Goal: Task Accomplishment & Management: Complete application form

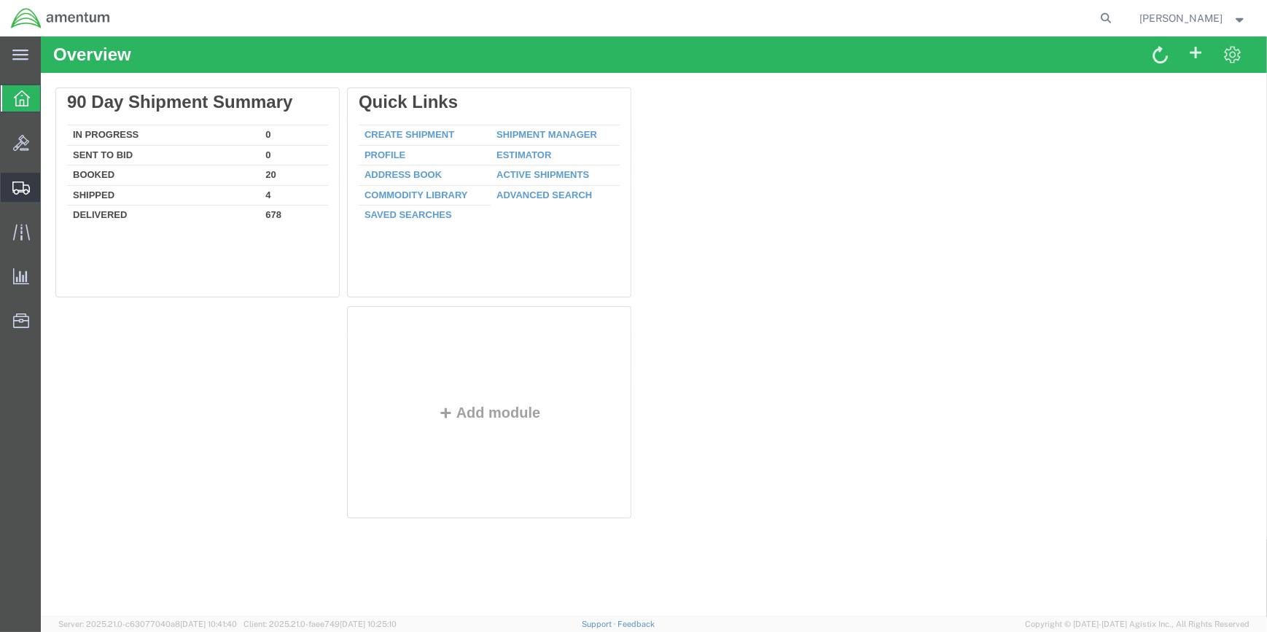
click at [0, 0] on span "Shipment Manager" at bounding box center [0, 0] width 0 height 0
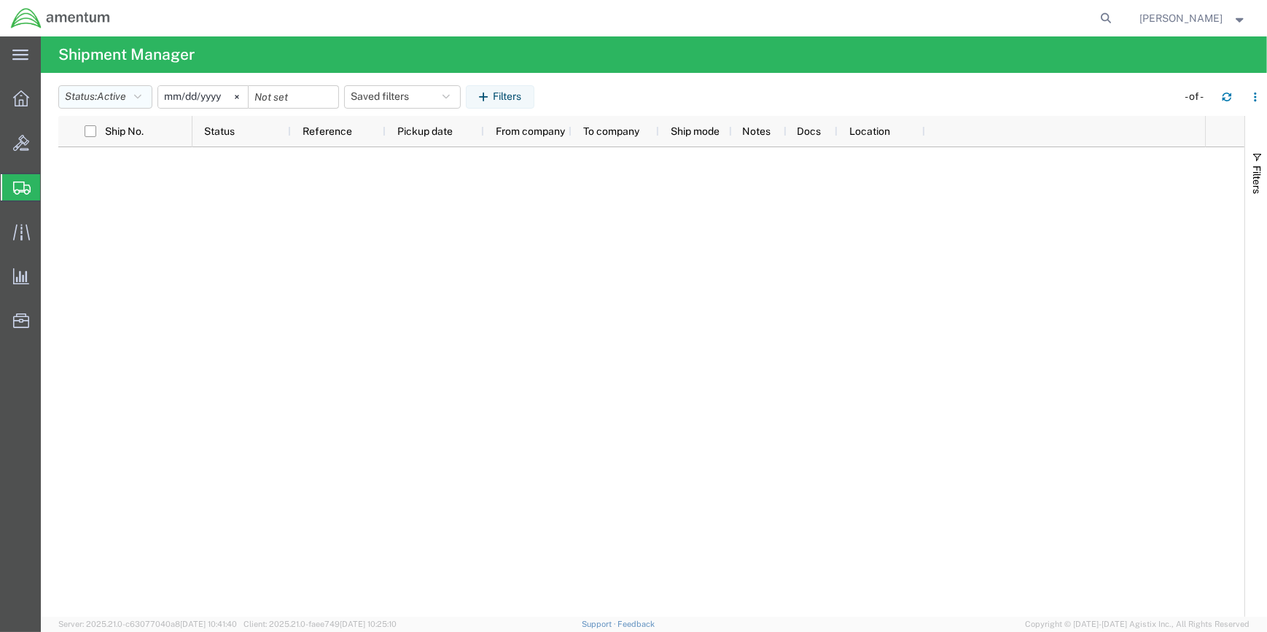
drag, startPoint x: 143, startPoint y: 93, endPoint x: 140, endPoint y: 139, distance: 46.8
click at [141, 98] on icon "button" at bounding box center [137, 97] width 7 height 10
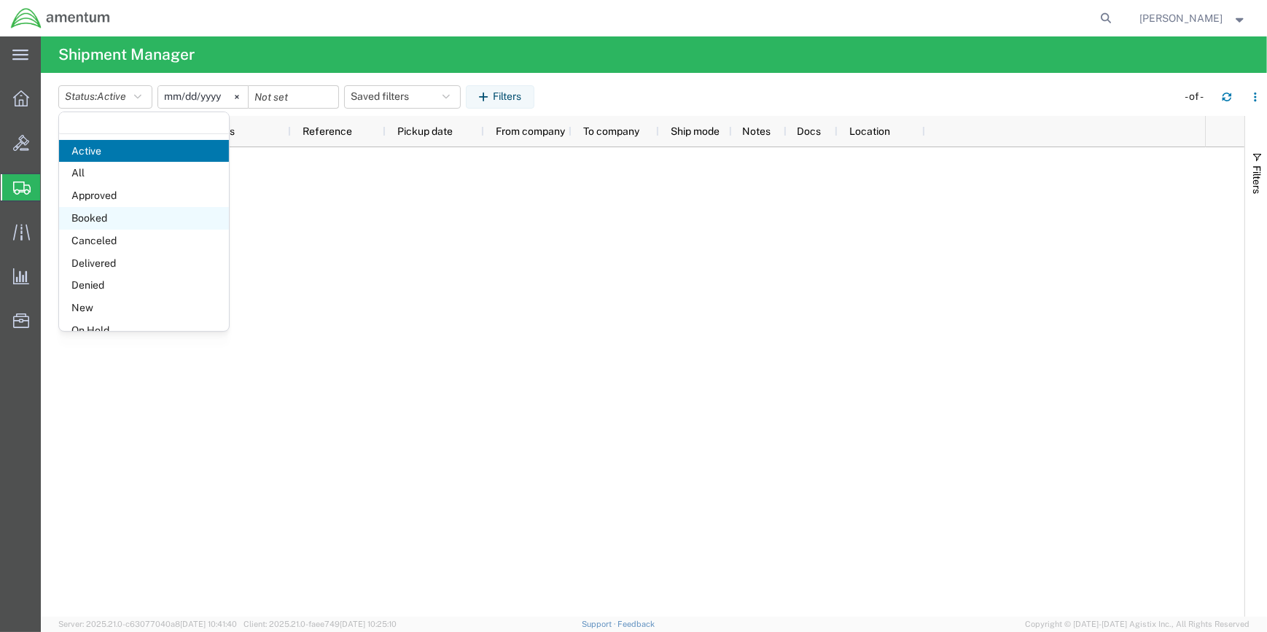
click at [122, 219] on span "Booked" at bounding box center [144, 218] width 170 height 23
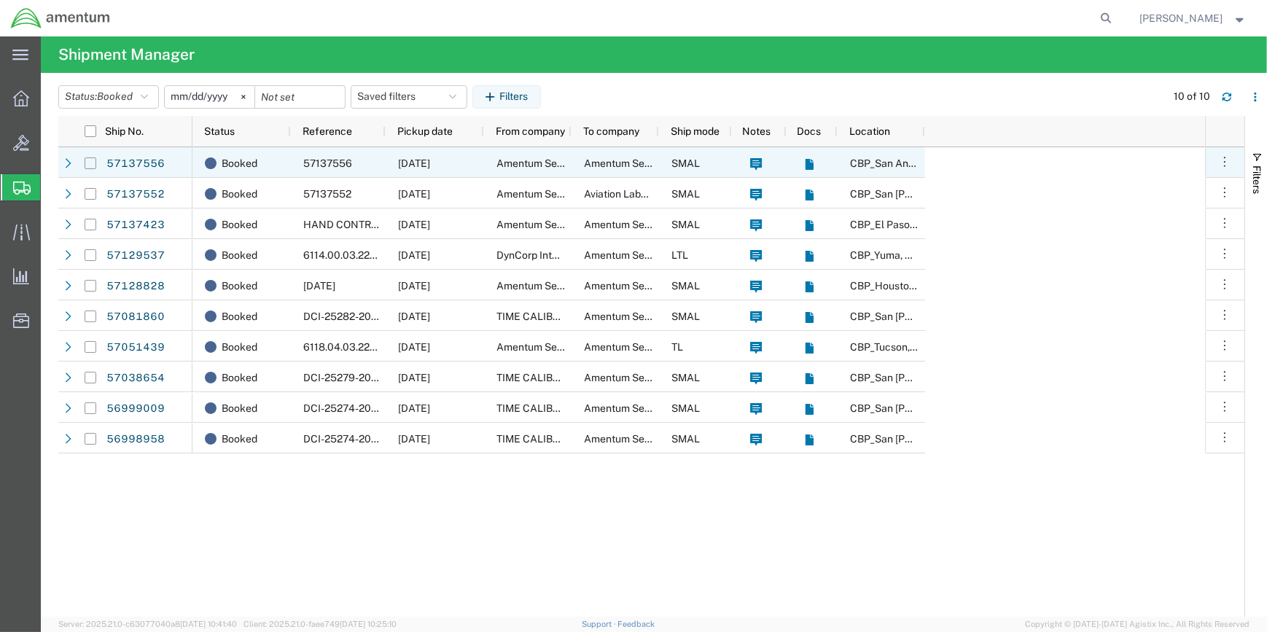
click at [89, 163] on input "Press Space to toggle row selection (unchecked)" at bounding box center [91, 163] width 12 height 12
checkbox input "true"
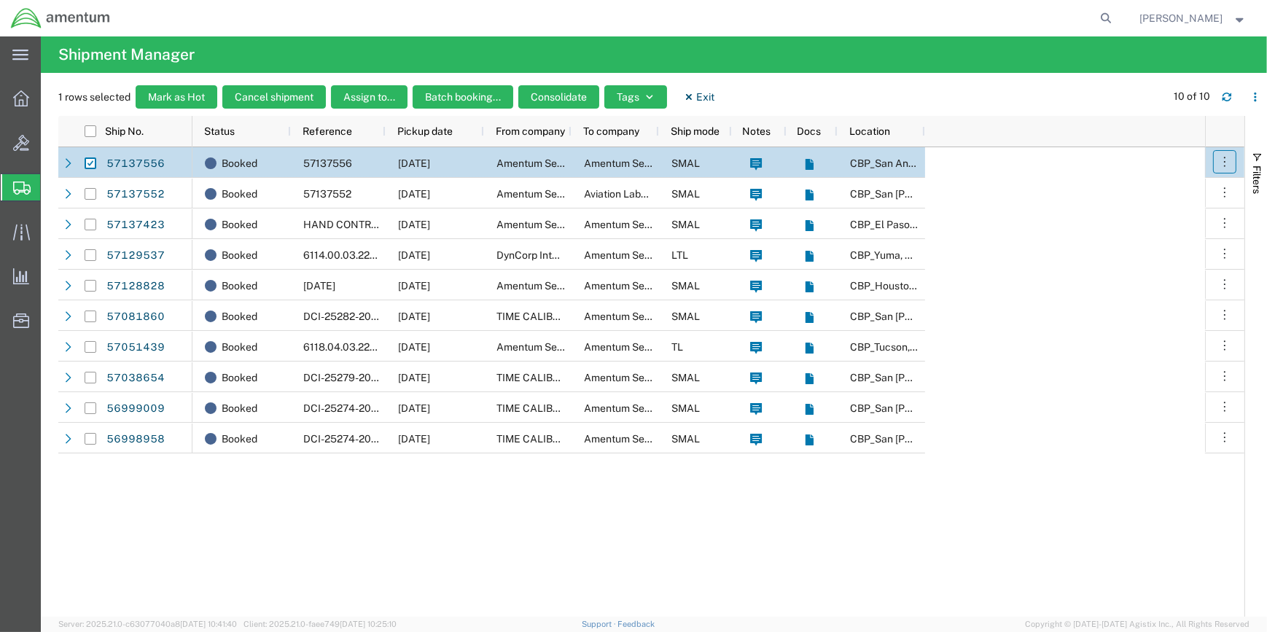
click at [1215, 161] on button "button" at bounding box center [1224, 161] width 23 height 23
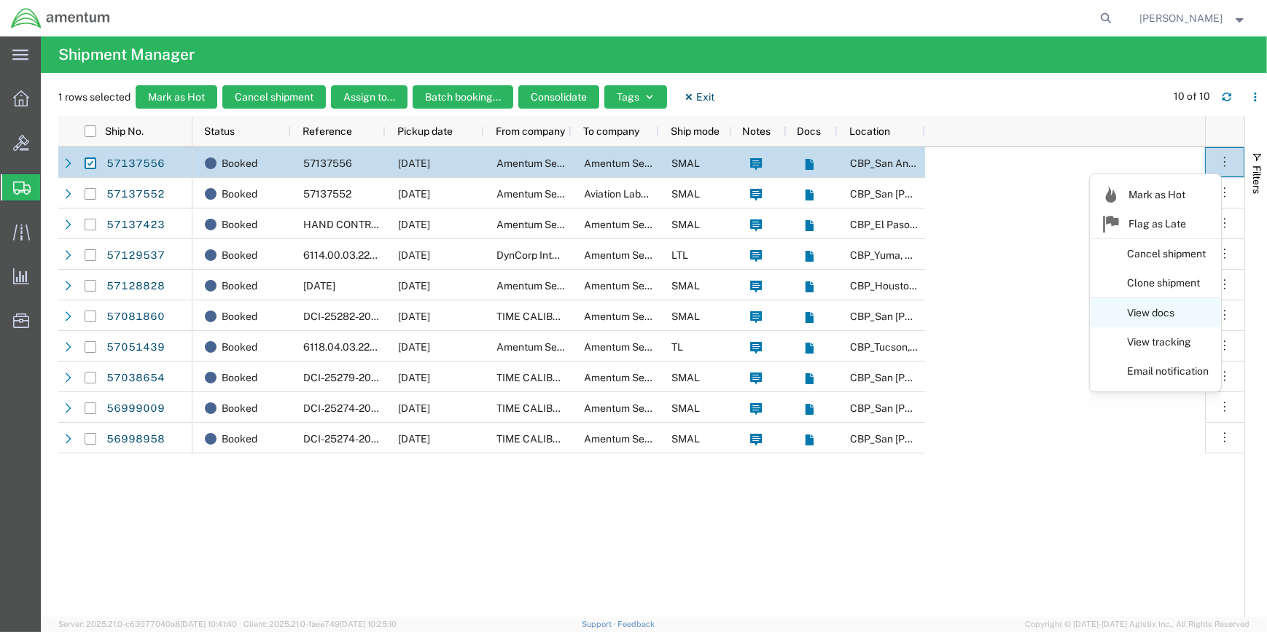
click at [1151, 314] on link "View docs" at bounding box center [1156, 313] width 130 height 26
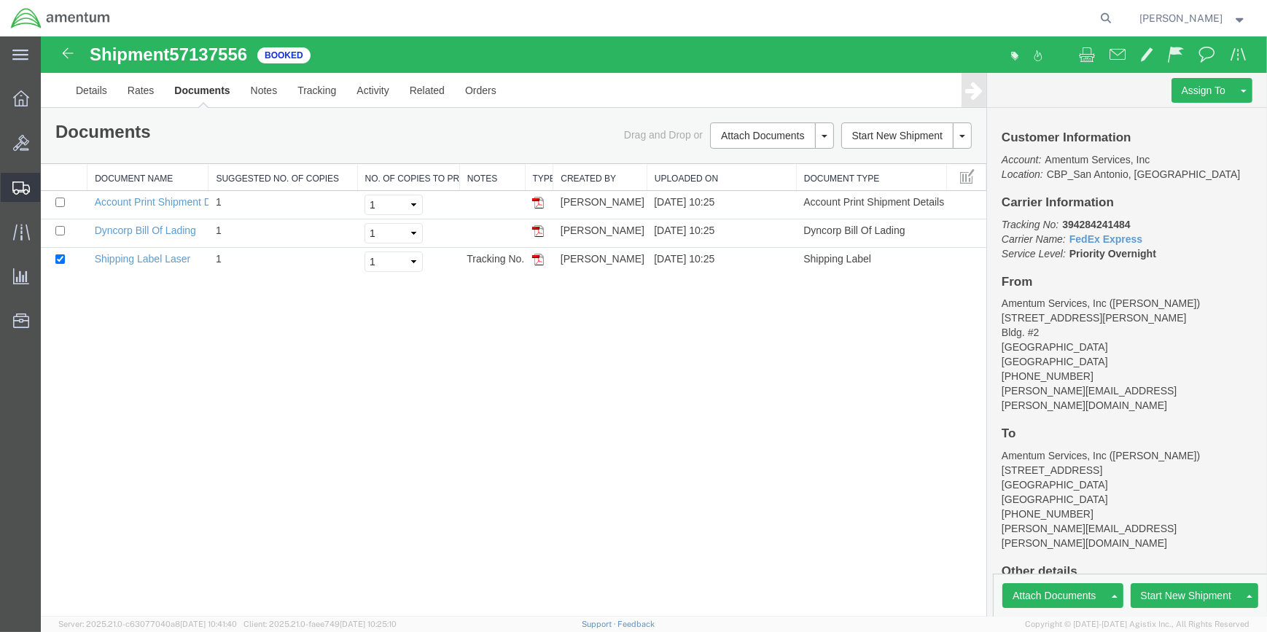
click at [0, 0] on span "Create Shipment" at bounding box center [0, 0] width 0 height 0
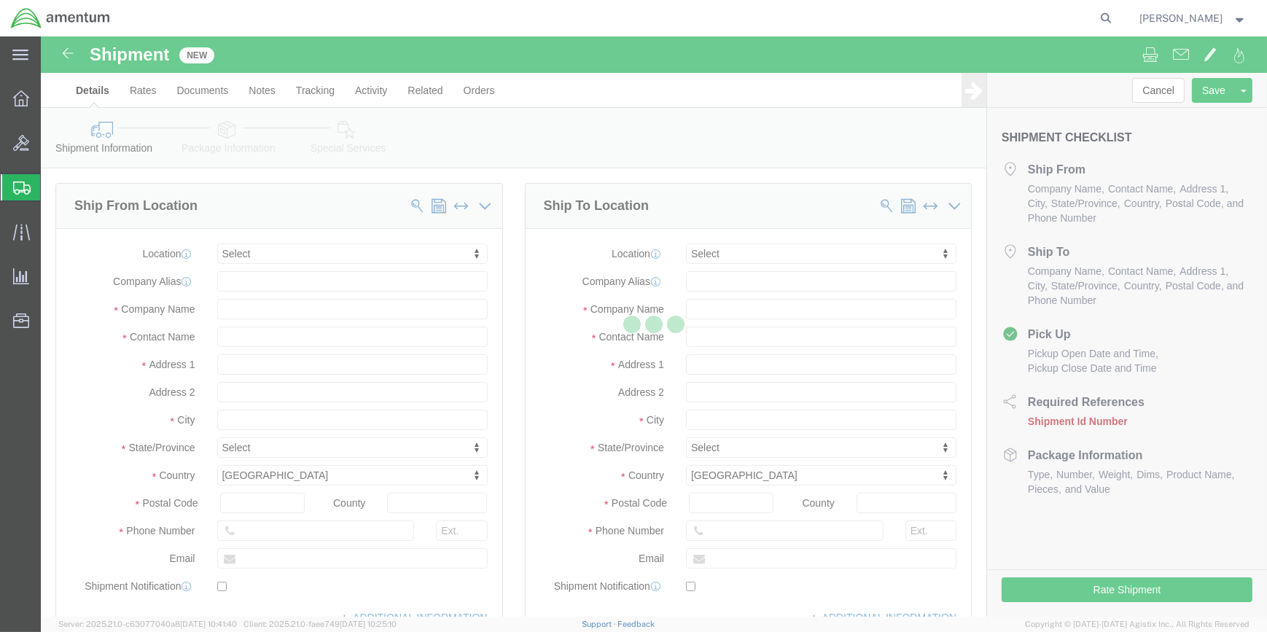
select select
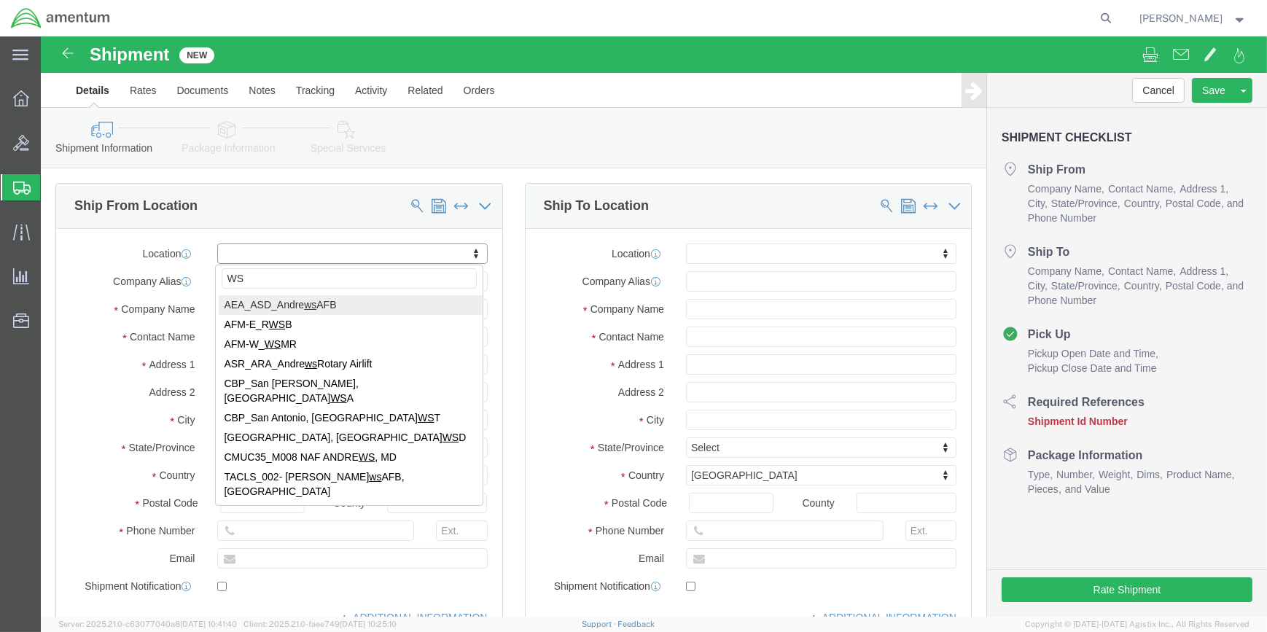
type input "WSA"
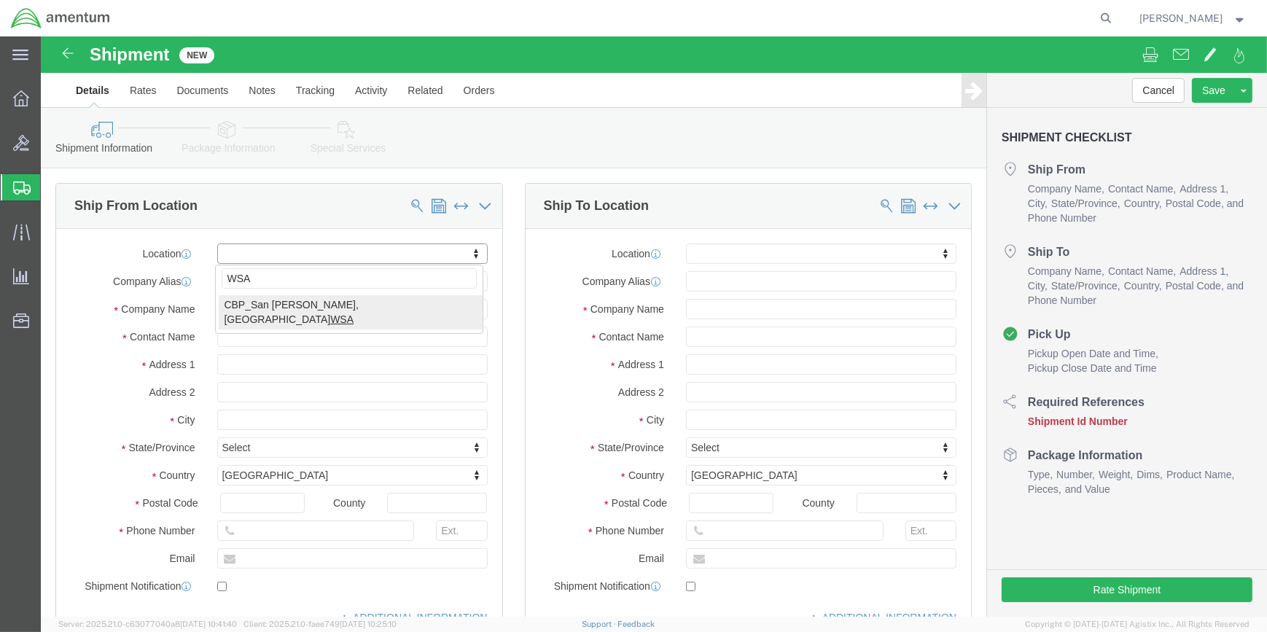
select select "49914"
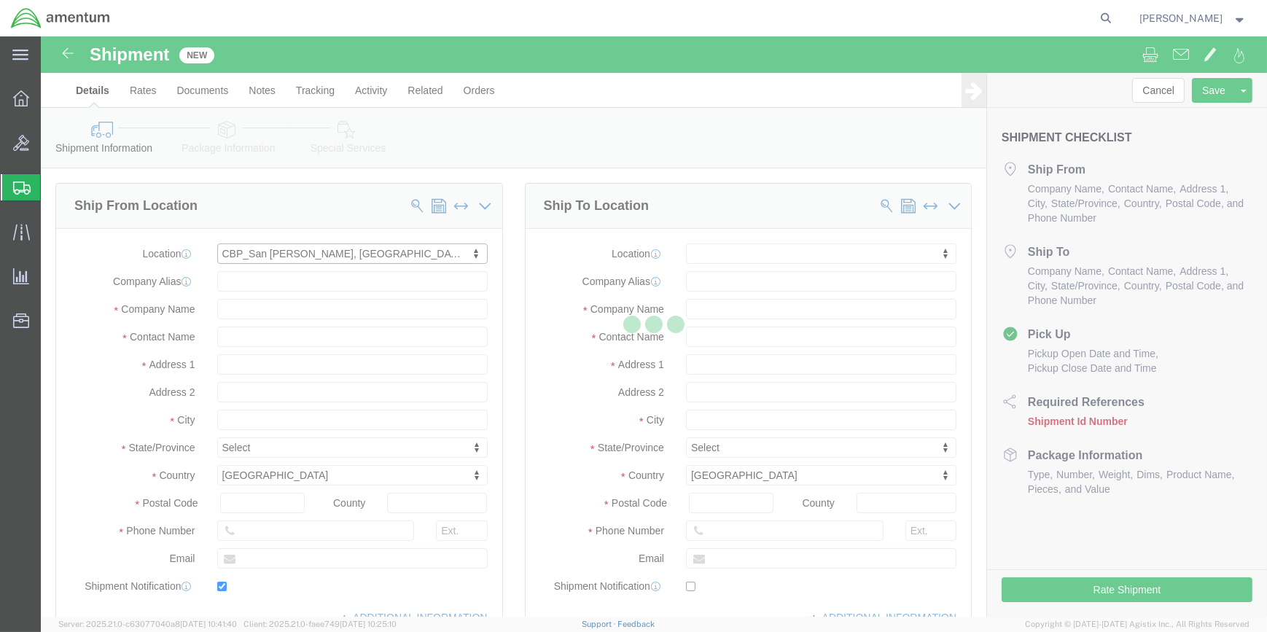
type input "[STREET_ADDRESS]"
type input "76904"
type input "[PHONE_NUMBER]"
type input "[PERSON_NAME][EMAIL_ADDRESS][PERSON_NAME][DOMAIN_NAME]"
checkbox input "true"
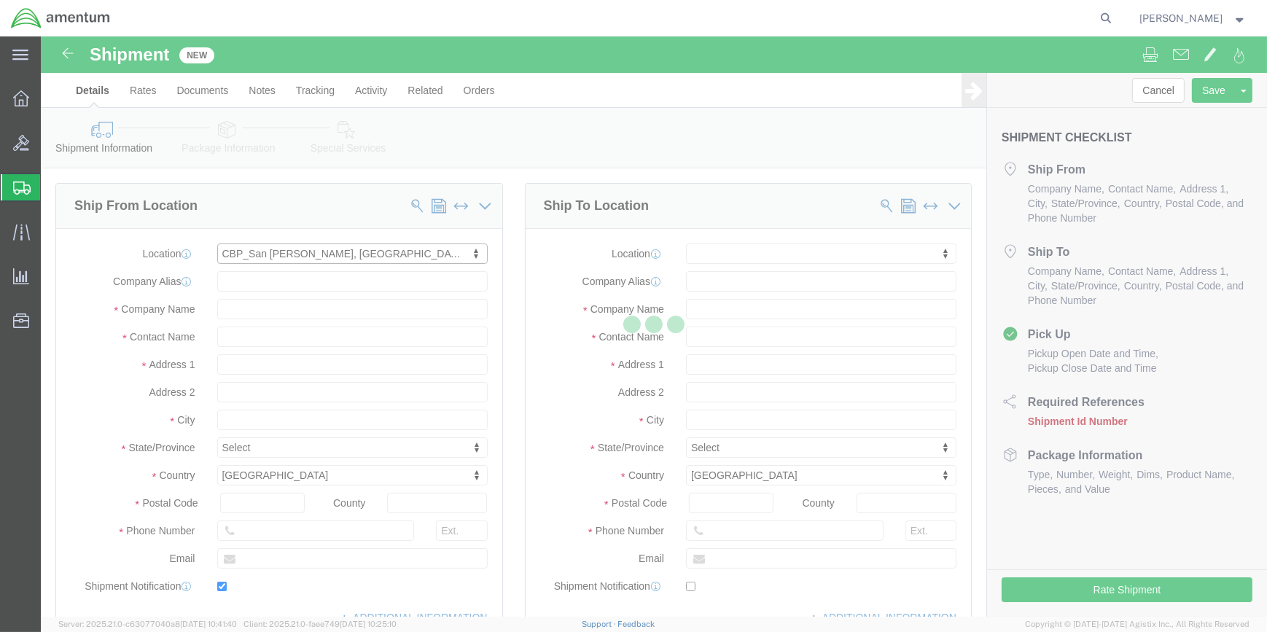
type input "Amentum Services, Inc"
type input "[PERSON_NAME]"
type input "San [PERSON_NAME]"
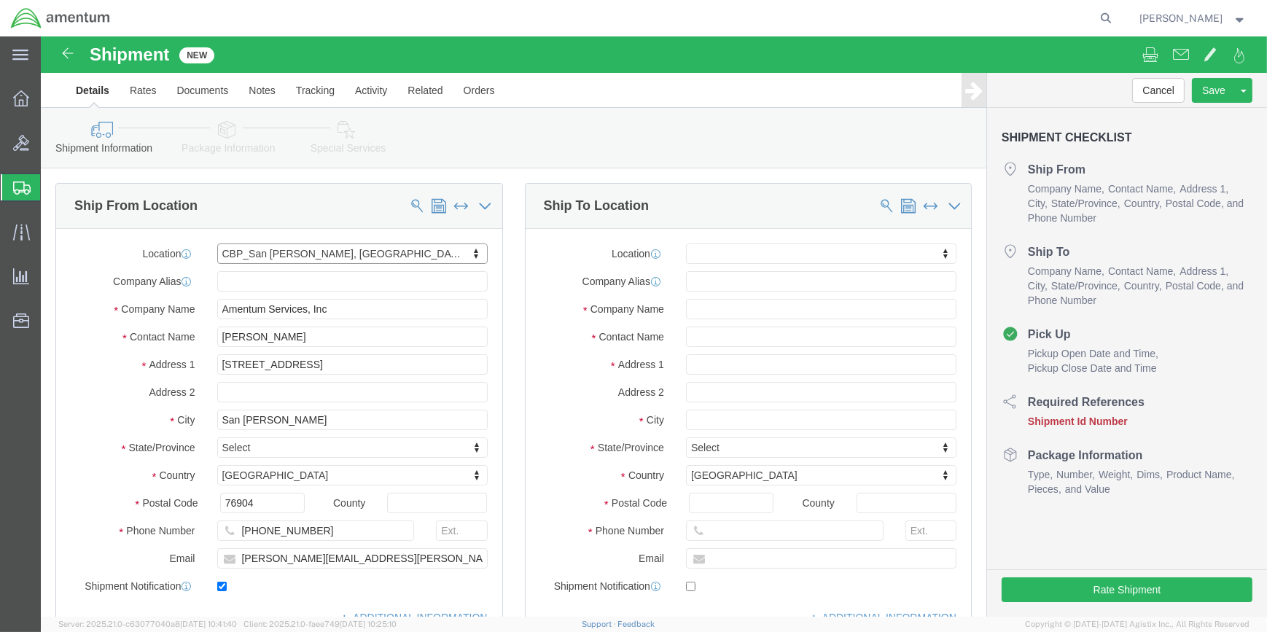
select select "[GEOGRAPHIC_DATA]"
drag, startPoint x: 246, startPoint y: 297, endPoint x: 178, endPoint y: 292, distance: 68.7
click input "[PERSON_NAME]"
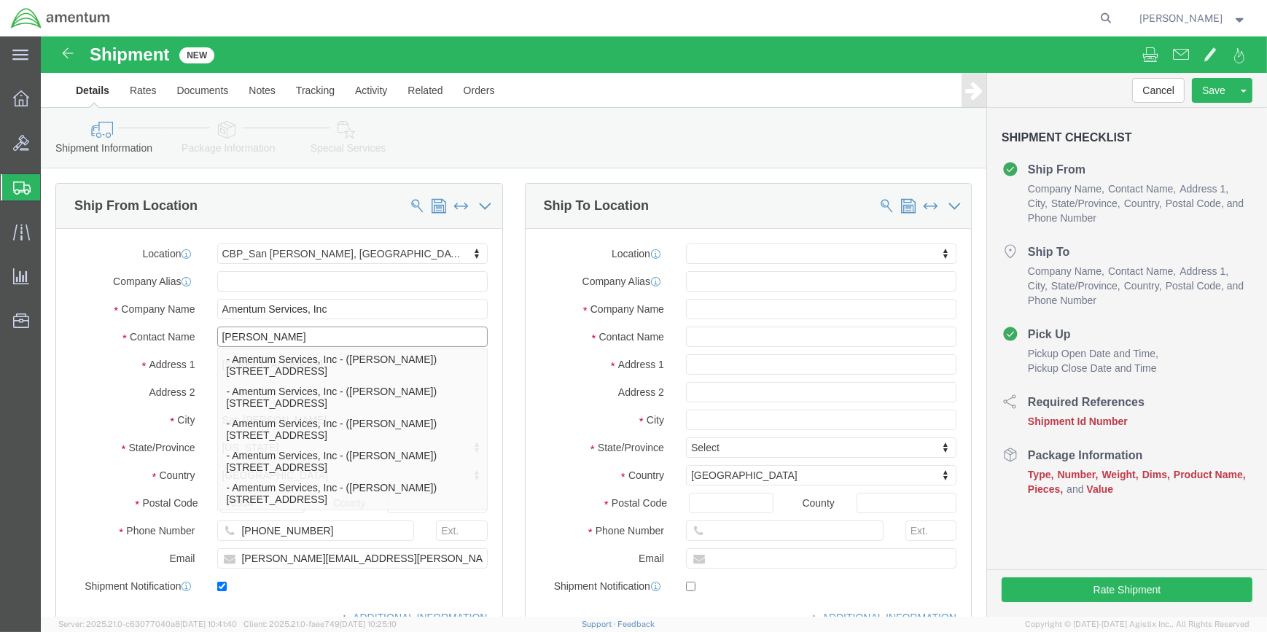
type input "[PERSON_NAME]"
click input "[PHONE_NUMBER]"
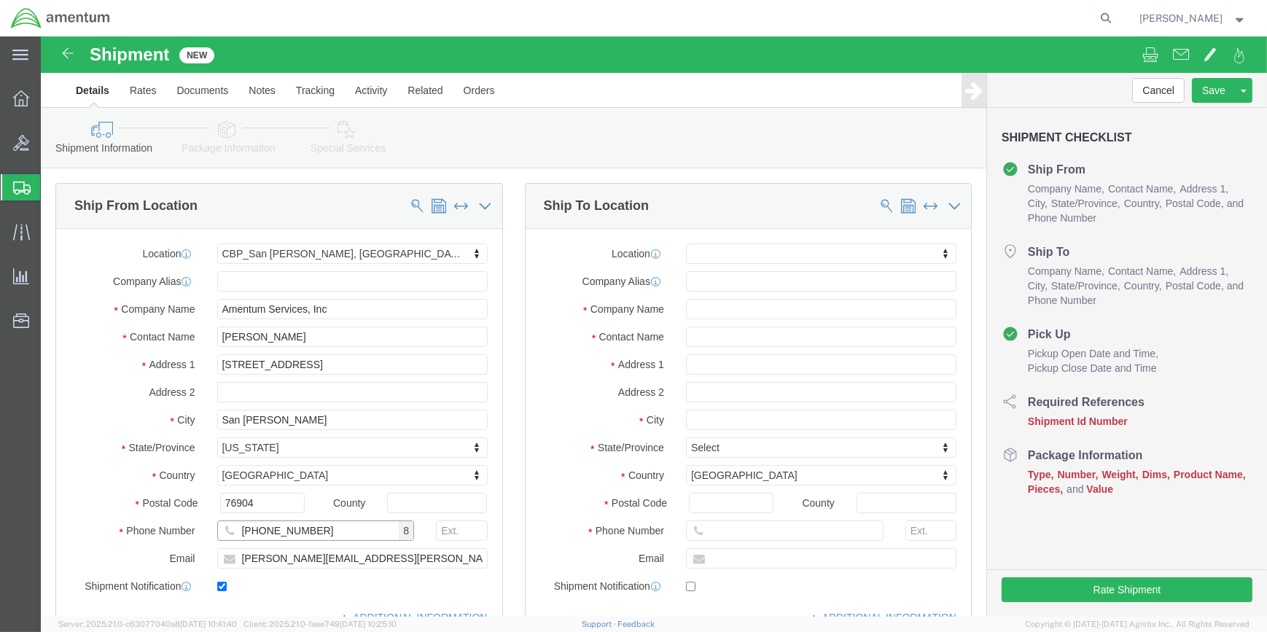
type input "[PHONE_NUMBER]"
drag, startPoint x: 263, startPoint y: 518, endPoint x: 244, endPoint y: 515, distance: 19.9
click input "[PERSON_NAME][EMAIL_ADDRESS][PERSON_NAME][DOMAIN_NAME]"
type input "[PERSON_NAME][EMAIL_ADDRESS][PERSON_NAME][DOMAIN_NAME]"
type input "WSD"
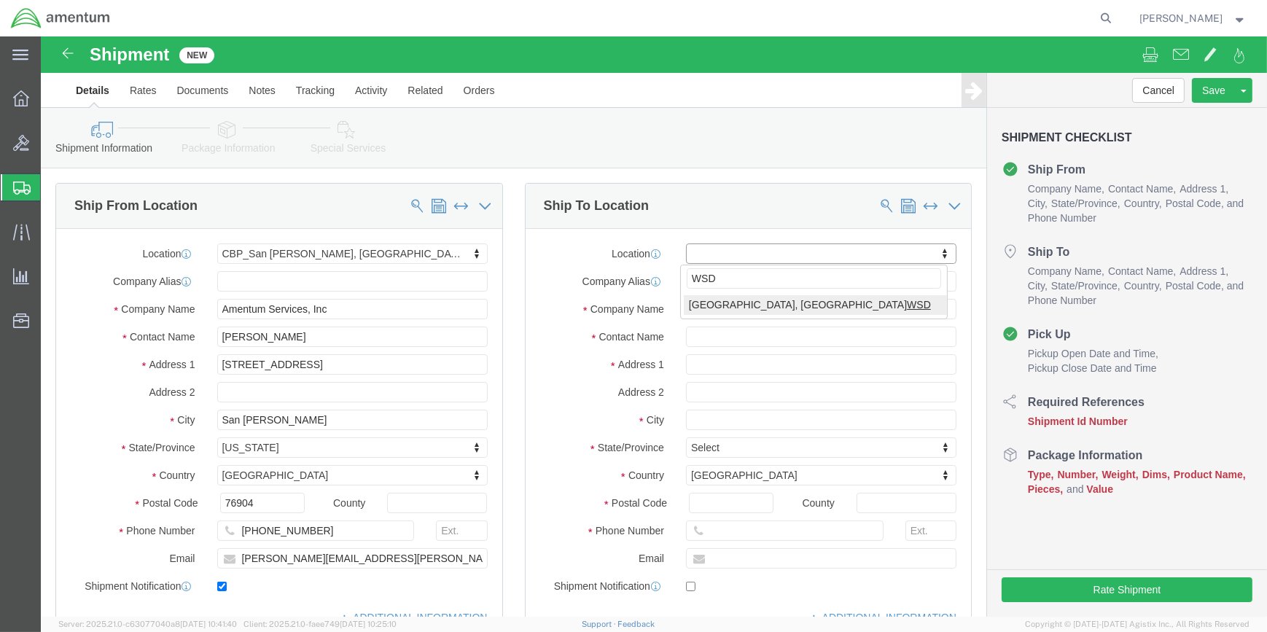
select select "49946"
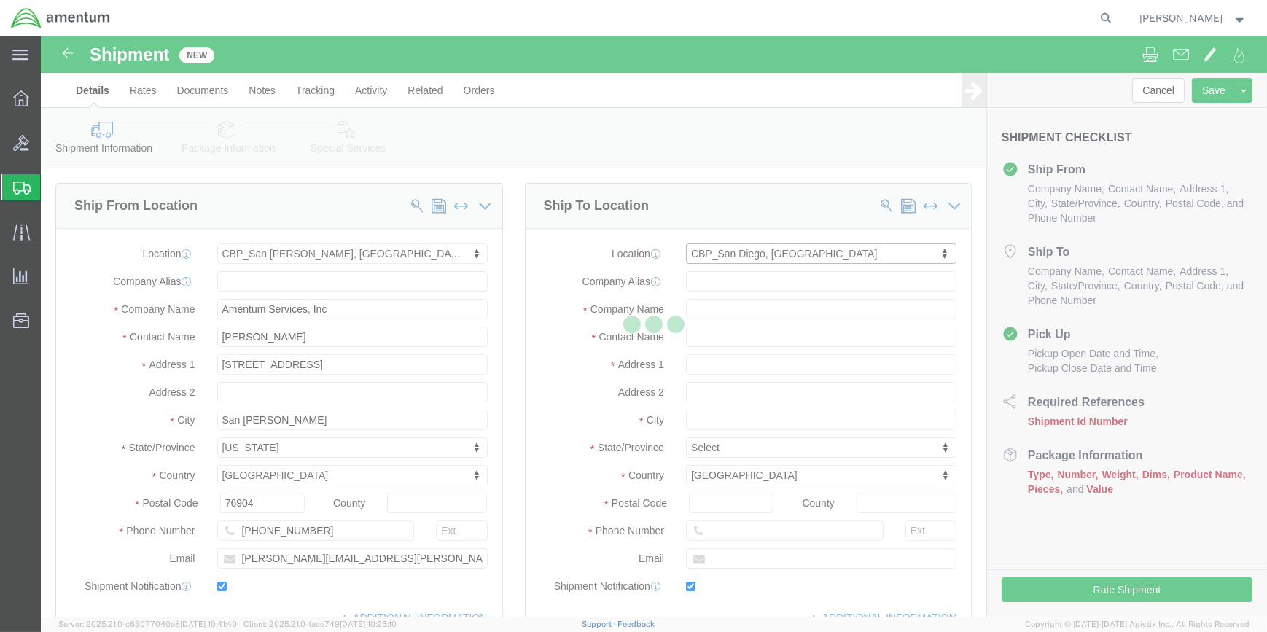
type input "Bldg 1480 [GEOGRAPHIC_DATA] [GEOGRAPHIC_DATA]"
type input "92135-7013"
type input "[PHONE_NUMBER]"
type input "3017"
type input "[PERSON_NAME][EMAIL_ADDRESS][PERSON_NAME][DOMAIN_NAME]"
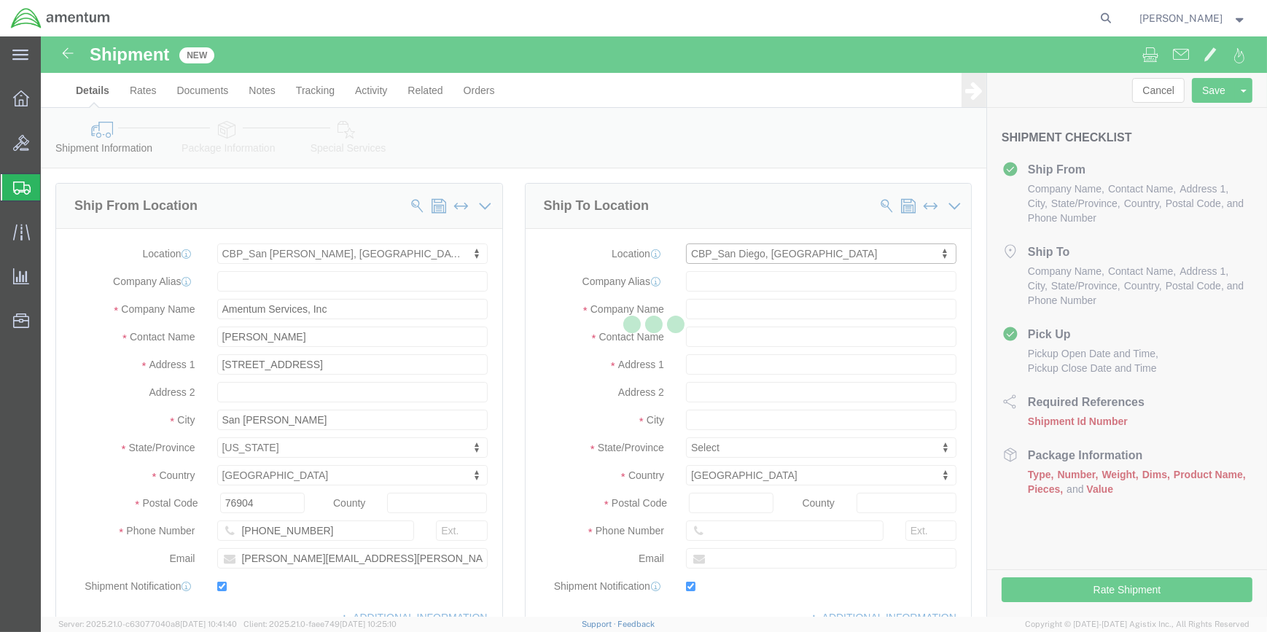
checkbox input "true"
type input "Amentum Services, Inc"
type input "[PERSON_NAME]"
type input "[GEOGRAPHIC_DATA]"
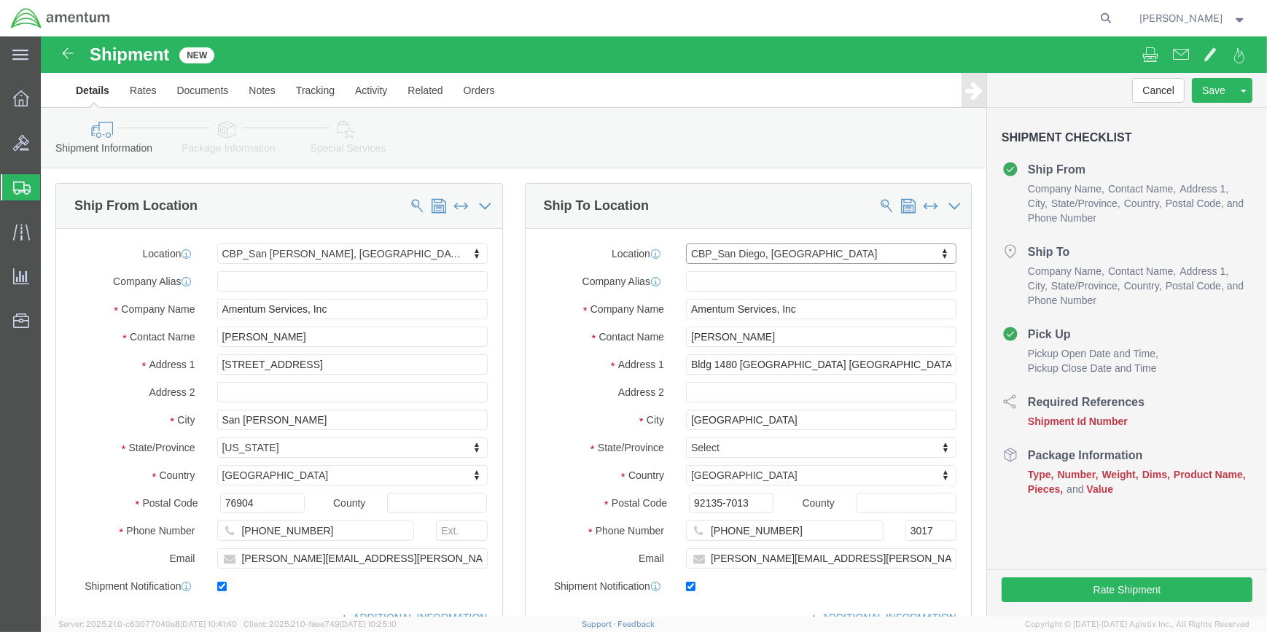
select select "CA"
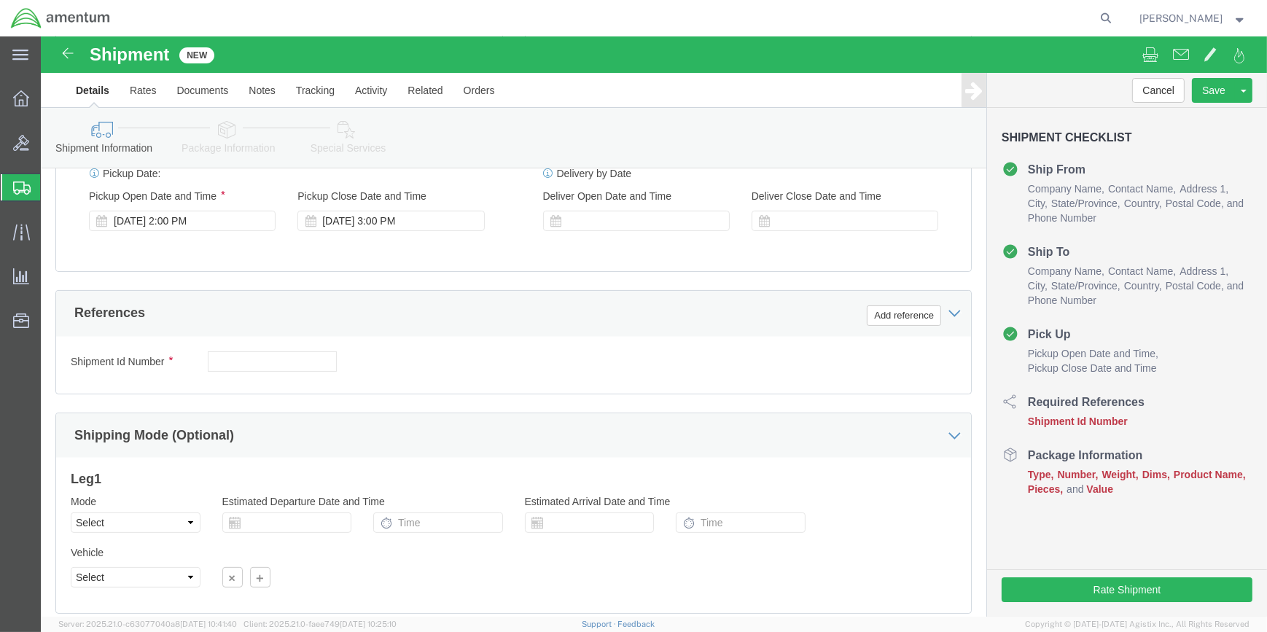
scroll to position [596, 0]
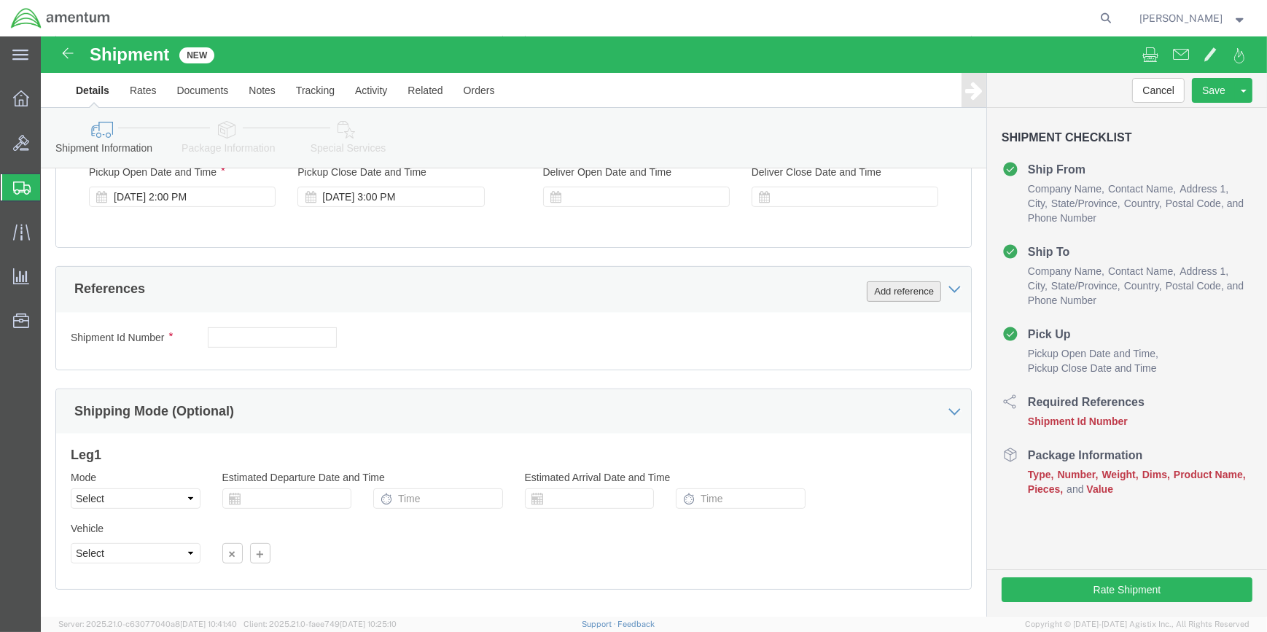
click button "Add reference"
click select "Select Account Type Activity ID Airline Appointment Number ASN Batch Request # …"
select select "CUSTREF"
click select "Select Account Type Activity ID Airline Appointment Number ASN Batch Request # …"
click input "text"
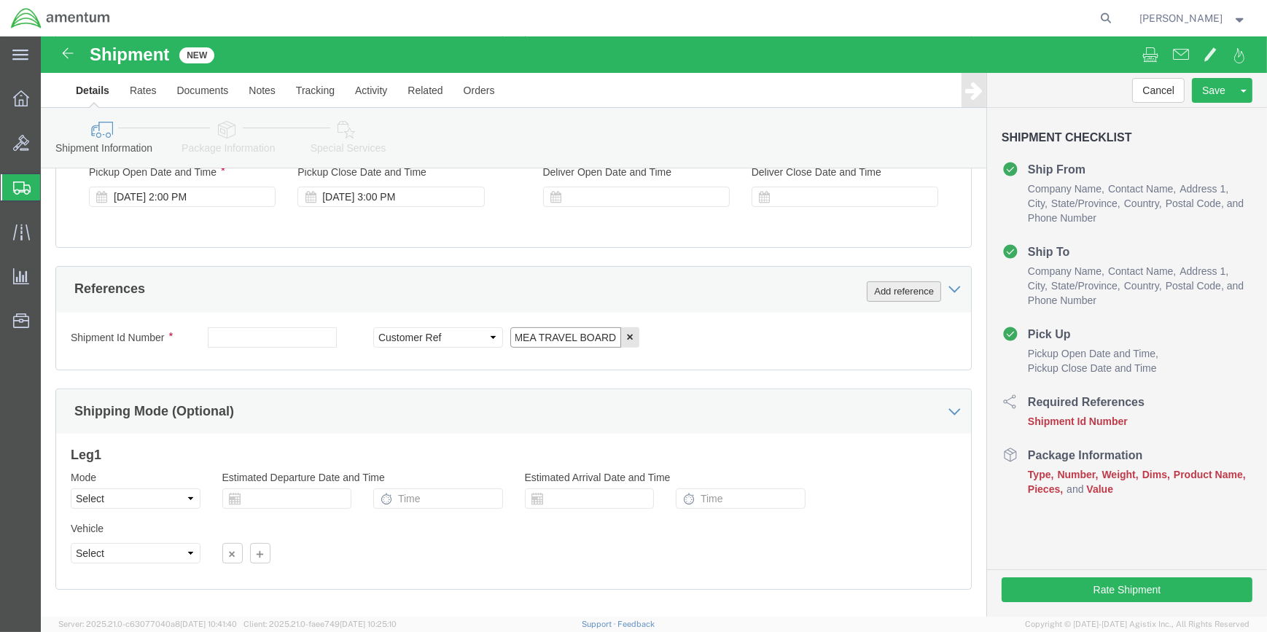
scroll to position [0, 5]
type input "MEA TRAVEL BOARD"
click button "Add reference"
drag, startPoint x: 750, startPoint y: 300, endPoint x: 720, endPoint y: 322, distance: 36.5
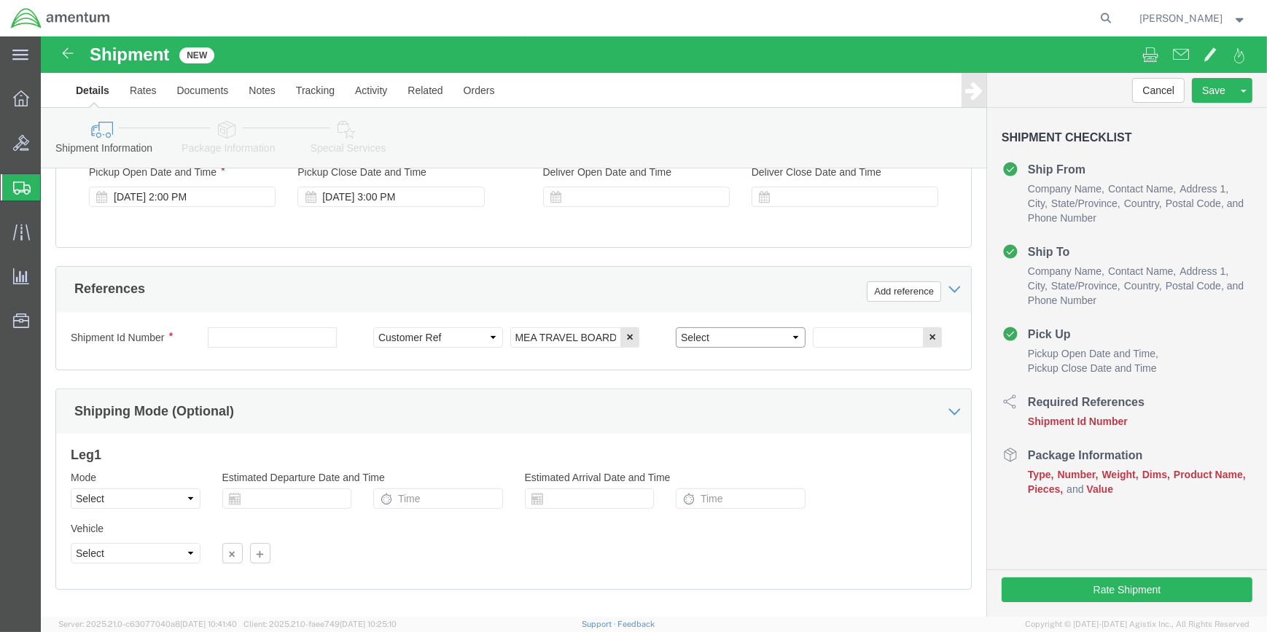
click select "Select Account Type Activity ID Airline Appointment Number ASN Batch Request # …"
select select "DEPT"
click select "Select Account Type Activity ID Airline Appointment Number ASN Batch Request # …"
click input "text"
type input "CBP"
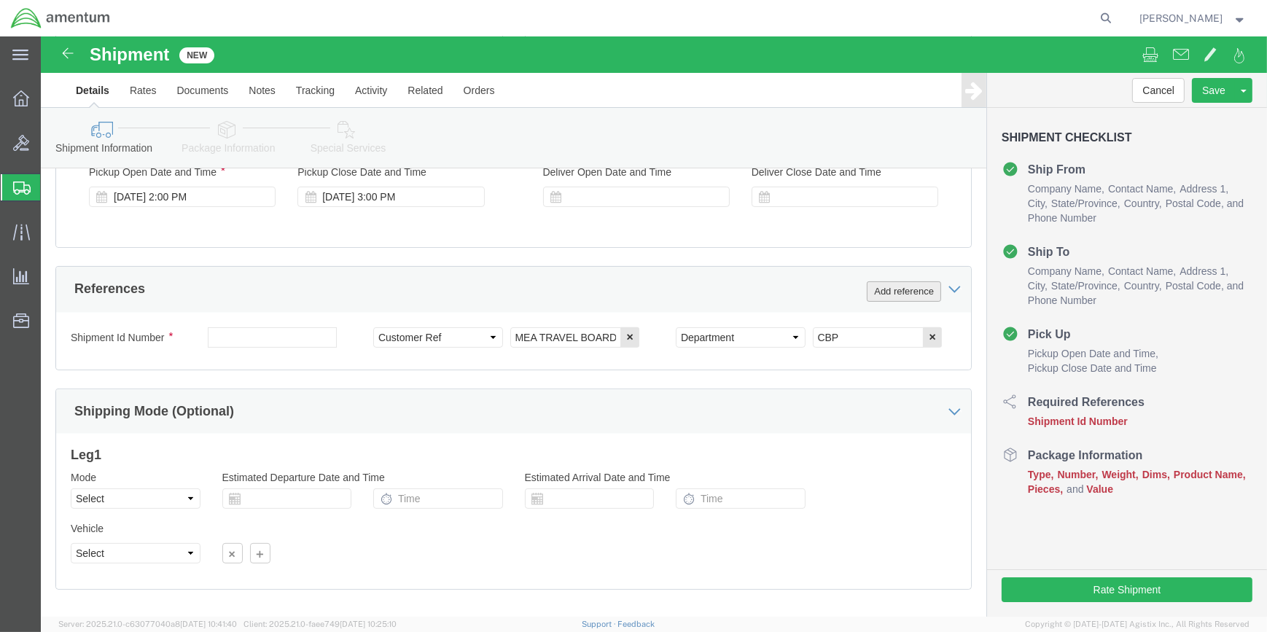
click button "Add reference"
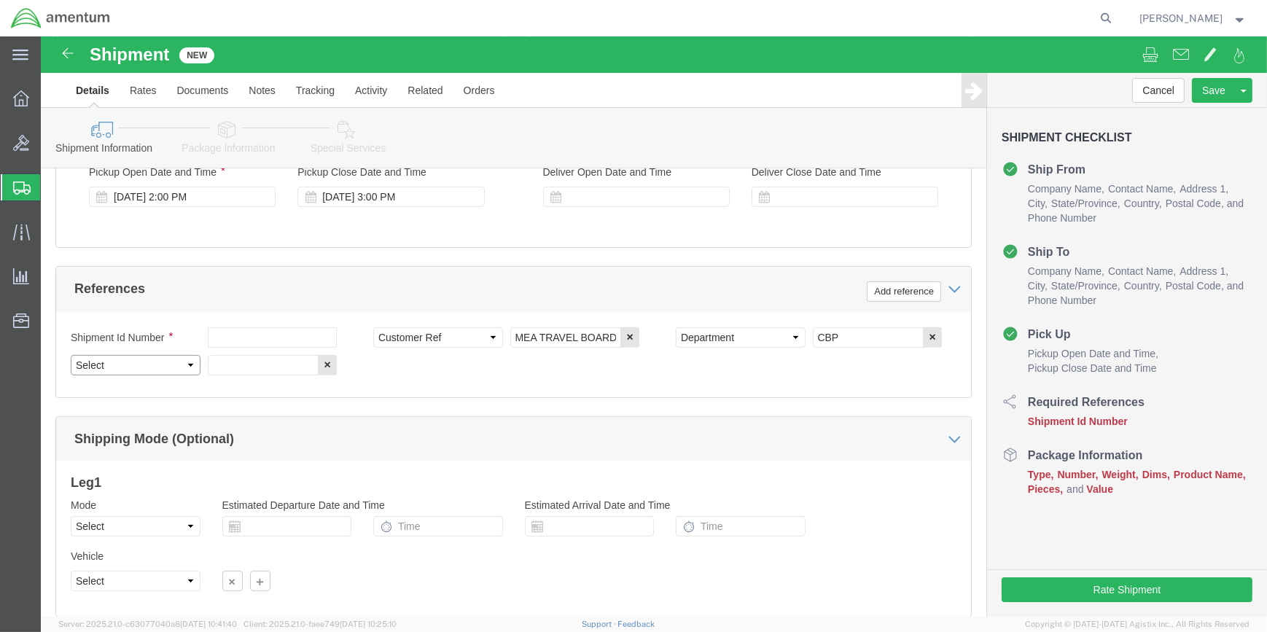
click select "Select Account Type Activity ID Airline Appointment Number ASN Batch Request # …"
select select "PROJNUM"
click select "Select Account Type Activity ID Airline Appointment Number ASN Batch Request # …"
drag, startPoint x: 221, startPoint y: 325, endPoint x: 380, endPoint y: 296, distance: 161.6
click input "text"
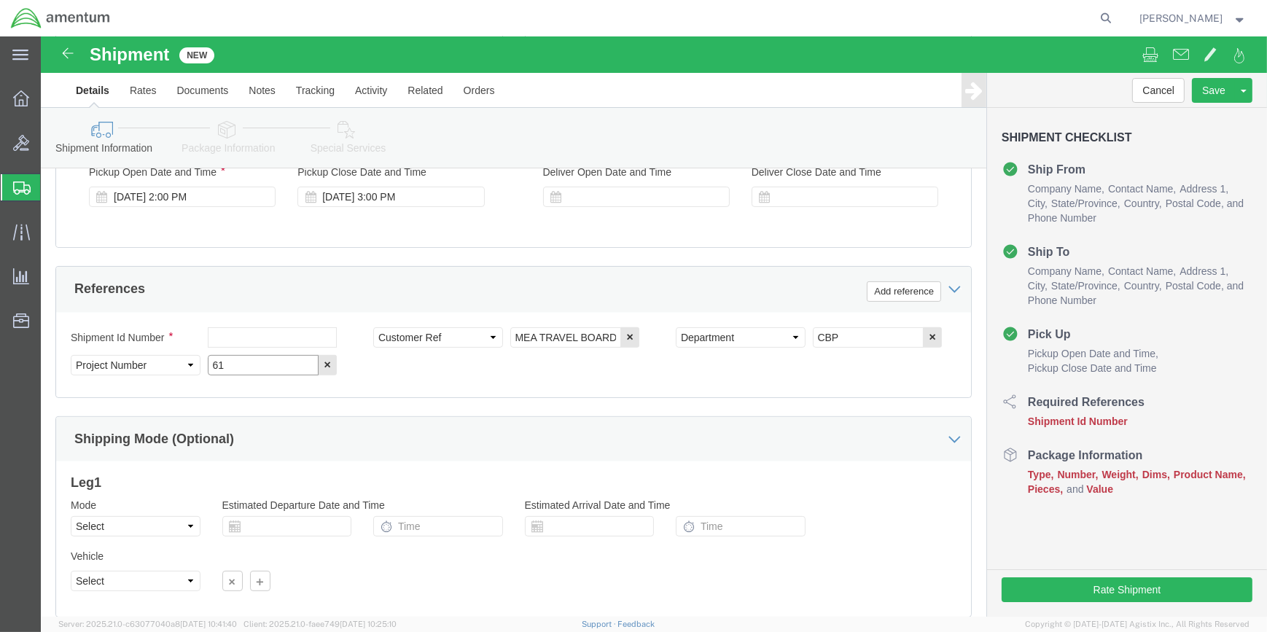
type input "6"
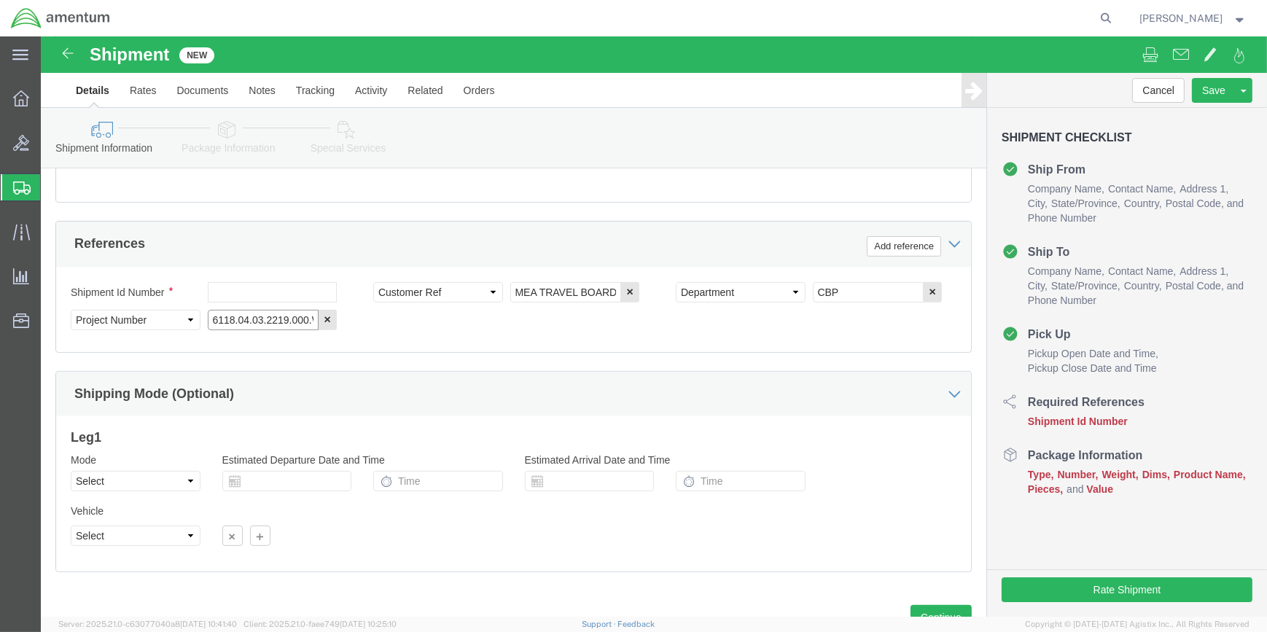
scroll to position [699, 0]
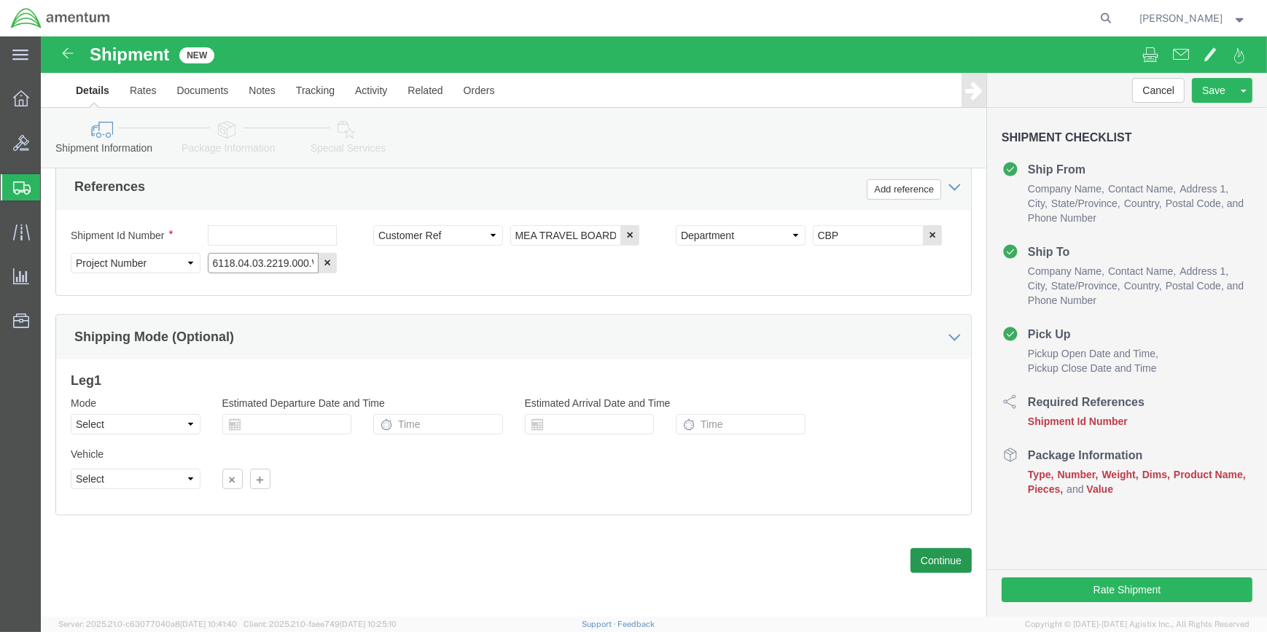
type input "6118.04.03.2219.000.WSA.0000"
click button "Continue"
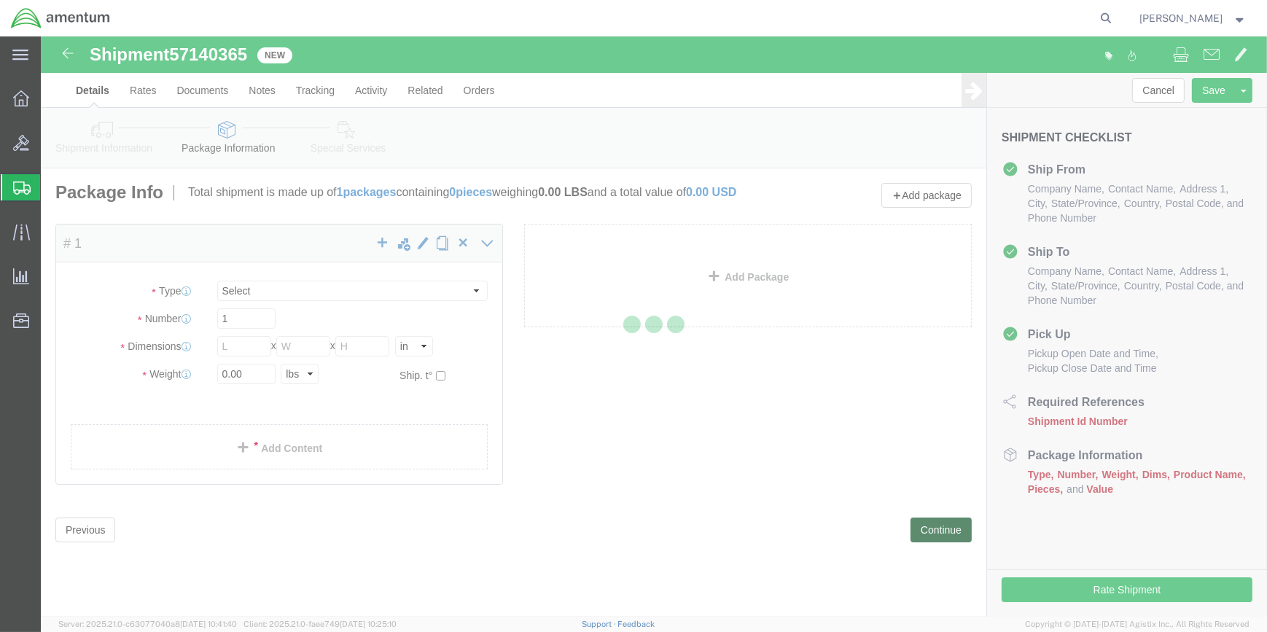
select select "CBOX"
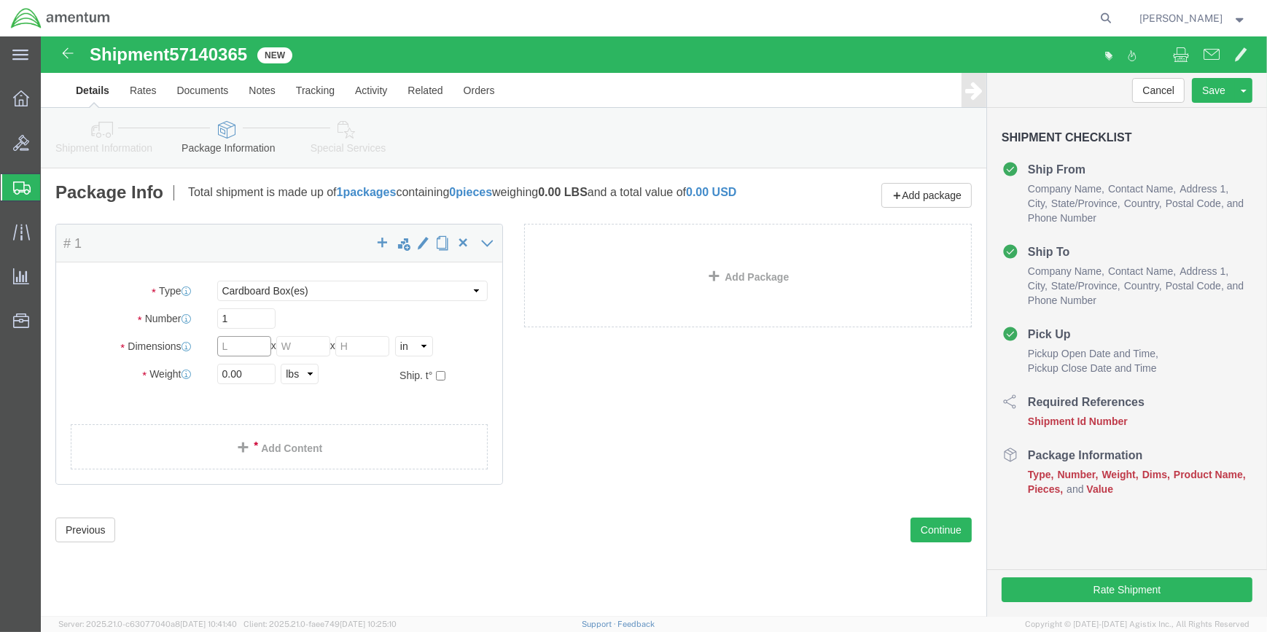
click input "text"
type input "18"
type input "69"
type input "32"
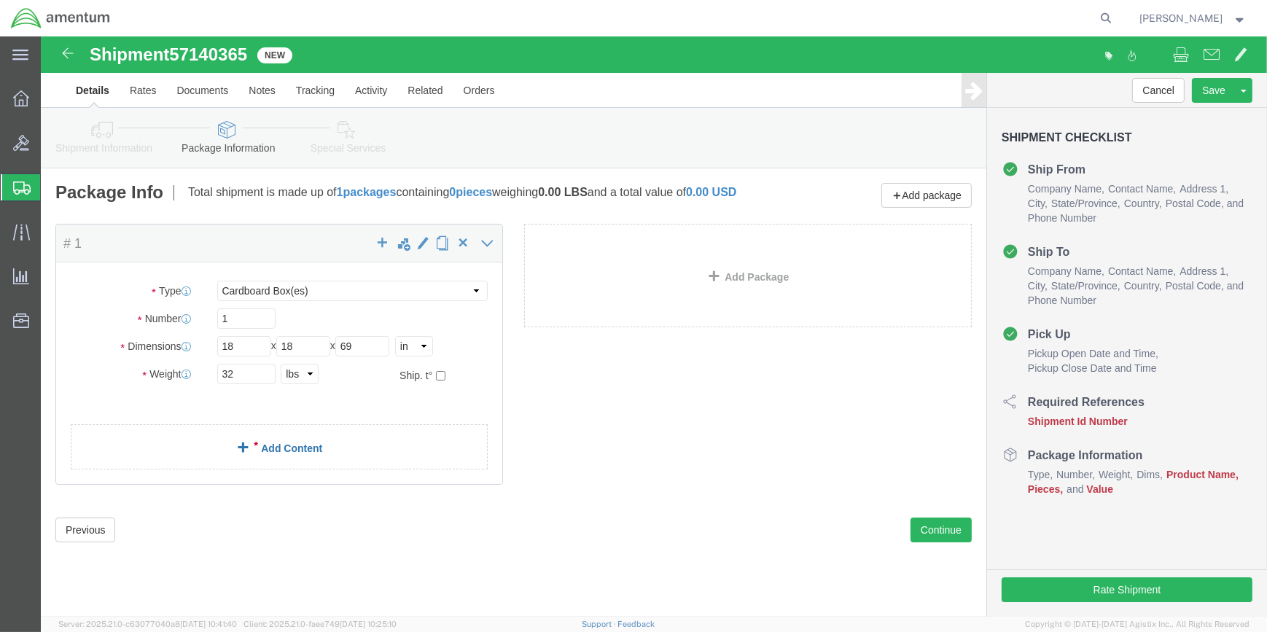
click link "Add Content"
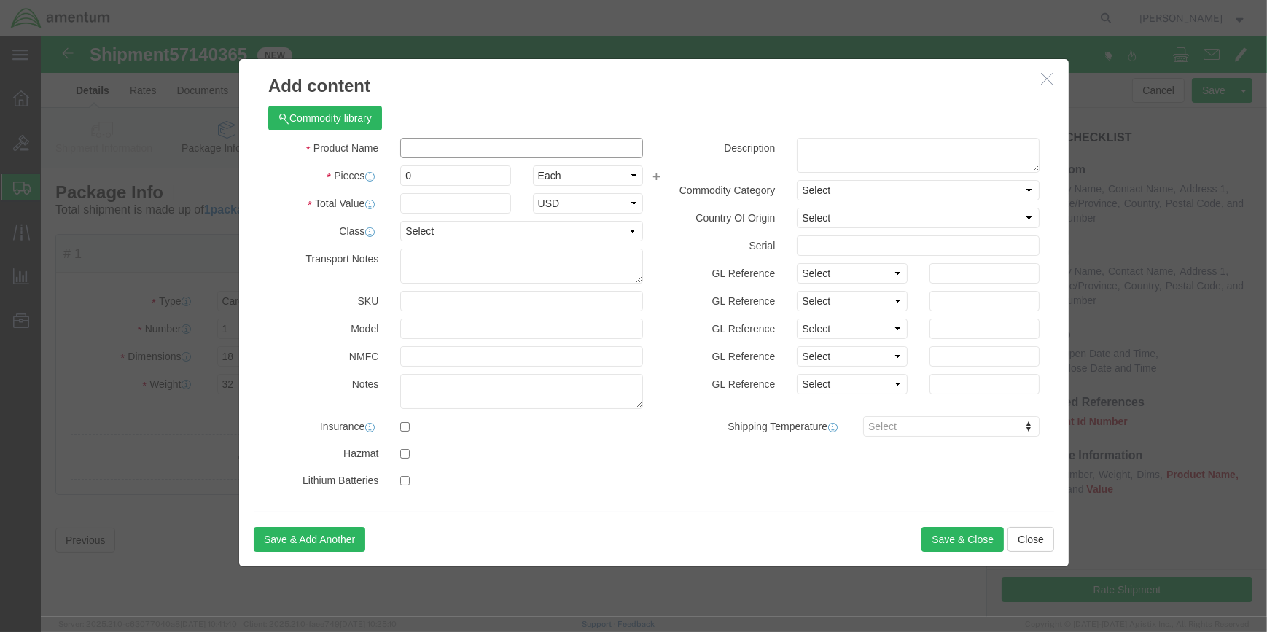
click input "text"
type input "MEA TRAVEL BOARD"
click input "0"
type input "1"
click input "text"
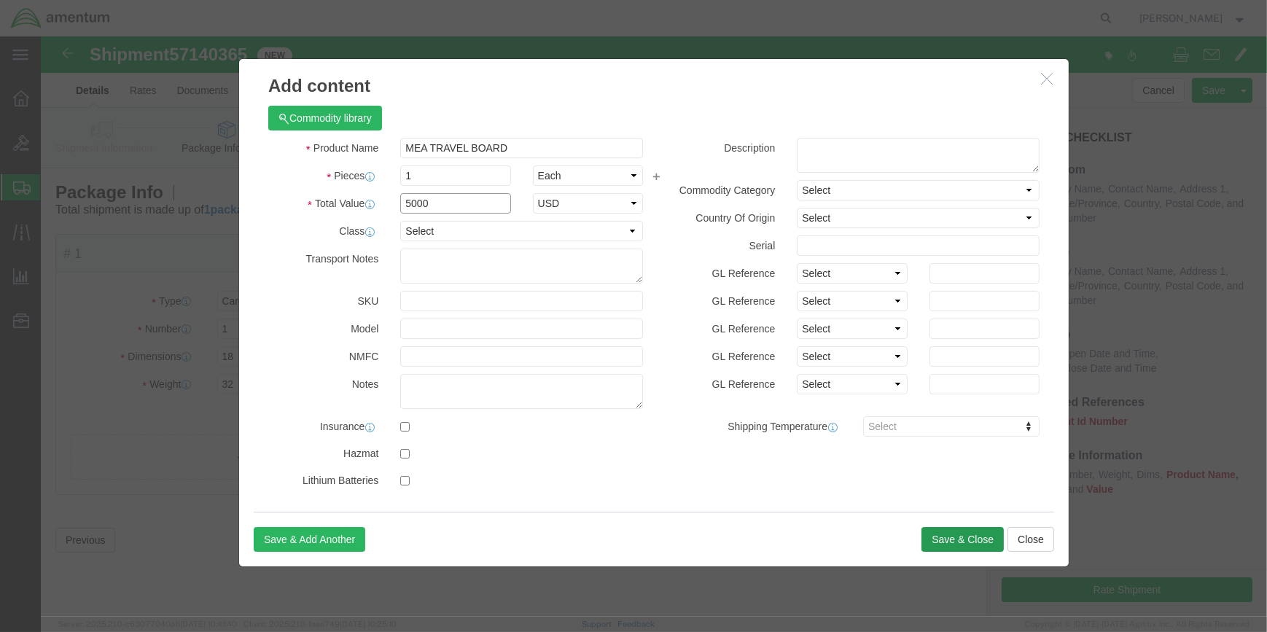
type input "5000"
click button "Save & Close"
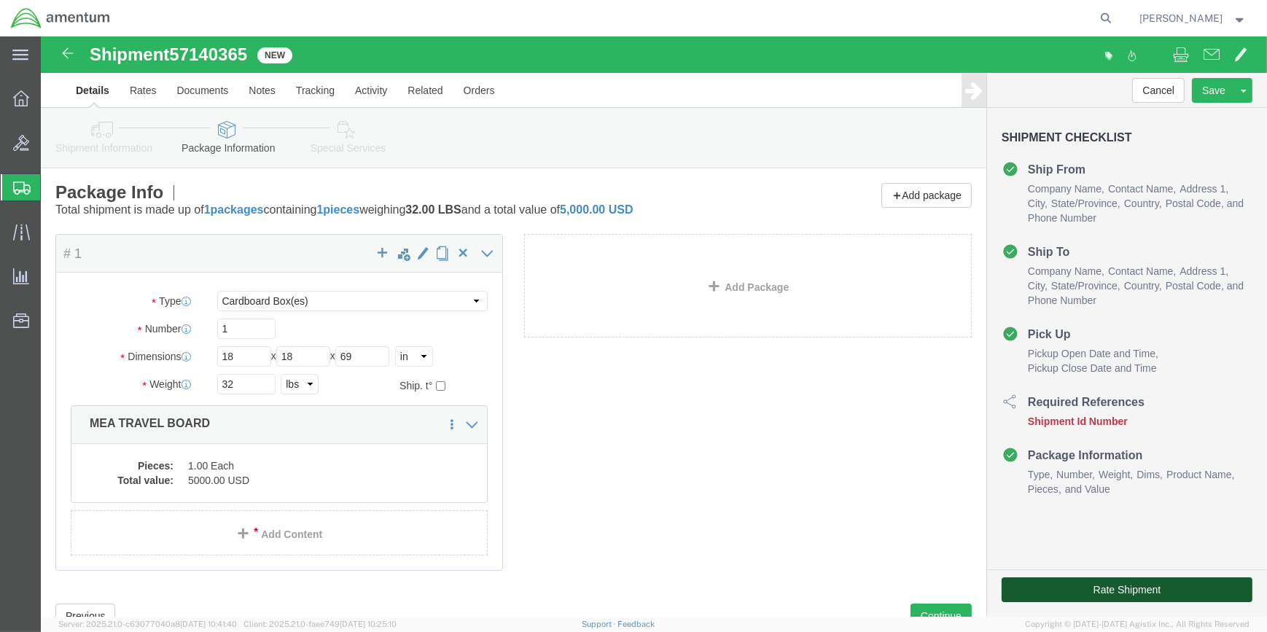
click button "Rate Shipment"
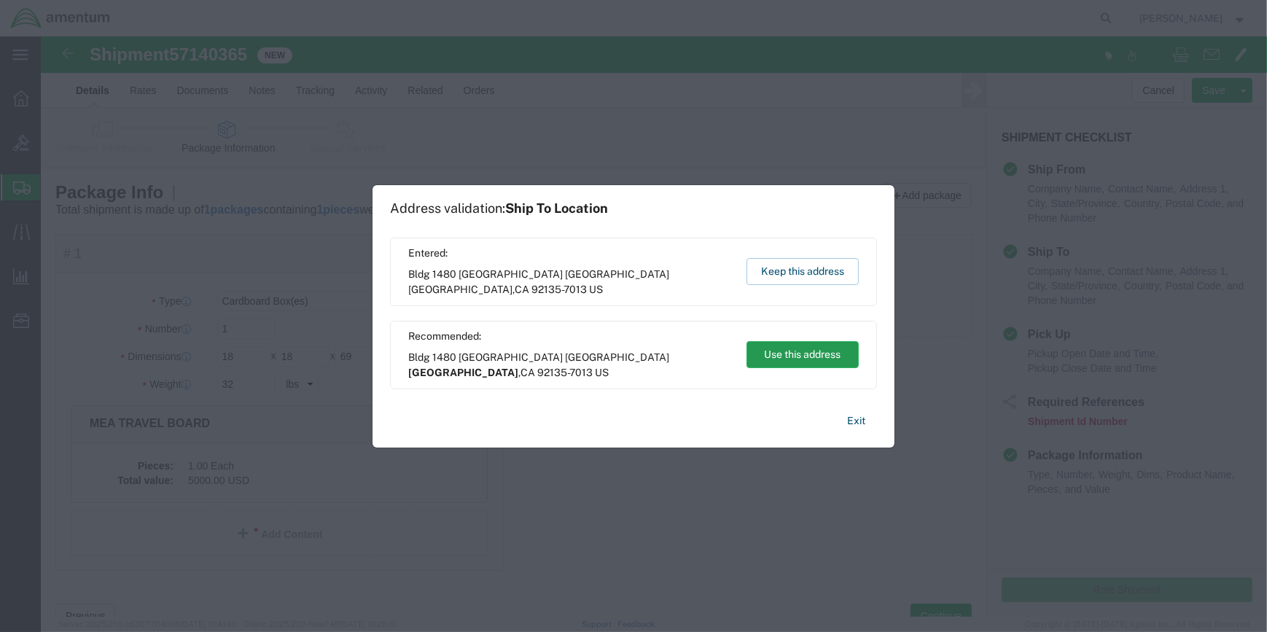
drag, startPoint x: 793, startPoint y: 354, endPoint x: 752, endPoint y: 317, distance: 55.2
click at [793, 354] on button "Use this address" at bounding box center [803, 354] width 112 height 27
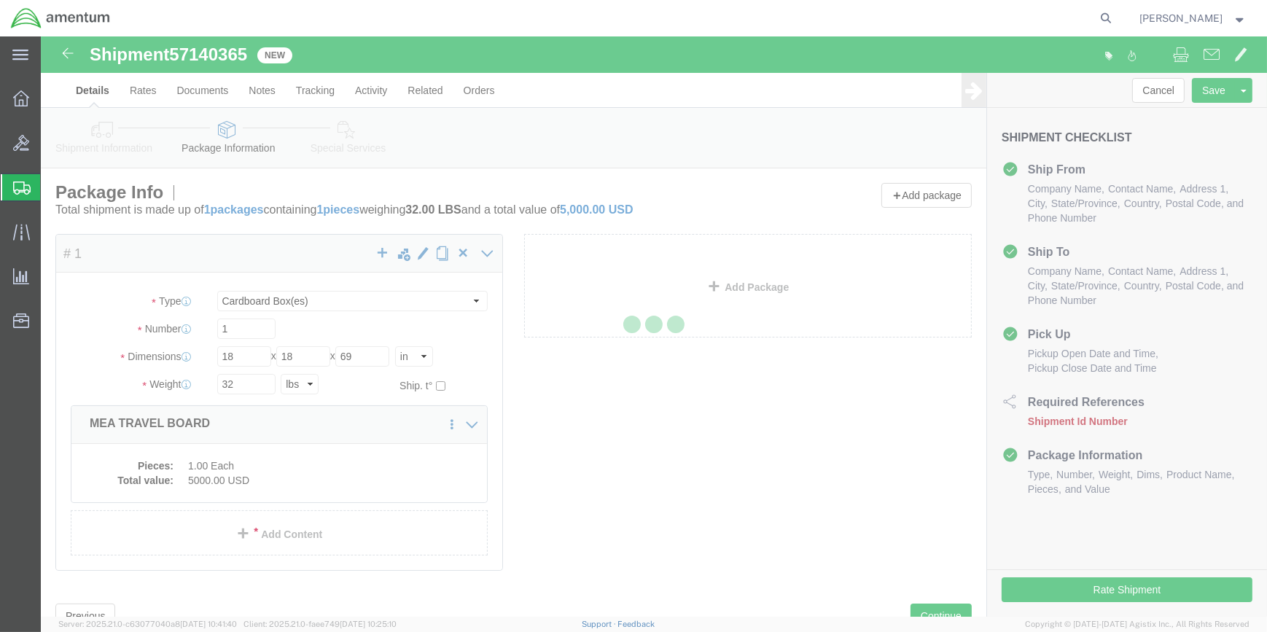
select select "49914"
select select "49946"
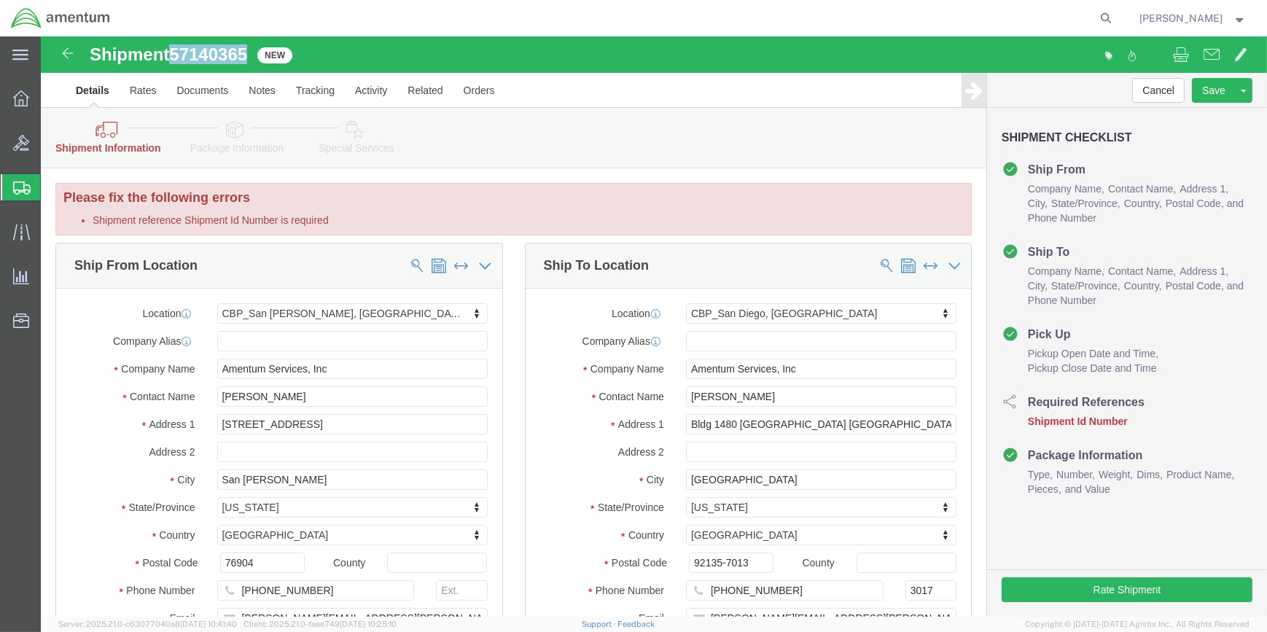
drag, startPoint x: 136, startPoint y: 13, endPoint x: 209, endPoint y: 23, distance: 72.8
click span "57140365"
drag, startPoint x: 207, startPoint y: 23, endPoint x: 191, endPoint y: 21, distance: 16.1
copy span "57140365"
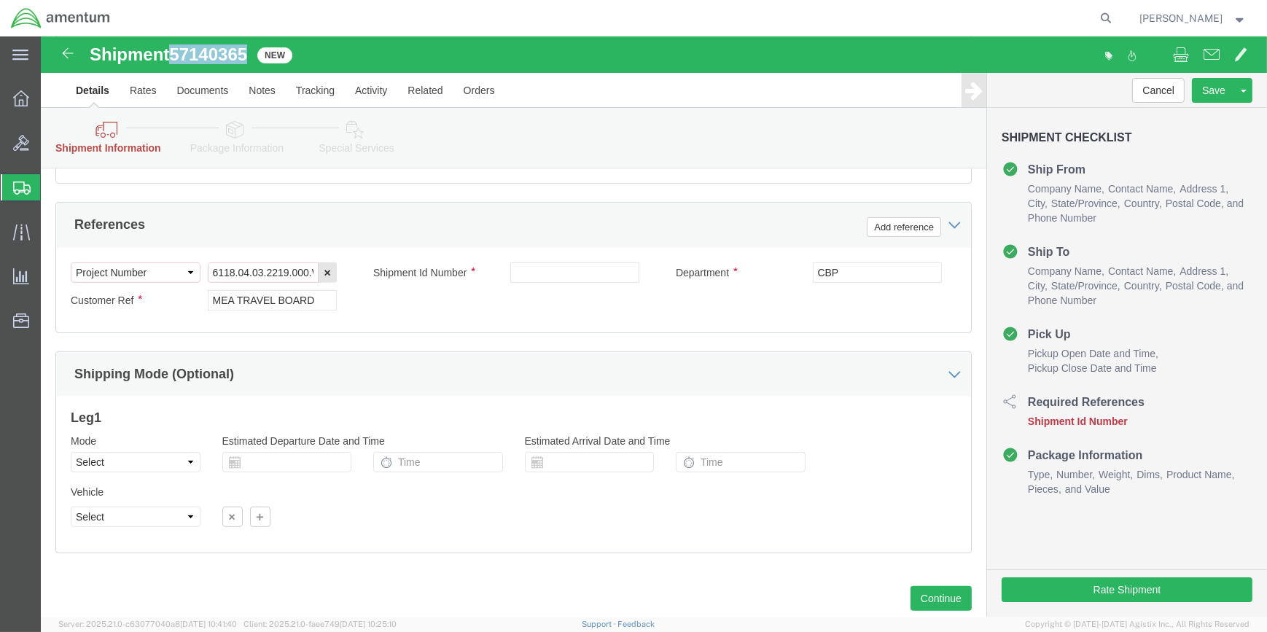
scroll to position [729, 0]
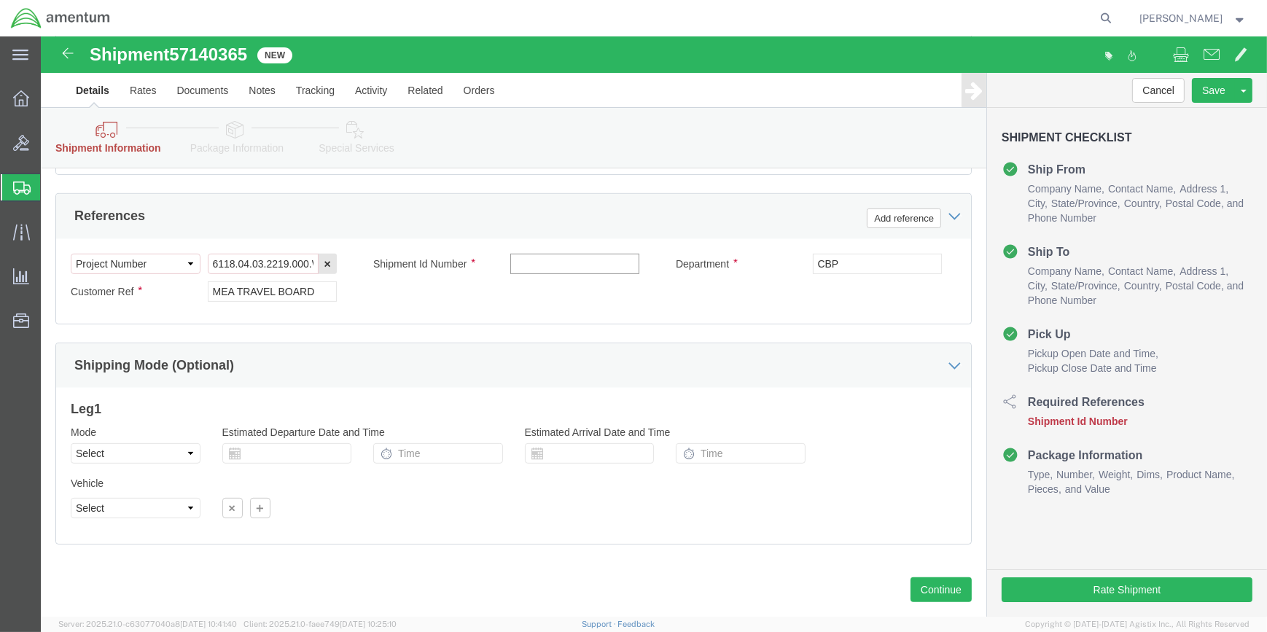
click input "text"
paste input "57140365"
type input "57140365"
click button "Continue"
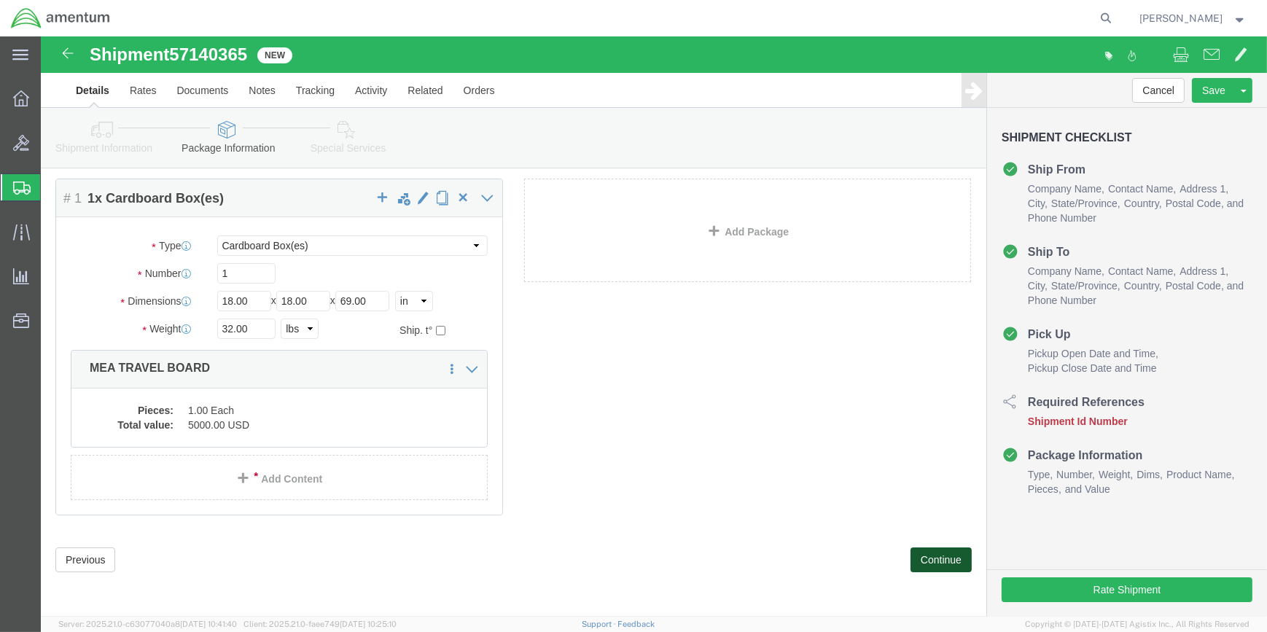
scroll to position [31, 0]
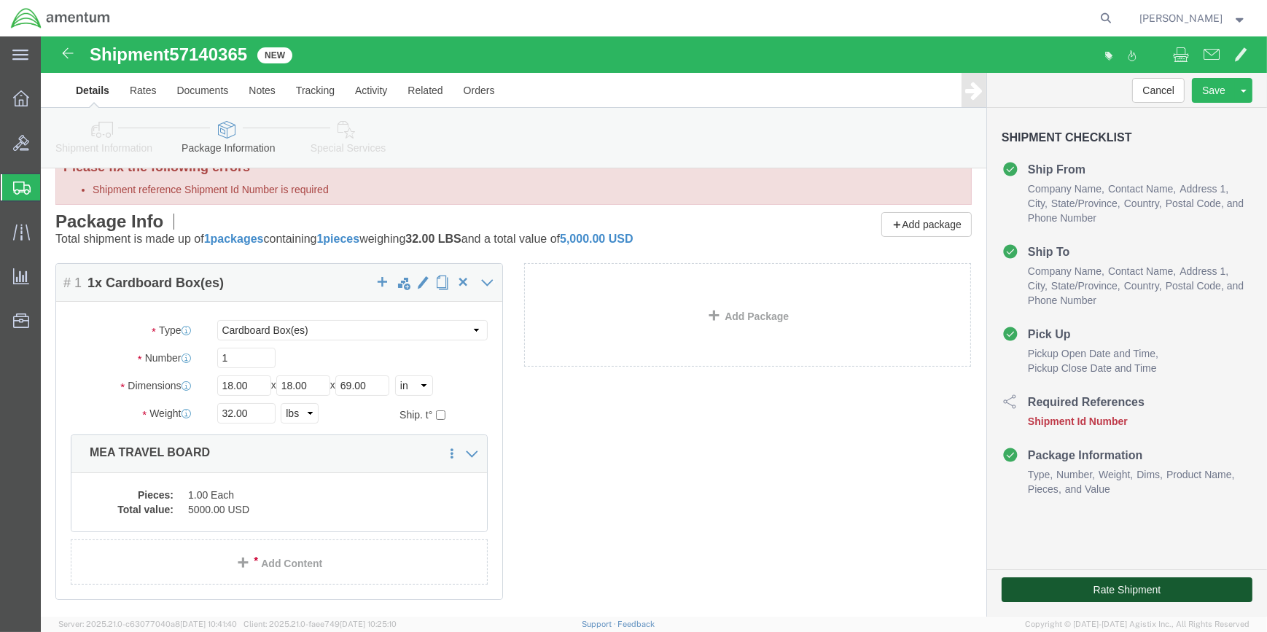
click button "Rate Shipment"
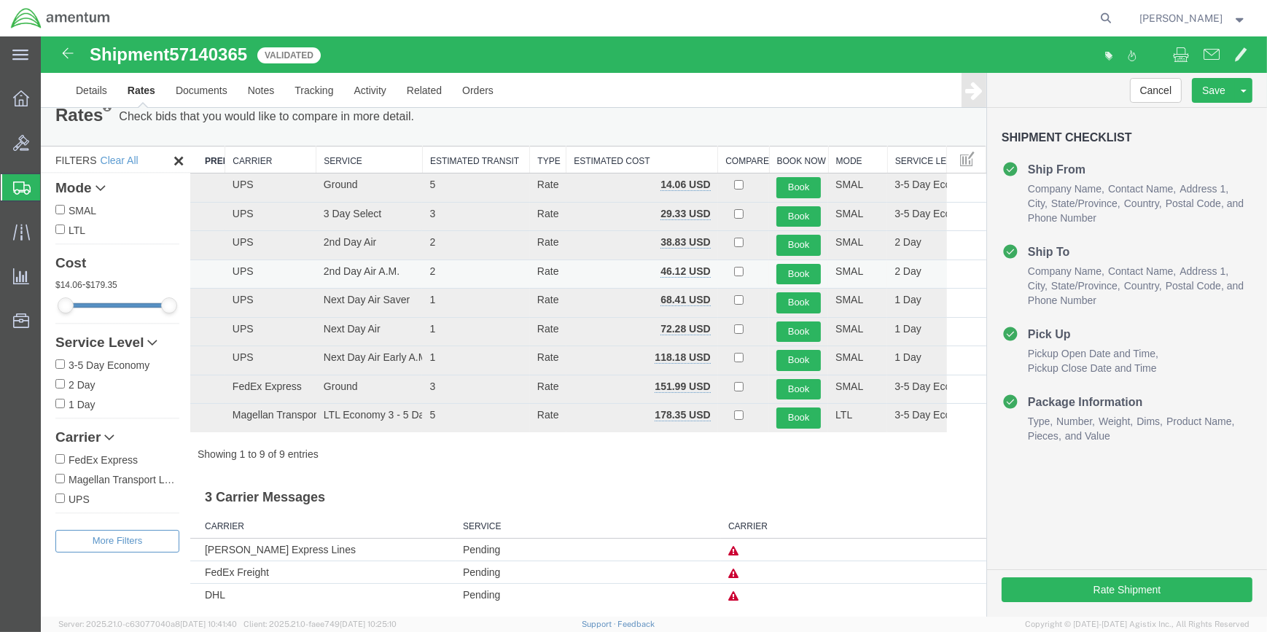
scroll to position [0, 0]
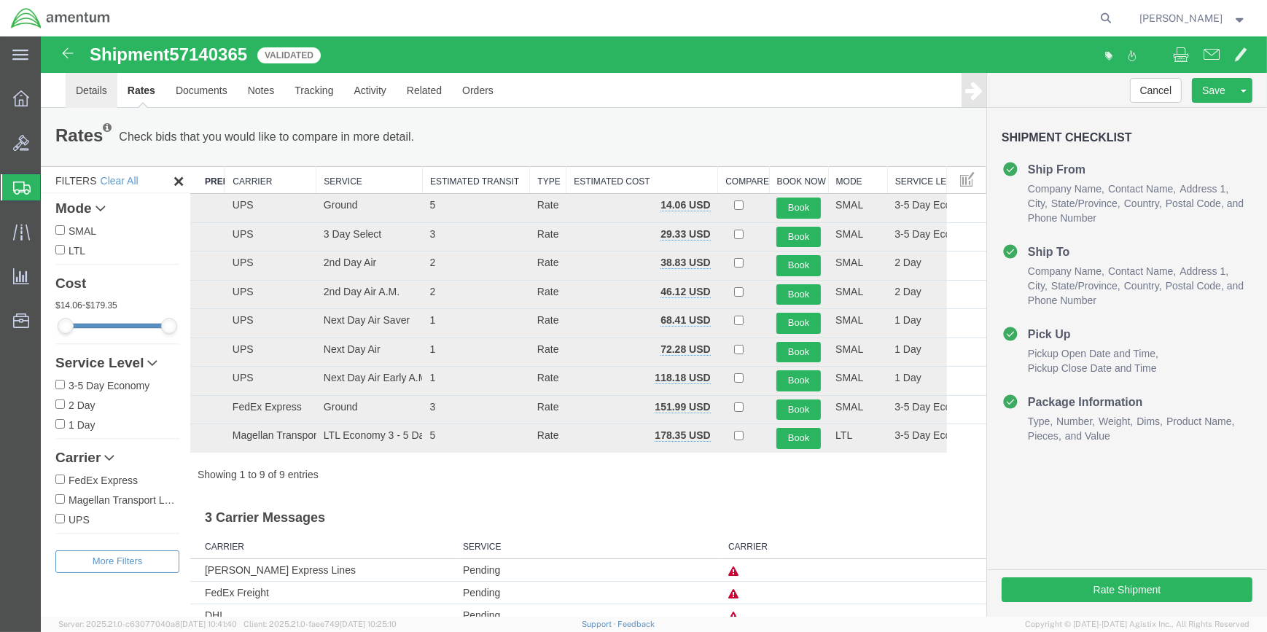
drag, startPoint x: 93, startPoint y: 90, endPoint x: 190, endPoint y: 115, distance: 100.3
click at [93, 90] on link "Details" at bounding box center [92, 90] width 52 height 35
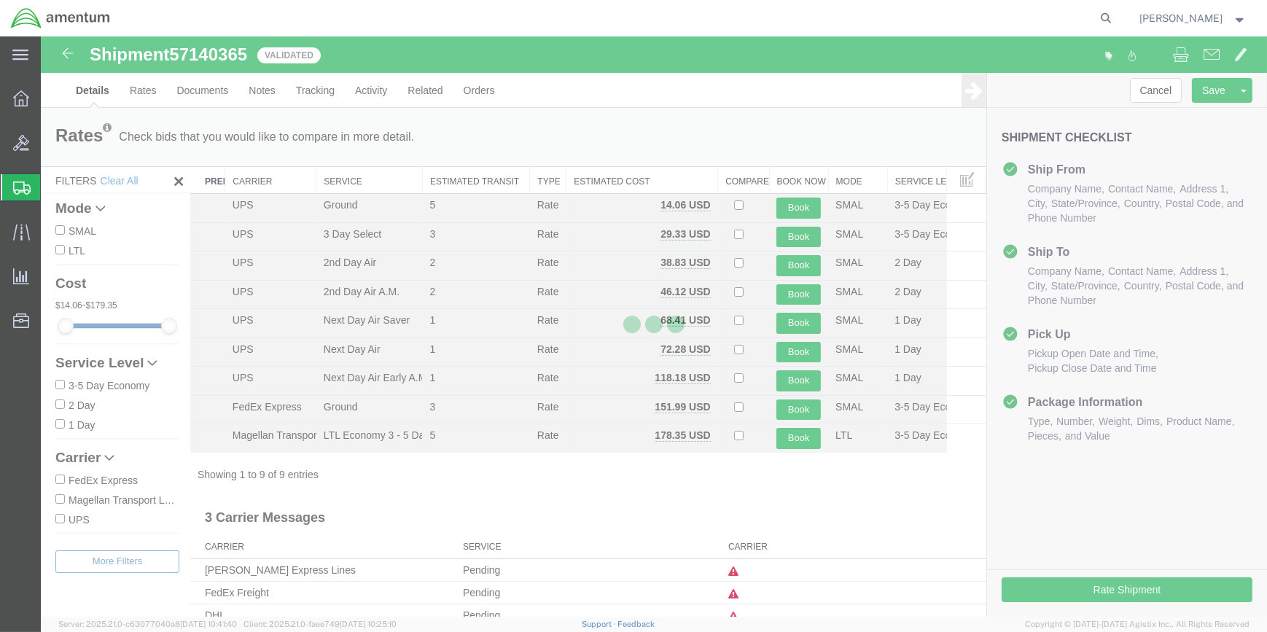
select select "49914"
select select "49946"
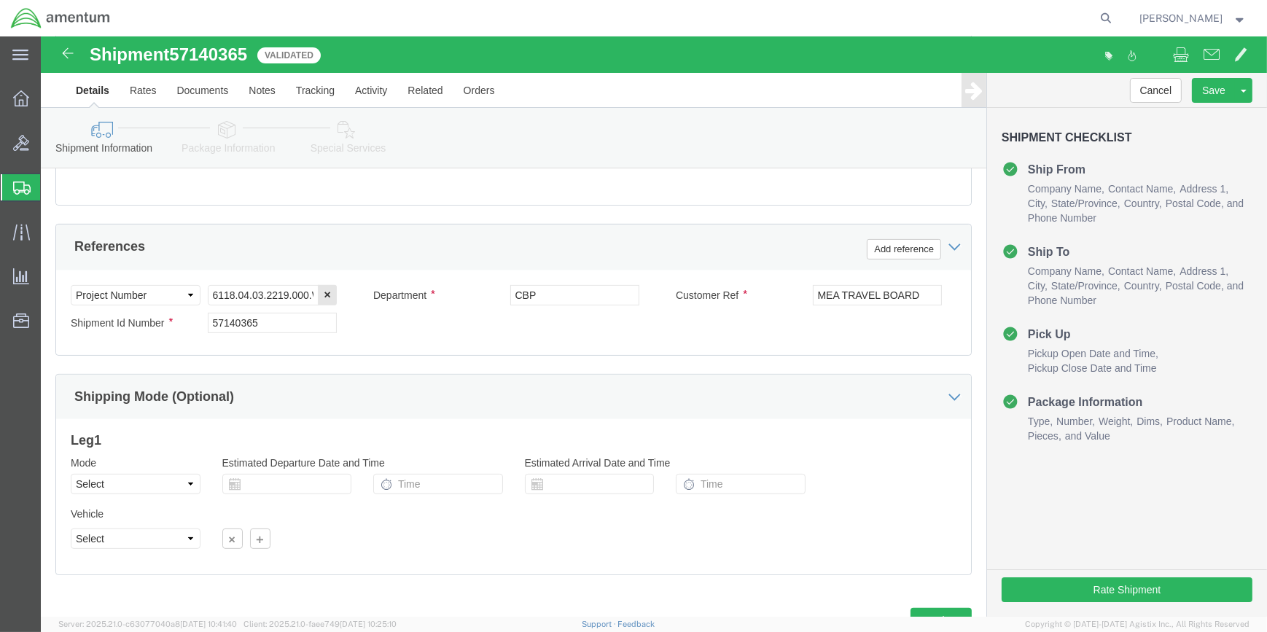
scroll to position [663, 0]
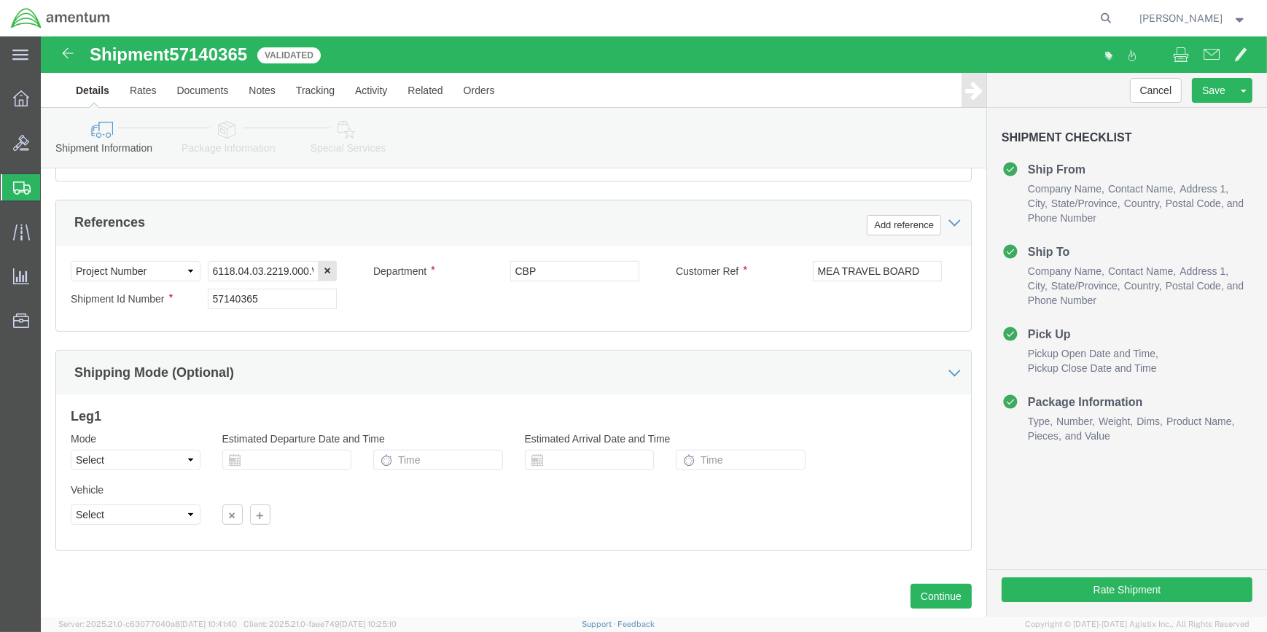
click icon
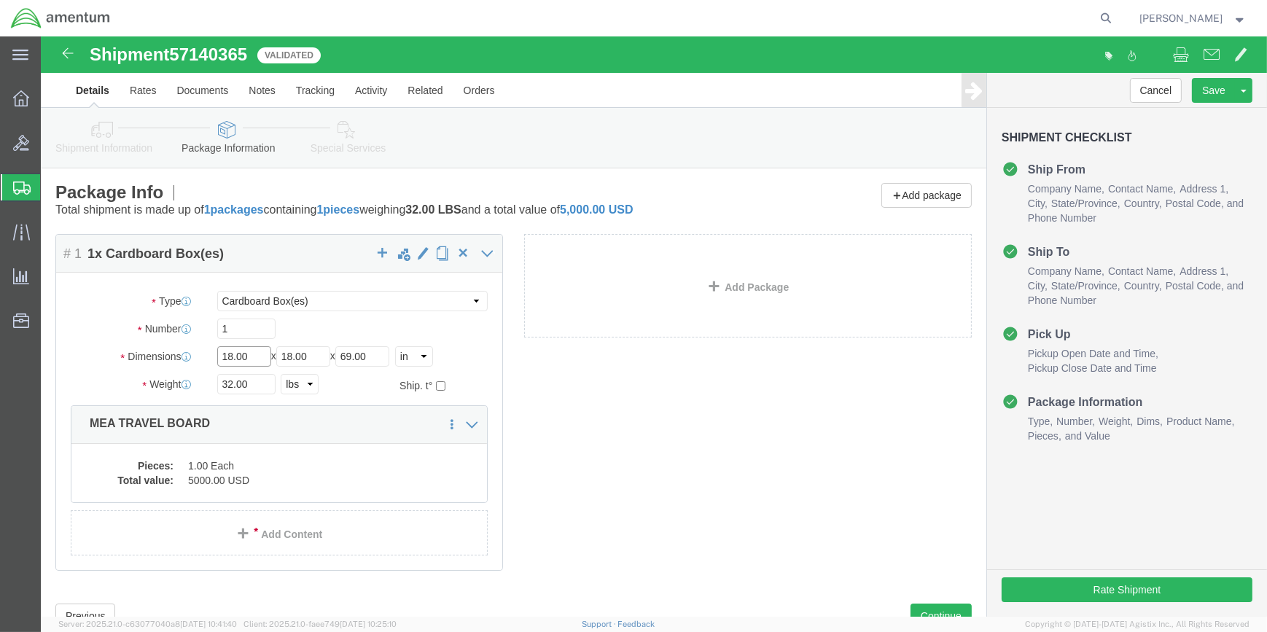
click input "18.00"
type input "14"
drag, startPoint x: 254, startPoint y: 319, endPoint x: 246, endPoint y: 315, distance: 9.1
click input "18.00"
type input "14.00"
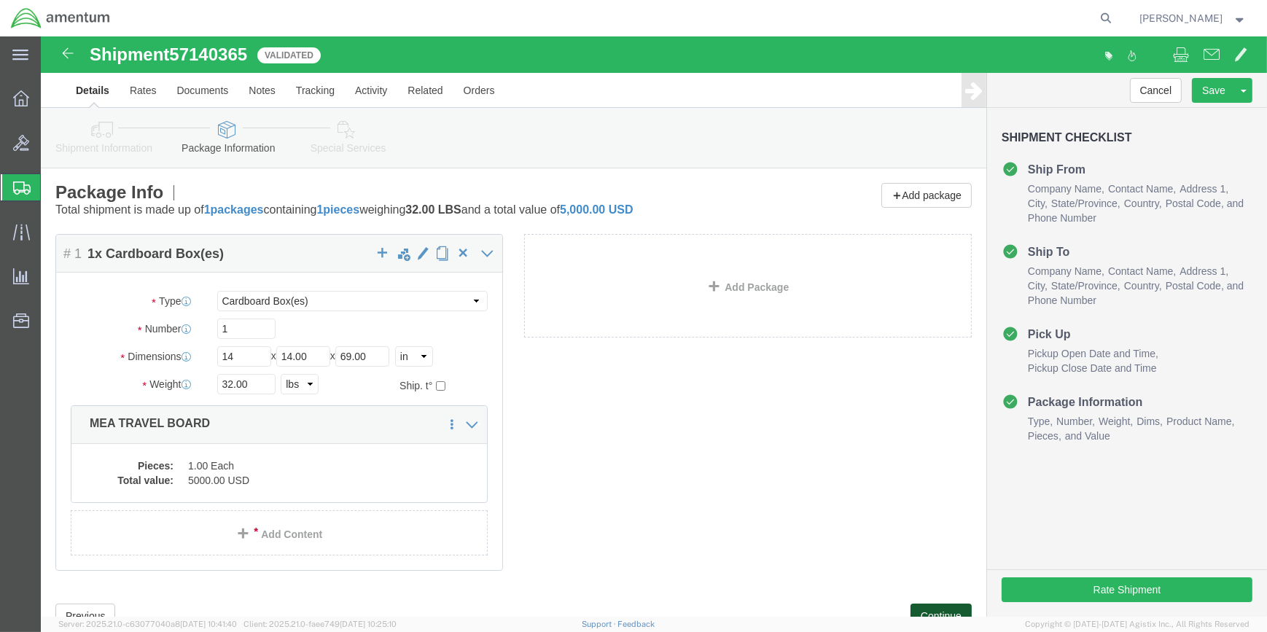
click button "Continue"
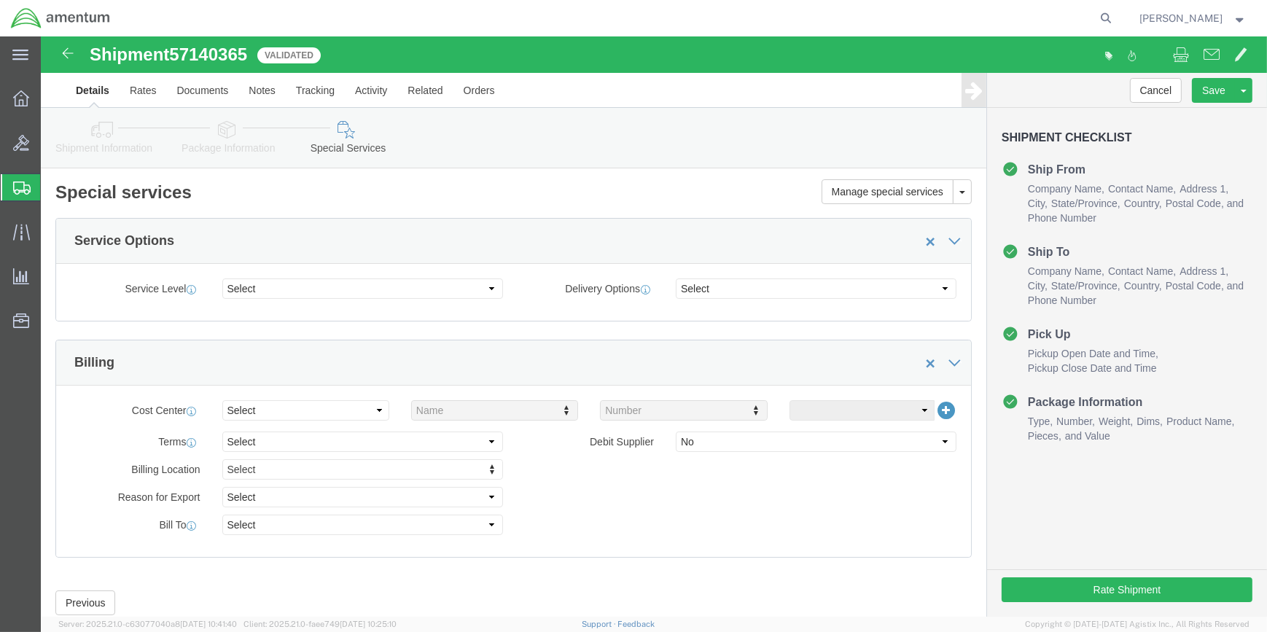
click icon
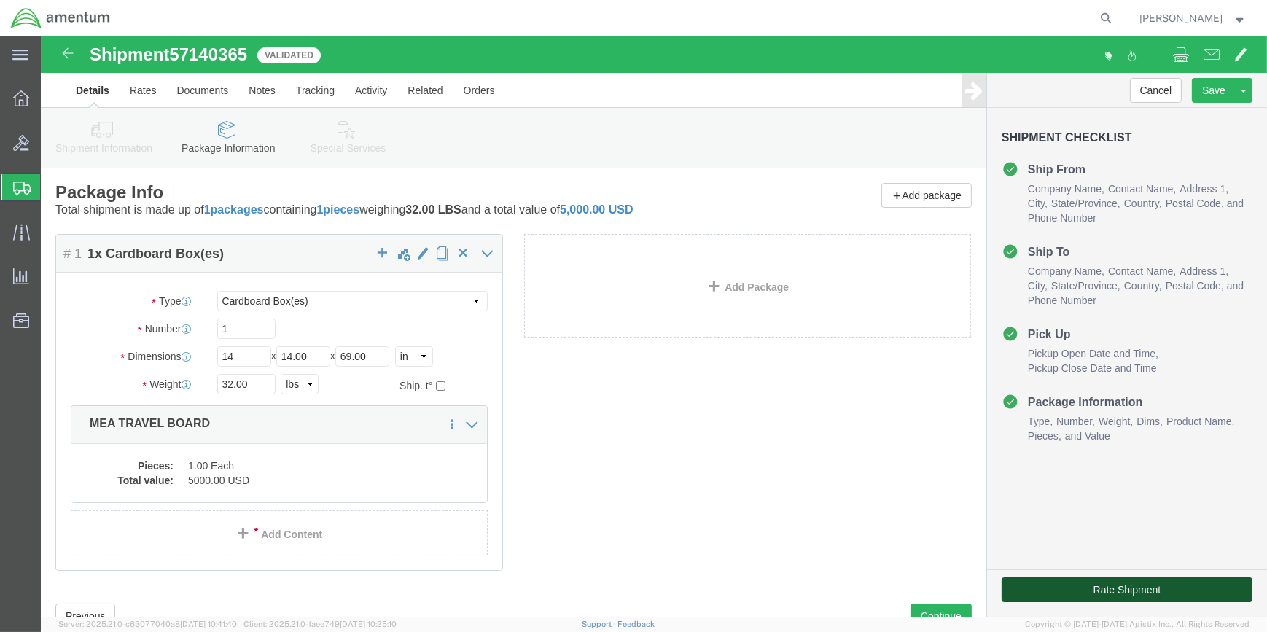
click button "Rate Shipment"
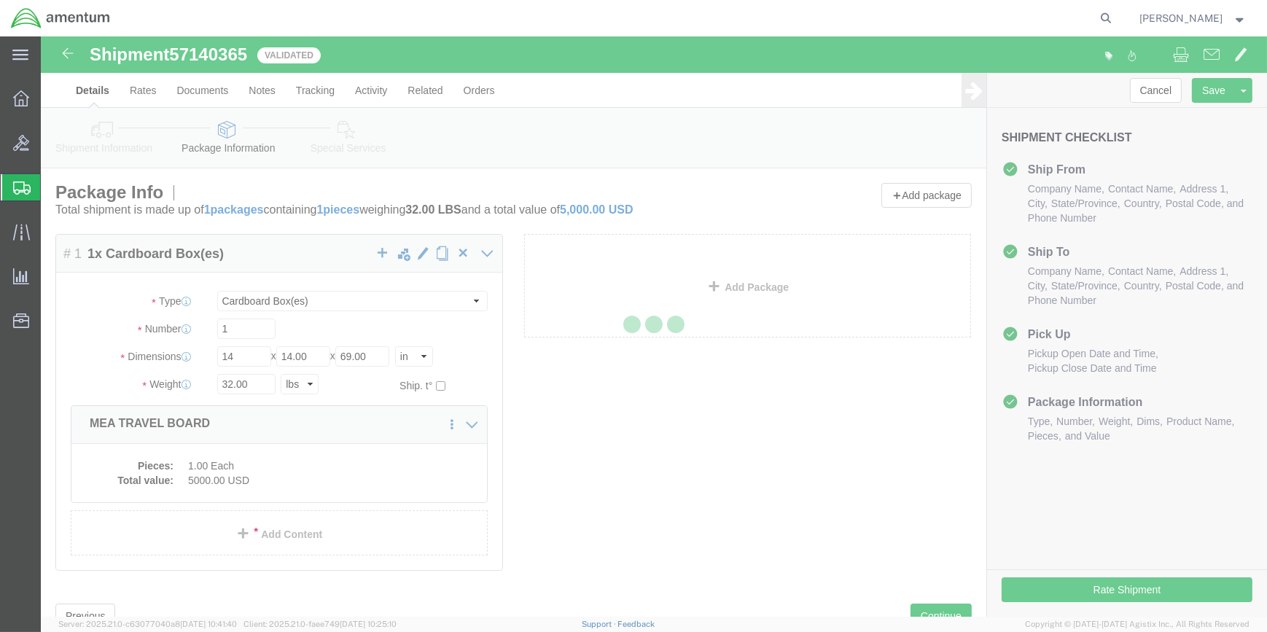
click at [220, 480] on div at bounding box center [654, 326] width 1226 height 580
click at [233, 481] on div at bounding box center [654, 326] width 1226 height 580
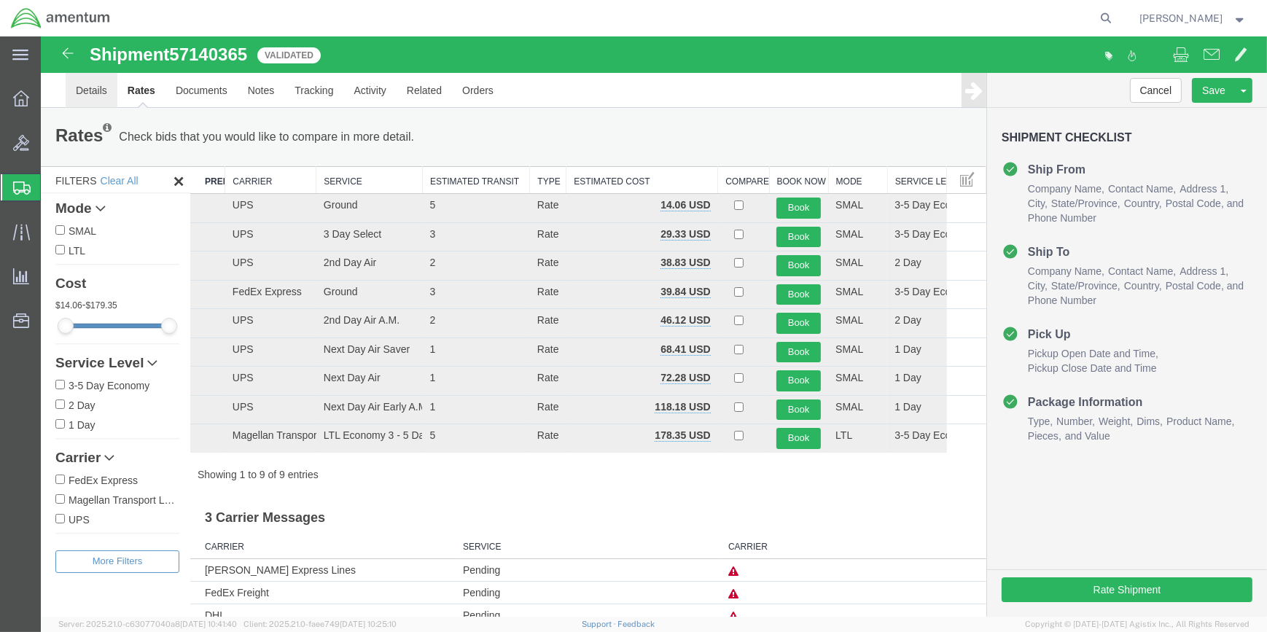
click at [93, 92] on link "Details" at bounding box center [92, 90] width 52 height 35
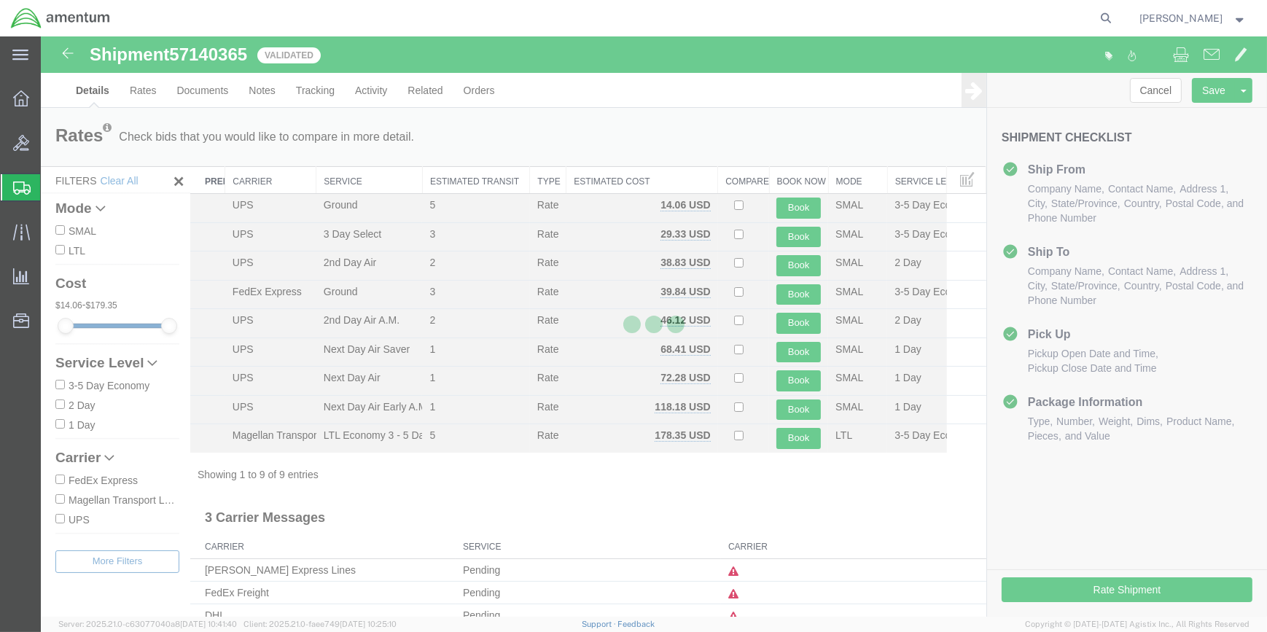
select select "49914"
select select "49946"
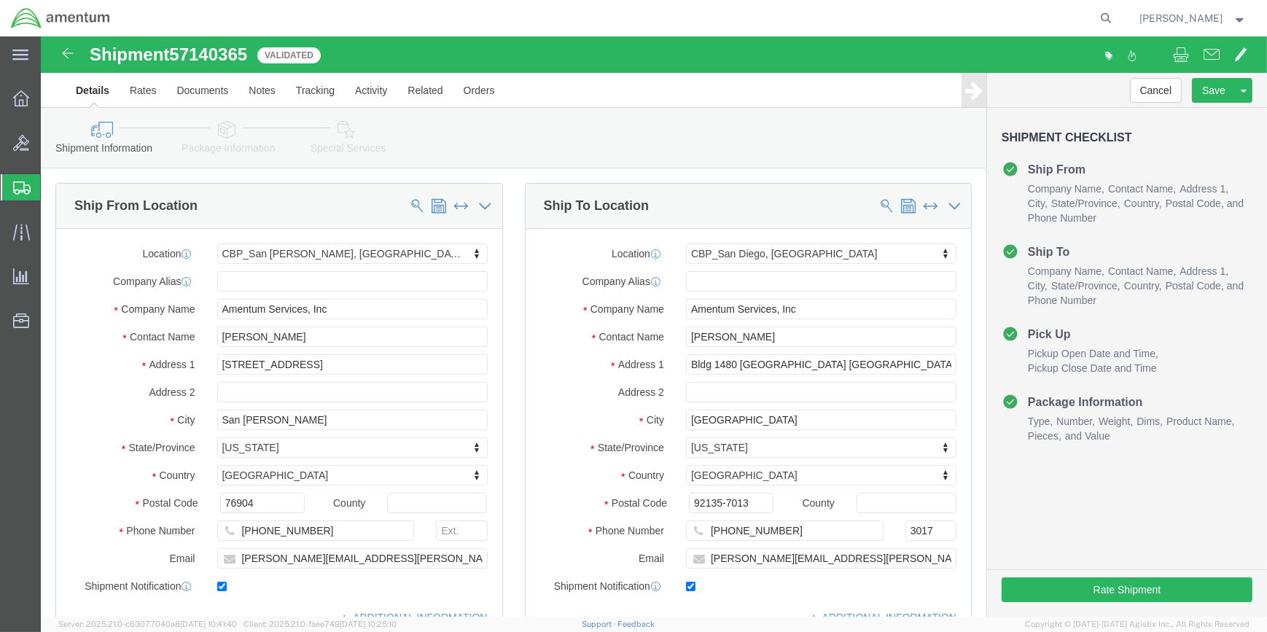
click div "Shipment Information Package Information Special Services"
click icon
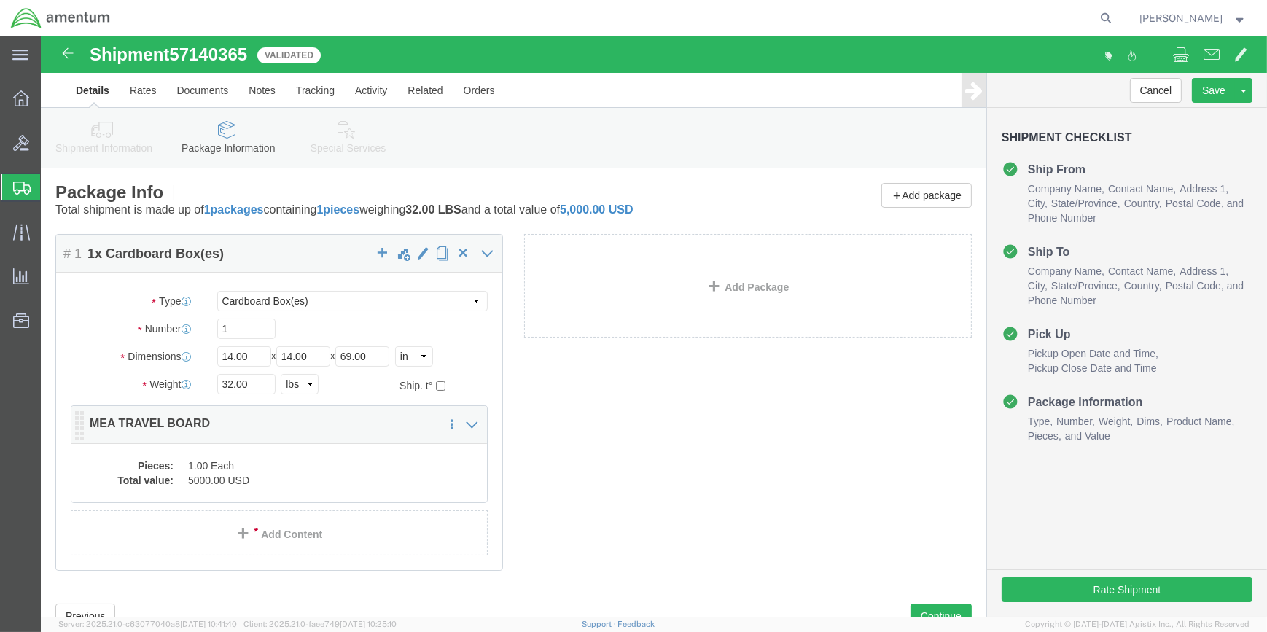
click dd "1.00 Each"
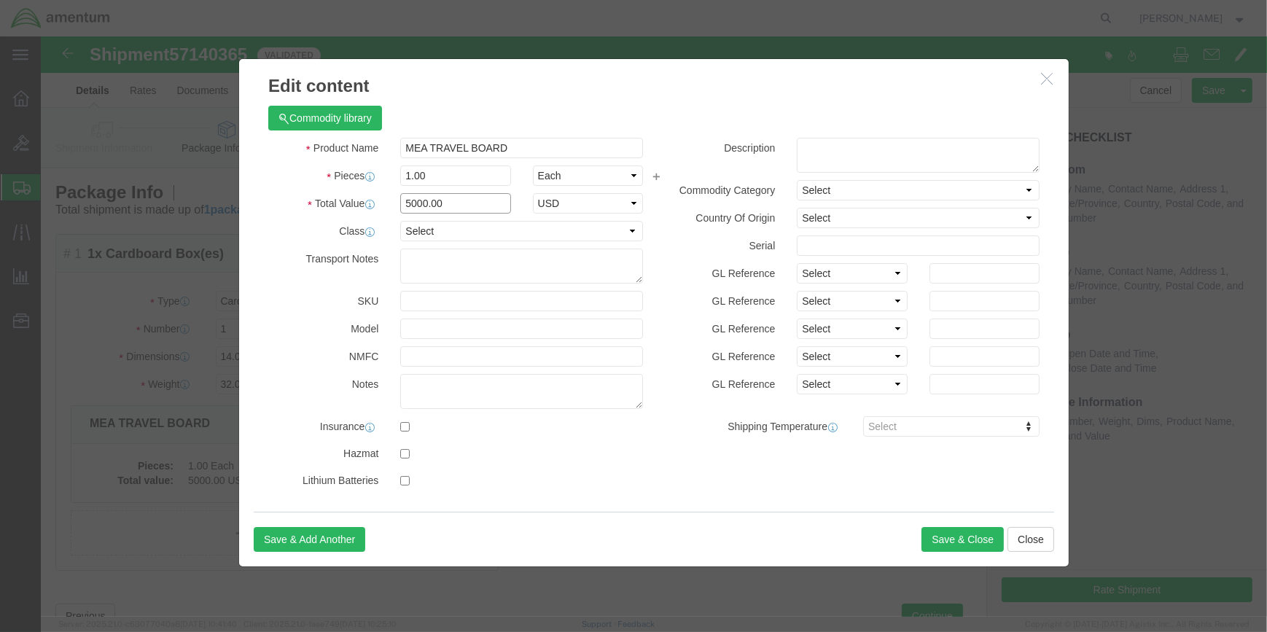
click input "5000.00"
type input "500"
click button "Save & Close"
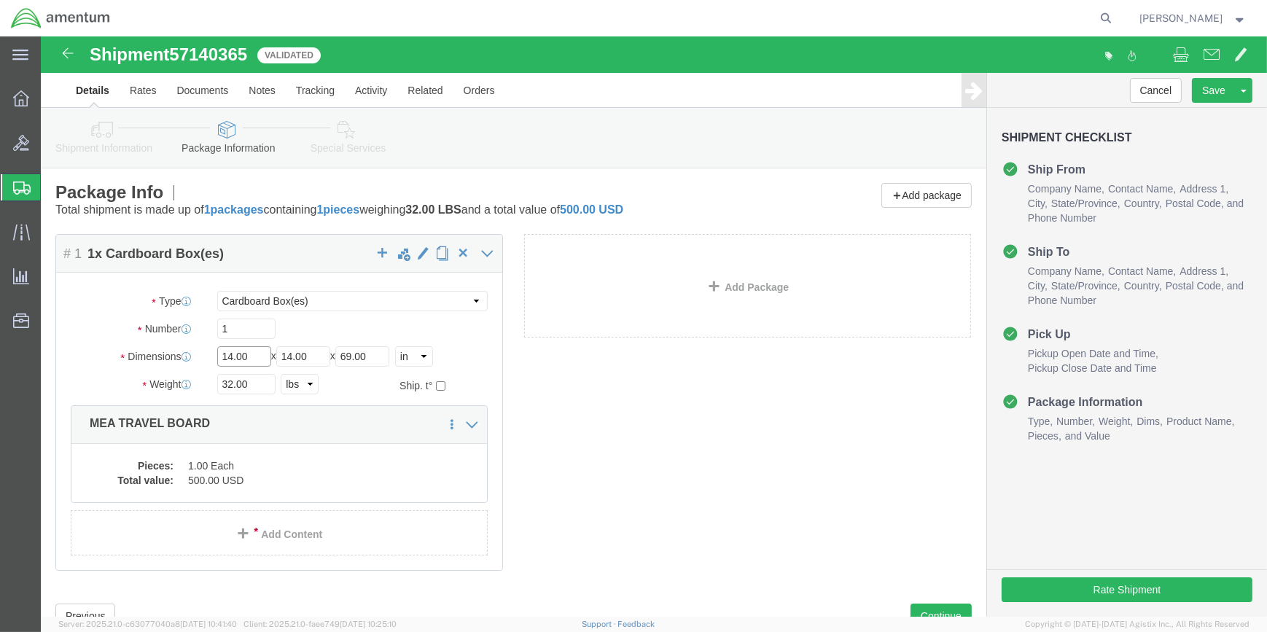
click input "14.00"
type input "18.00"
click input "14.00"
type input "18.00"
click div "Package Content # 1 1 x Cardboard Box(es) Package Type Select BCK Boxes Bale(s)…"
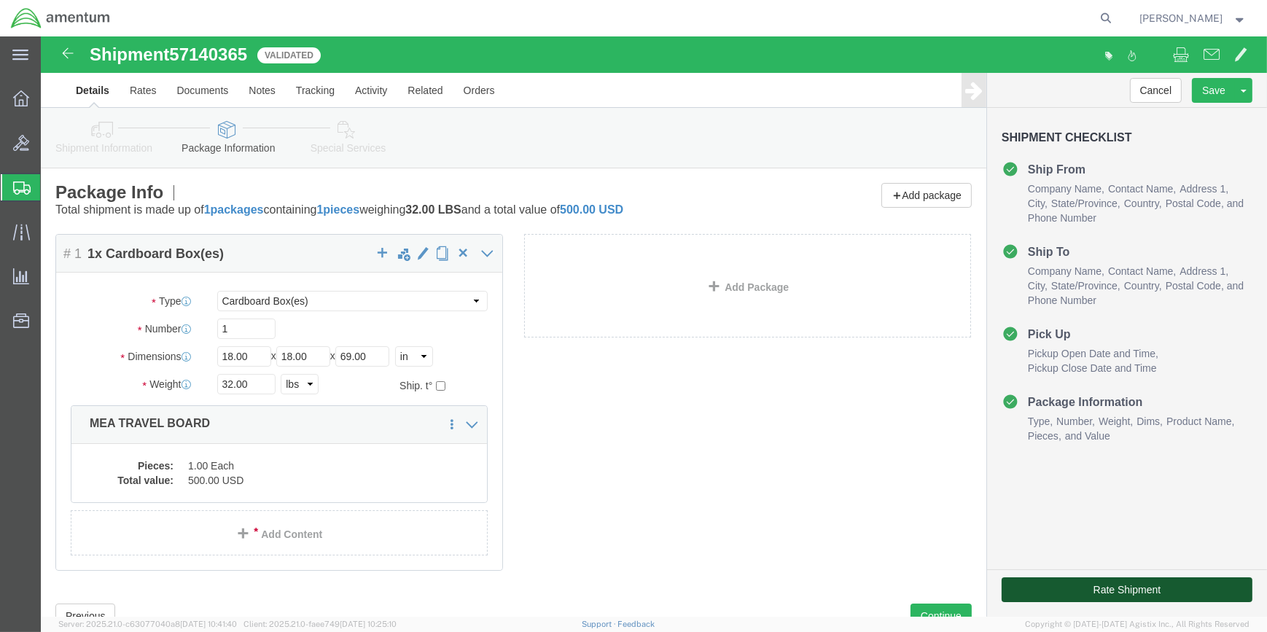
click button "Rate Shipment"
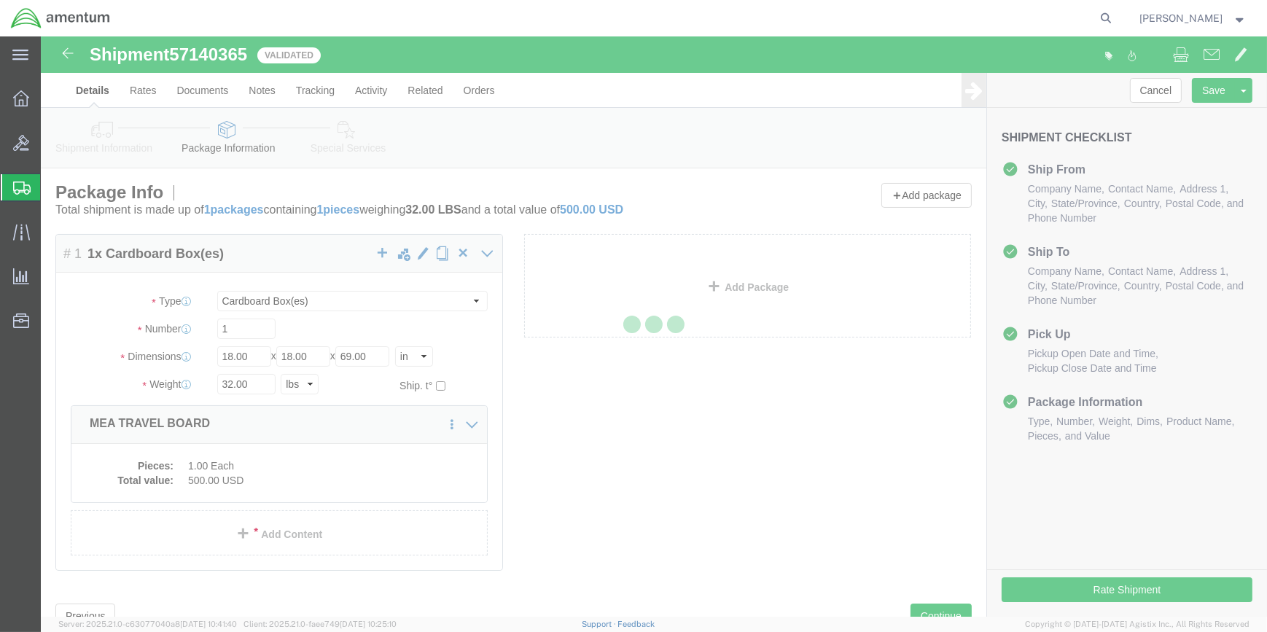
click at [79, 58] on div at bounding box center [654, 326] width 1226 height 580
click at [69, 55] on div at bounding box center [654, 326] width 1226 height 580
drag, startPoint x: 496, startPoint y: 327, endPoint x: 887, endPoint y: 462, distance: 413.4
click at [886, 462] on div at bounding box center [654, 326] width 1226 height 580
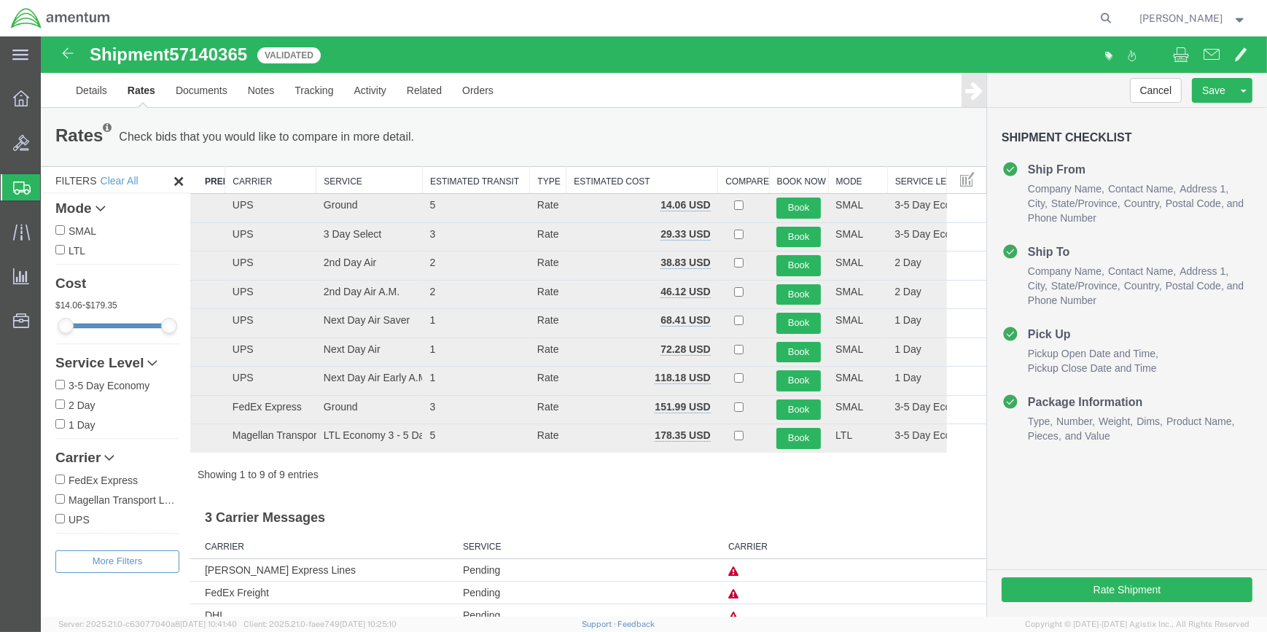
drag, startPoint x: 85, startPoint y: 212, endPoint x: 139, endPoint y: 224, distance: 55.2
click at [0, 0] on span "Shipment Manager" at bounding box center [0, 0] width 0 height 0
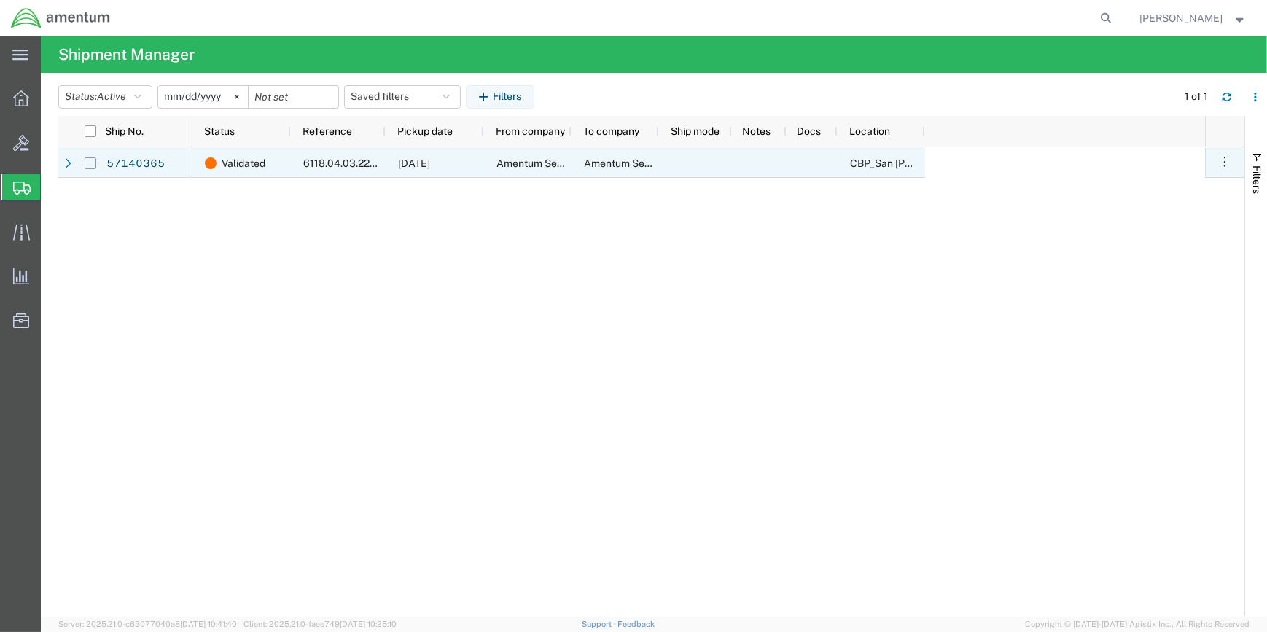
click at [90, 163] on input "Press Space to toggle row selection (unchecked)" at bounding box center [91, 163] width 12 height 12
checkbox input "true"
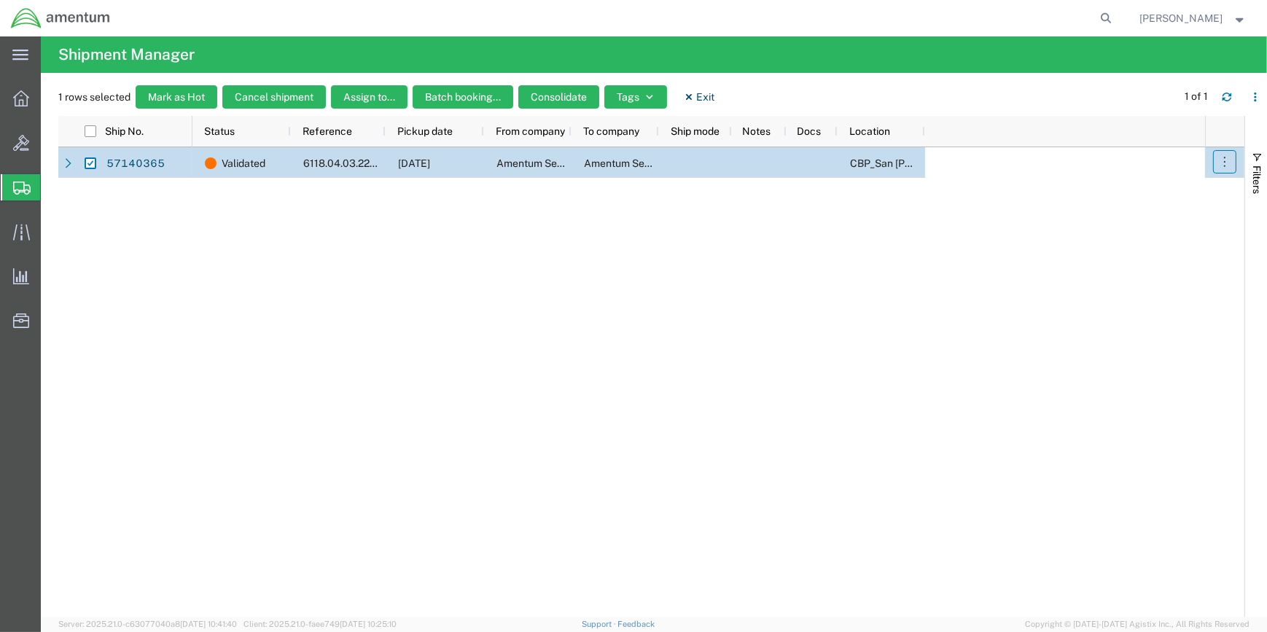
click at [1220, 157] on icon "button" at bounding box center [1225, 162] width 15 height 15
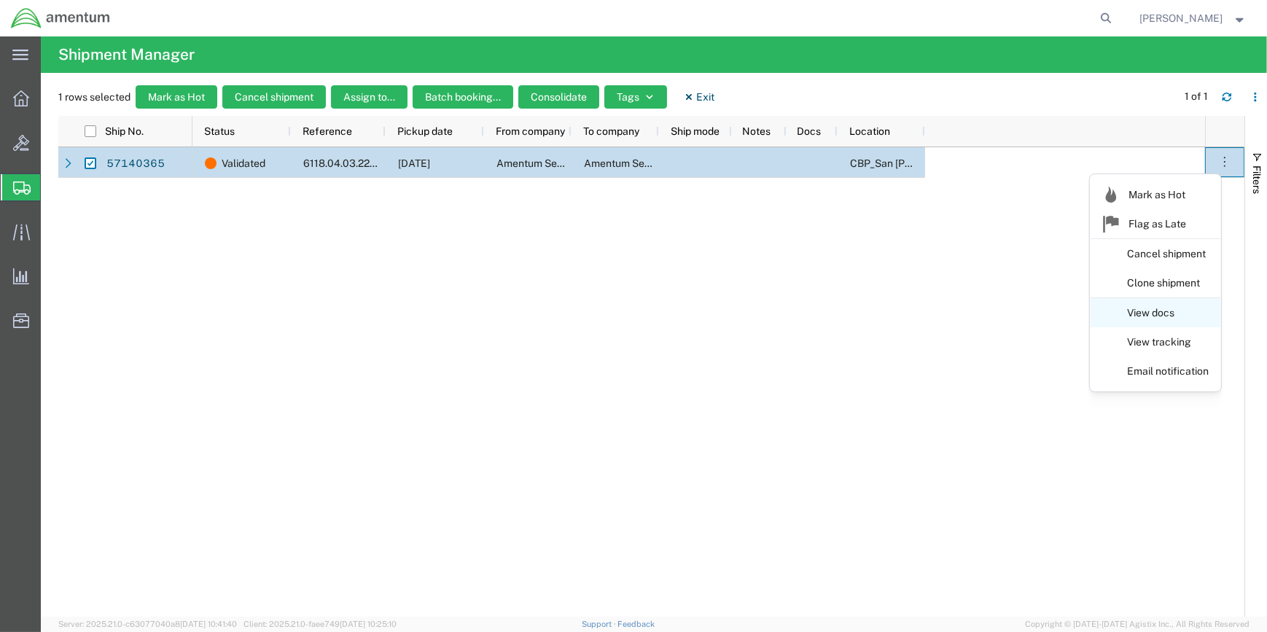
click at [1162, 309] on link "View docs" at bounding box center [1156, 313] width 130 height 26
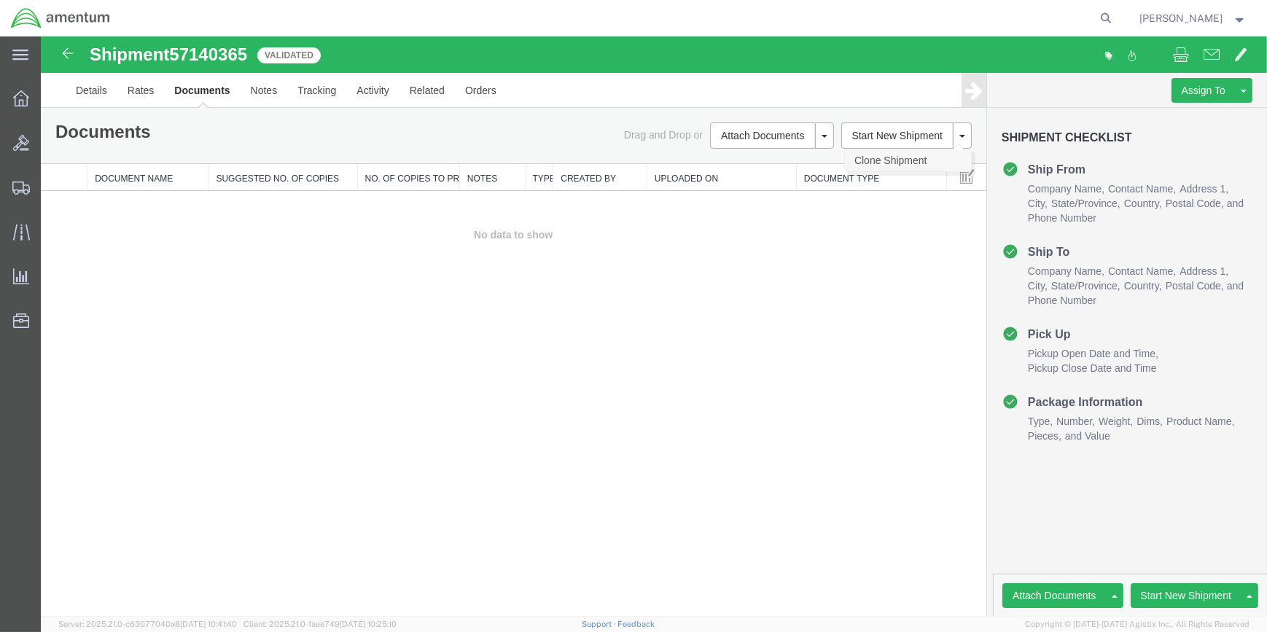
click at [914, 157] on link "Clone Shipment" at bounding box center [908, 160] width 126 height 22
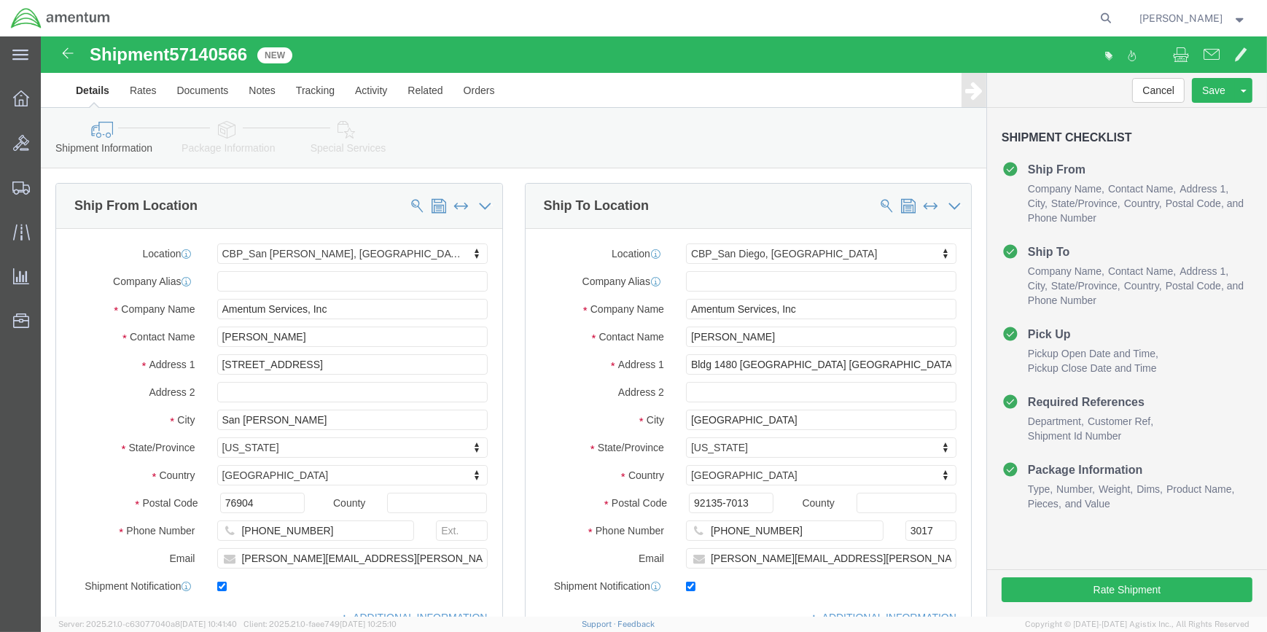
select select "49914"
select select "49946"
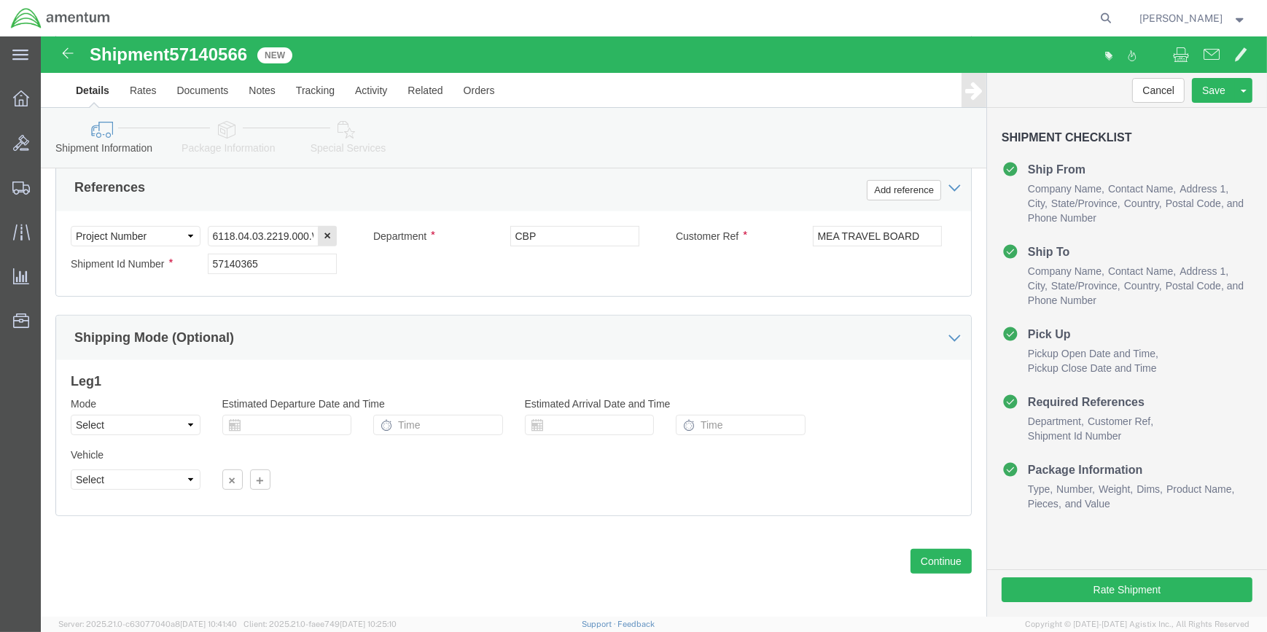
scroll to position [699, 0]
click input "57140365"
drag, startPoint x: 130, startPoint y: 15, endPoint x: 211, endPoint y: 20, distance: 81.1
click h1 "Shipment 57140566"
drag, startPoint x: 211, startPoint y: 20, endPoint x: 201, endPoint y: 20, distance: 10.2
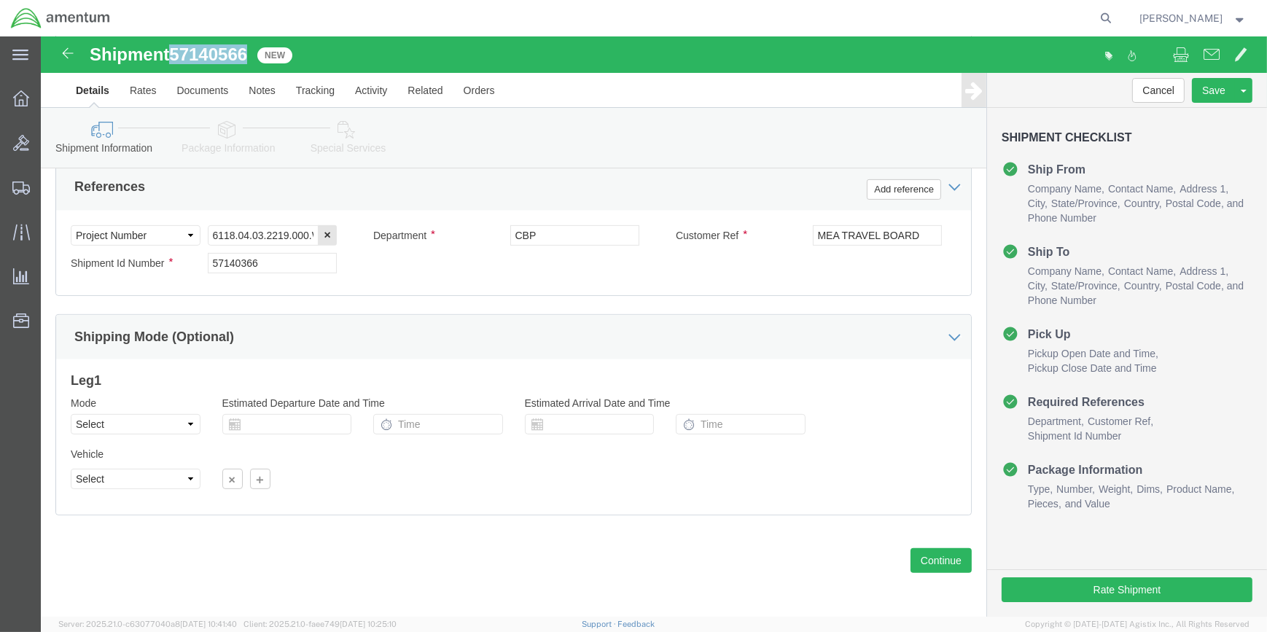
copy h1 "57140566"
click input "57140366"
type input "5"
paste input "57140566"
type input "57140566"
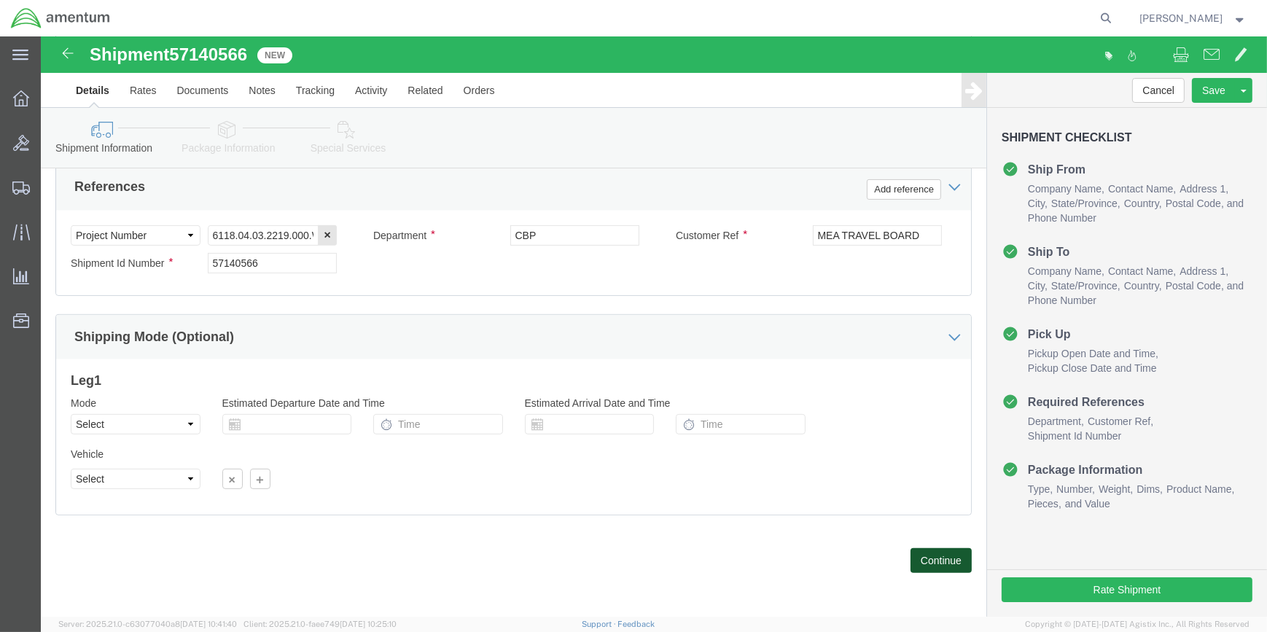
click button "Continue"
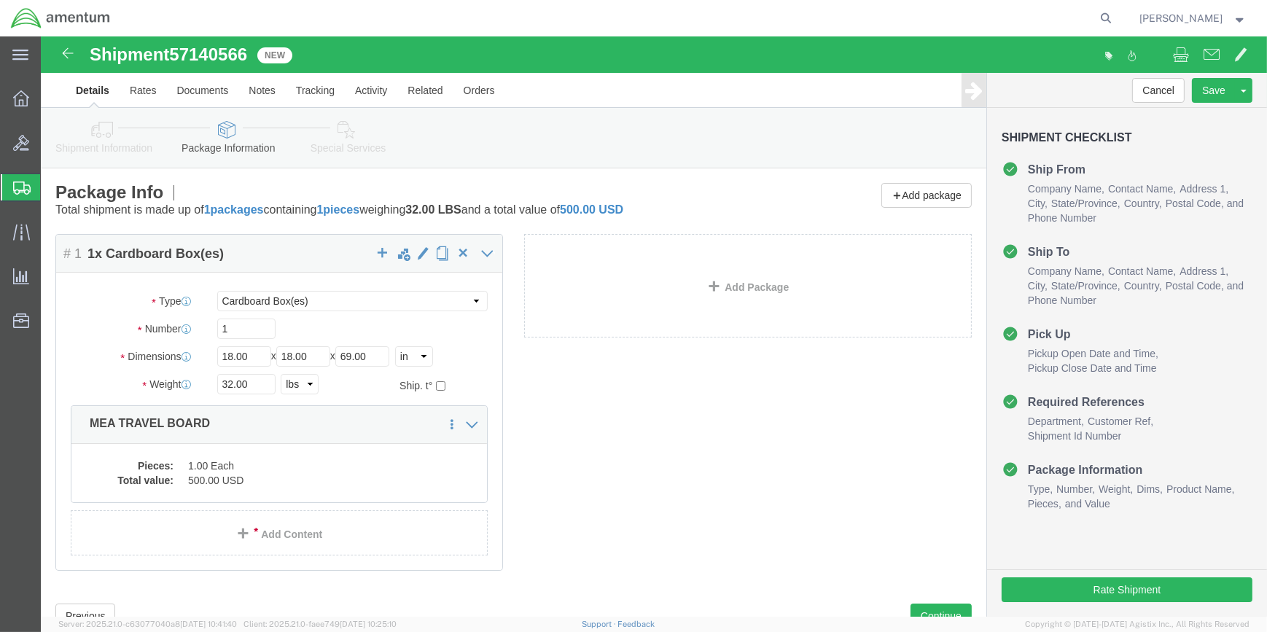
click div "32.00 Select kgs lbs"
click input "32.00"
type input "34.00"
click div "Package Content # 1 1 x Cardboard Box(es) Package Type Select BCK Boxes Bale(s)…"
click dd "500.00 USD"
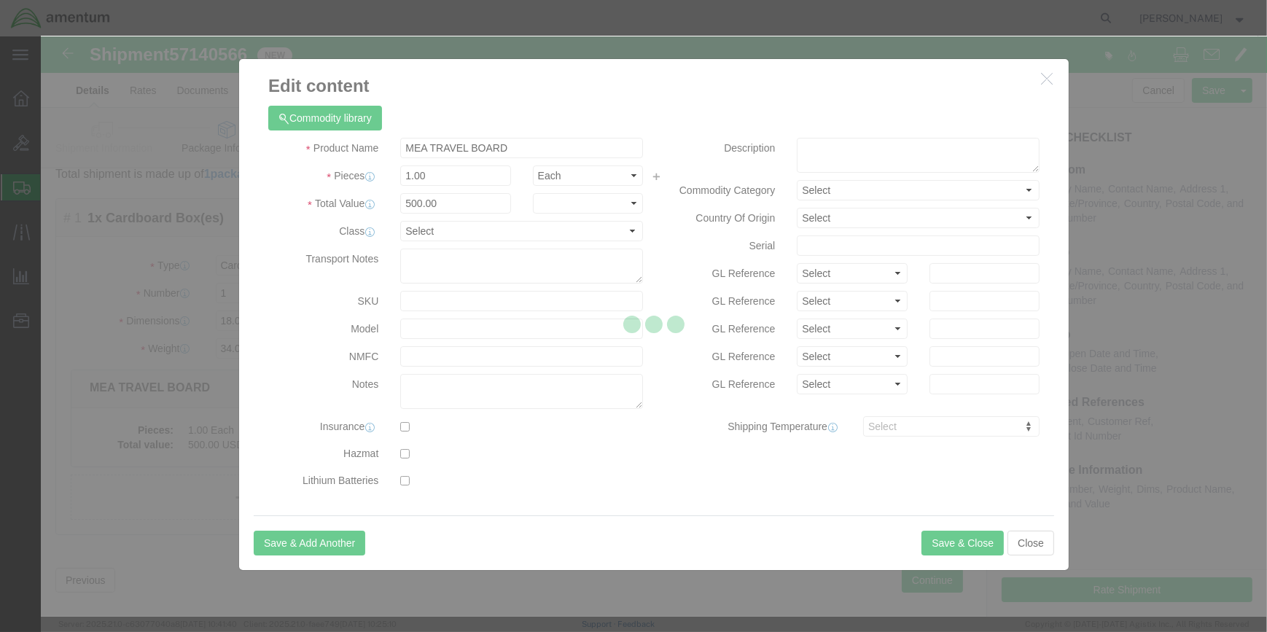
scroll to position [55, 0]
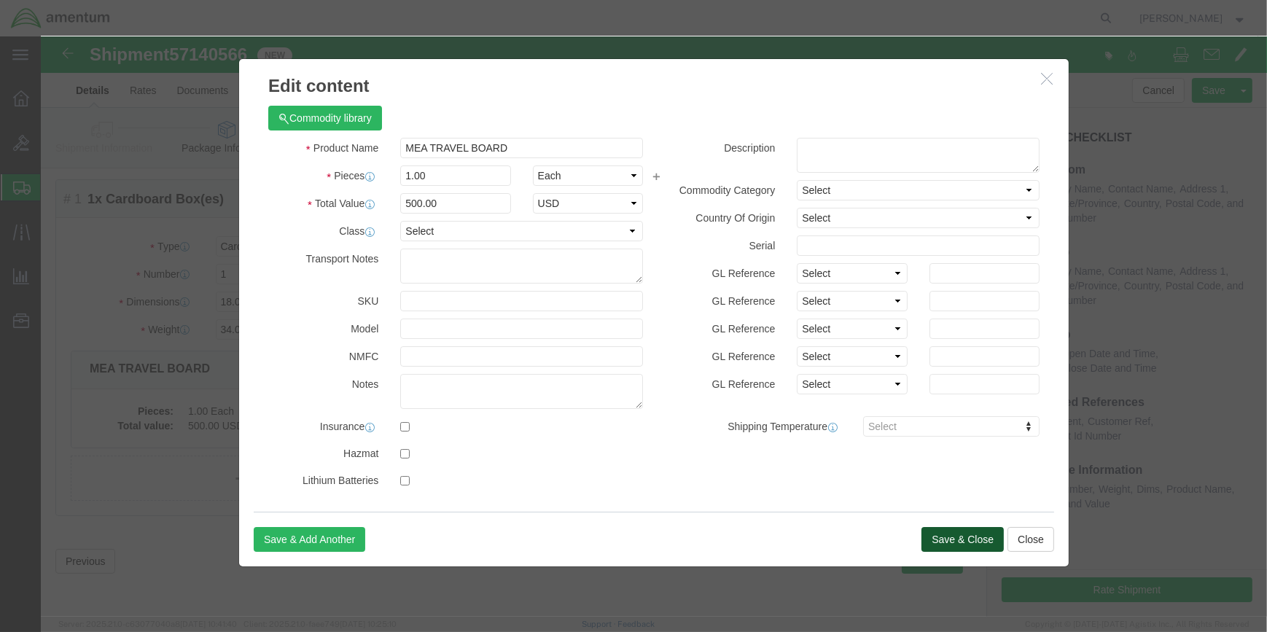
click button "Save & Close"
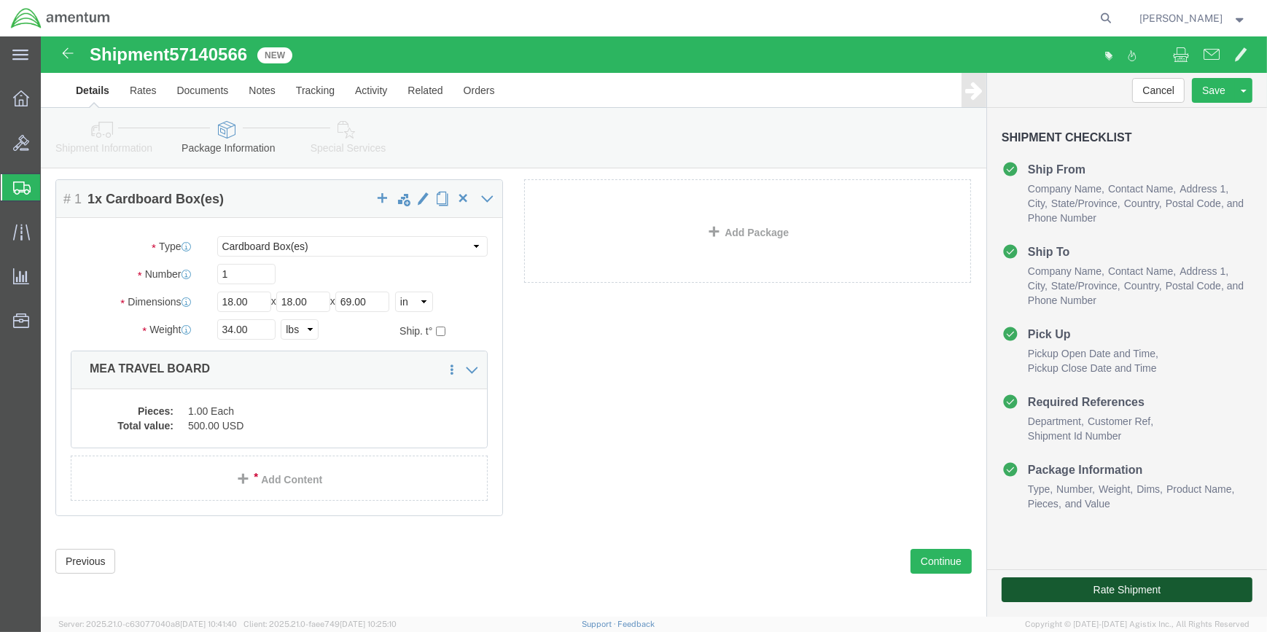
click button "Rate Shipment"
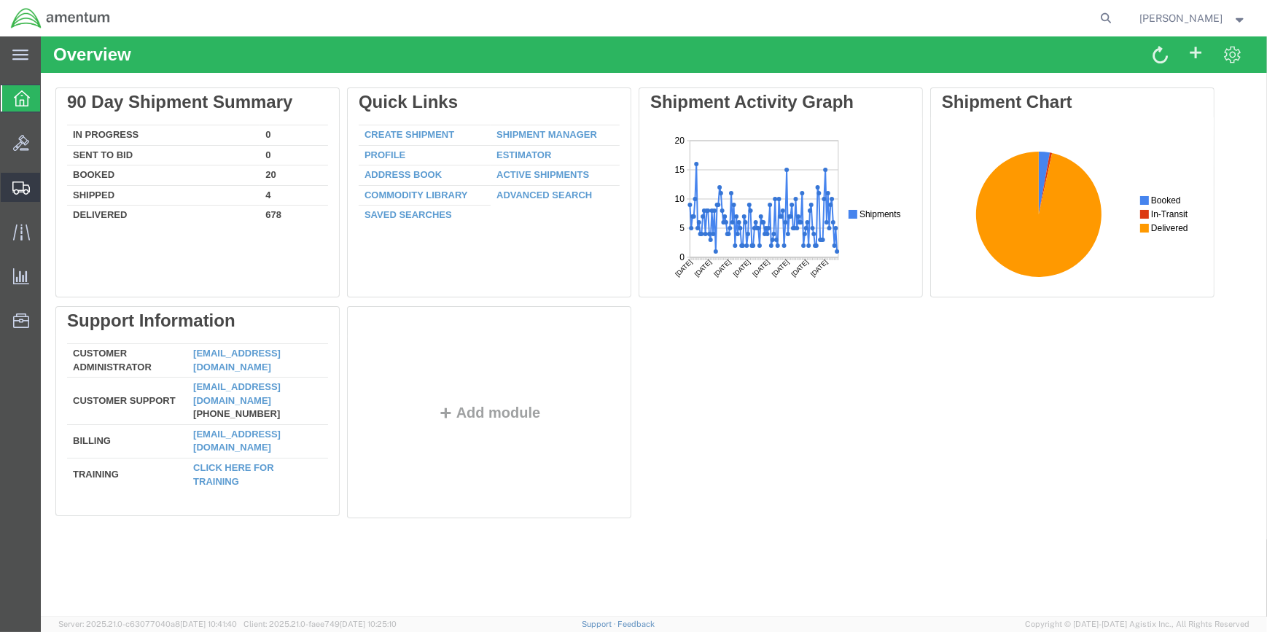
click at [0, 0] on span "Create Shipment" at bounding box center [0, 0] width 0 height 0
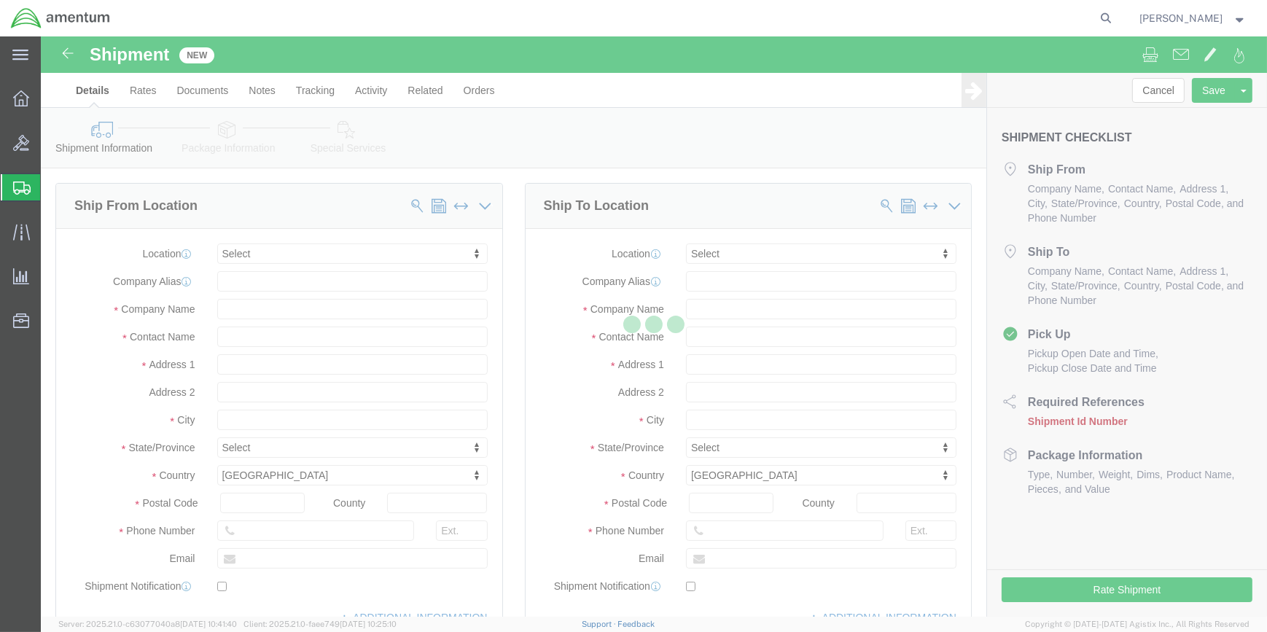
drag, startPoint x: 287, startPoint y: 292, endPoint x: 299, endPoint y: 285, distance: 13.4
click at [289, 289] on div at bounding box center [654, 326] width 1226 height 580
select select
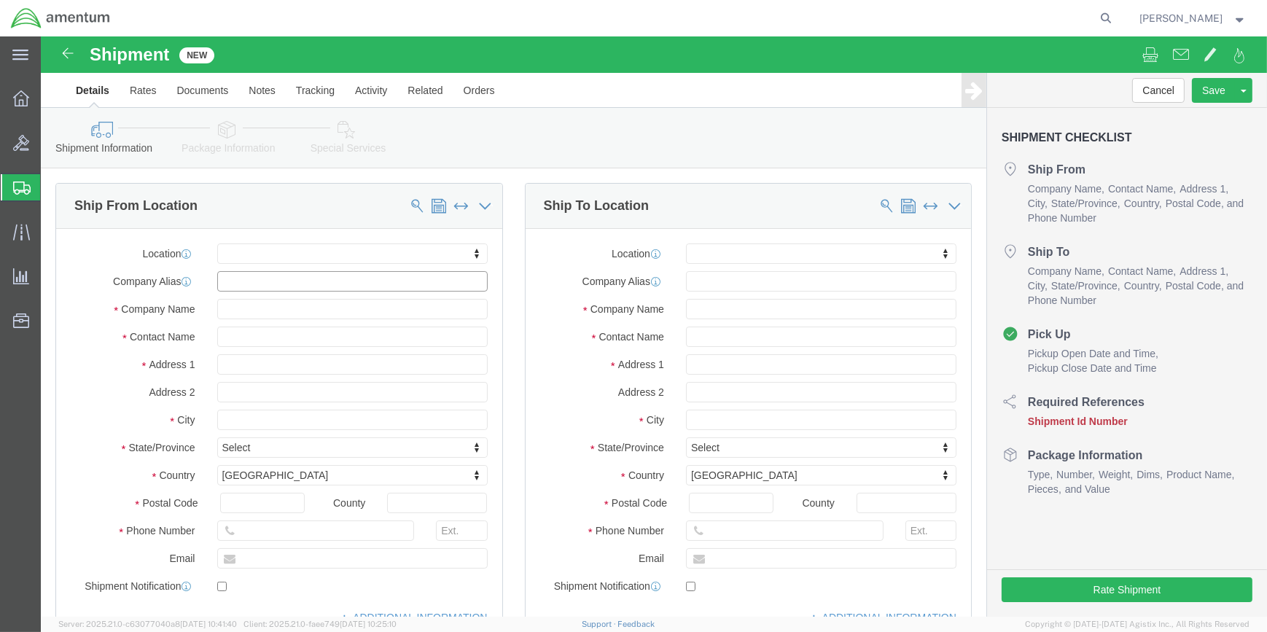
drag, startPoint x: 268, startPoint y: 246, endPoint x: 277, endPoint y: 244, distance: 9.2
click input "text"
click input "WSA"
type input "WSA"
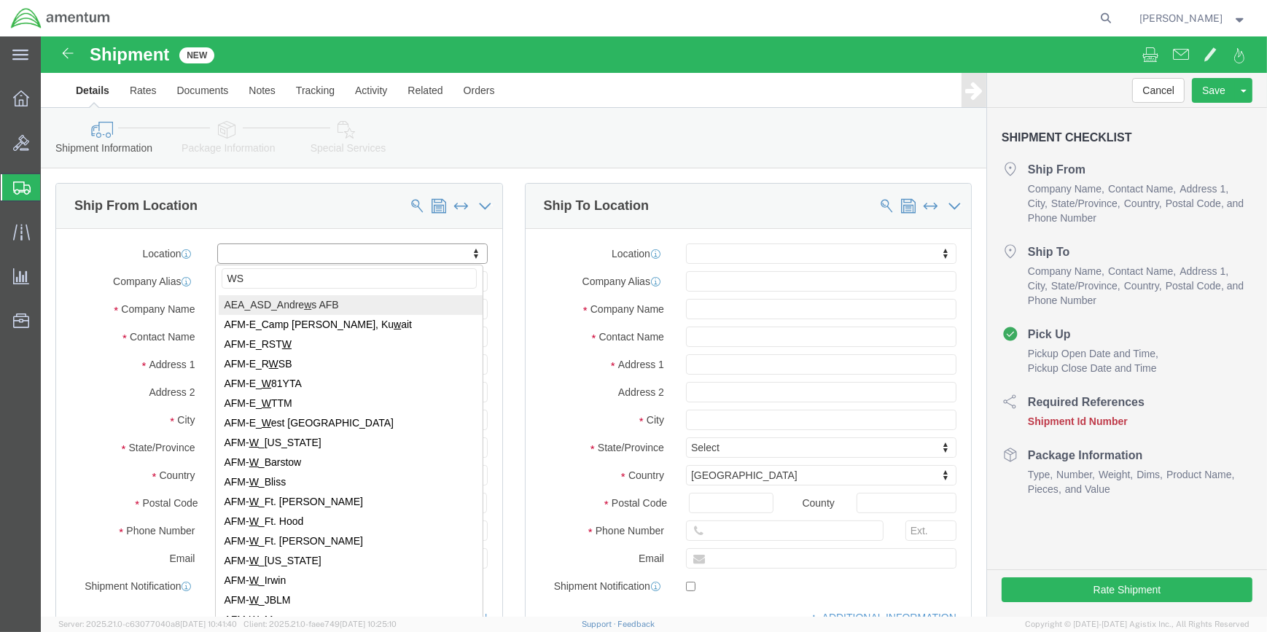
type input "WSA"
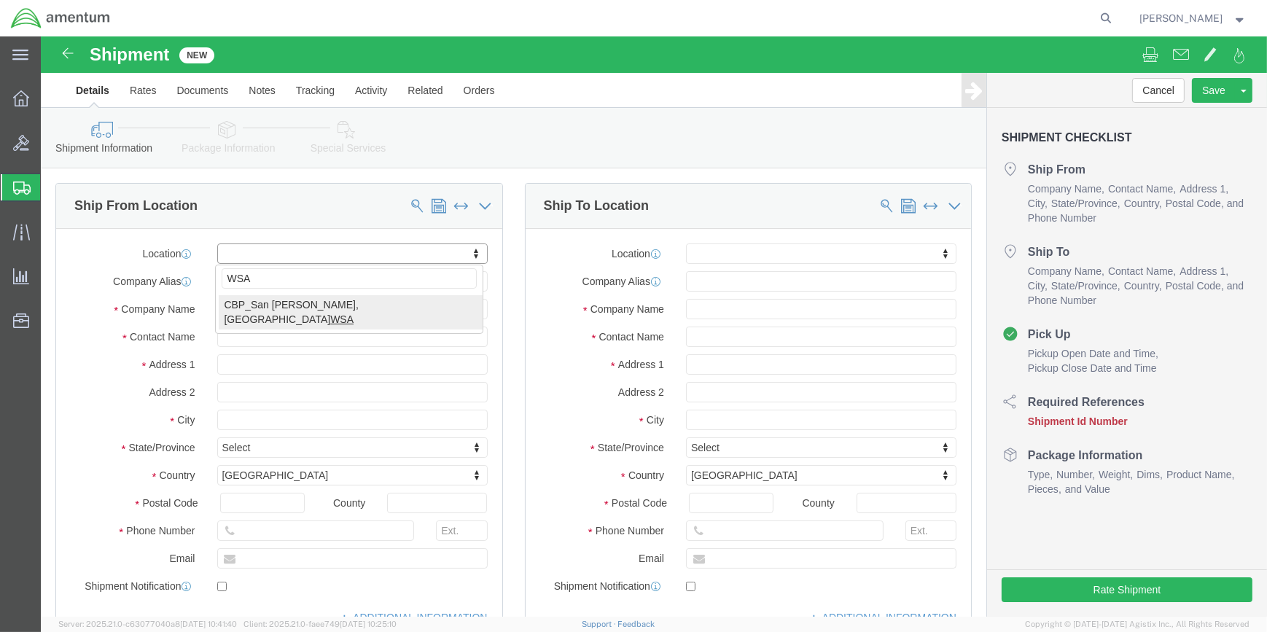
select select "49914"
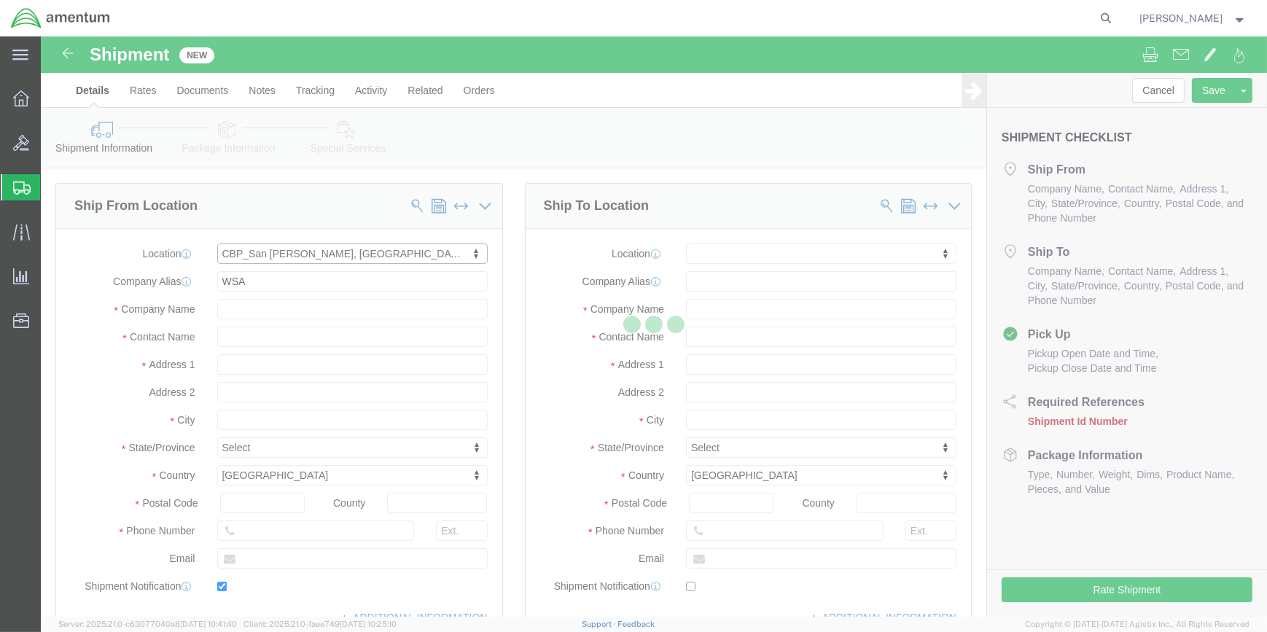
type input "[STREET_ADDRESS]"
type input "76904"
type input "[PHONE_NUMBER]"
type input "[PERSON_NAME][EMAIL_ADDRESS][PERSON_NAME][DOMAIN_NAME]"
checkbox input "true"
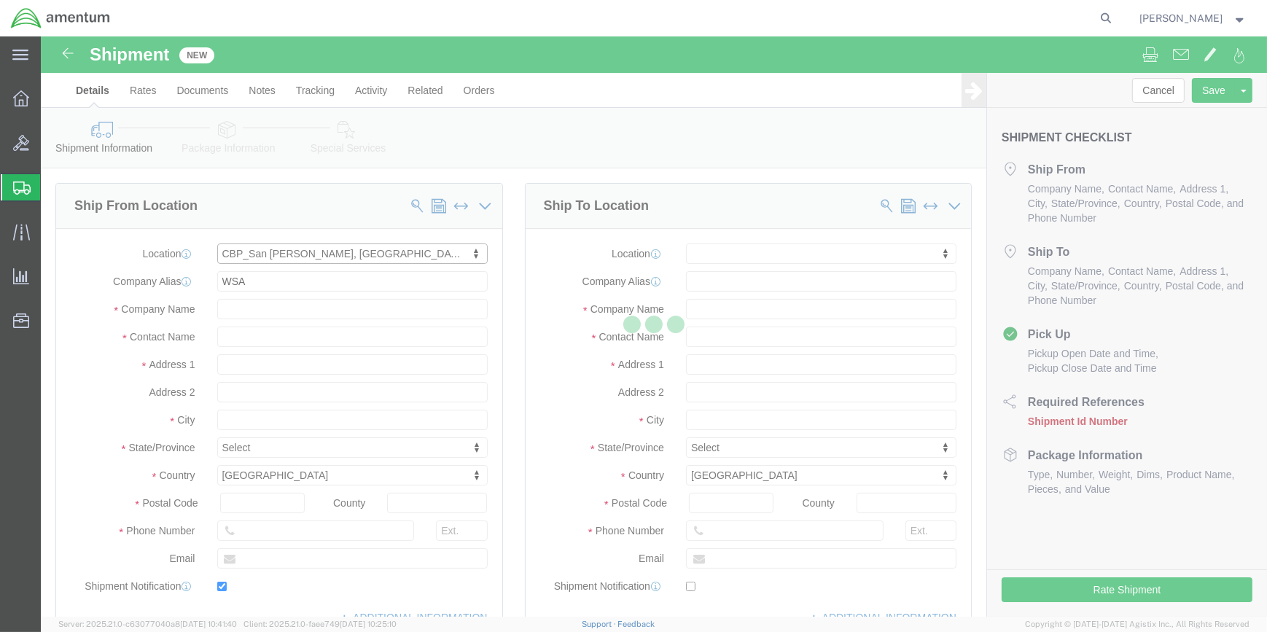
type input "Amentum Services, Inc"
type input "[PERSON_NAME]"
type input "San [PERSON_NAME]"
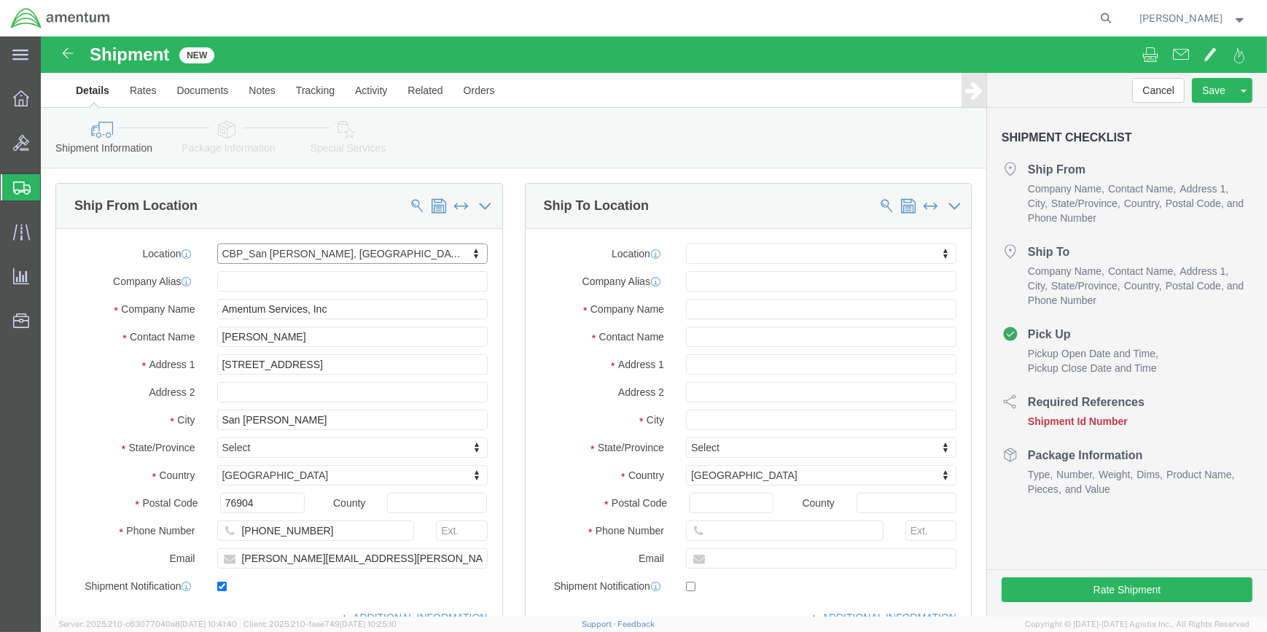
select select "[GEOGRAPHIC_DATA]"
drag, startPoint x: 257, startPoint y: 296, endPoint x: 156, endPoint y: 294, distance: 100.6
click div "Contact Name Forrest Gregg"
click input "DON FREDEWRIKSEN"
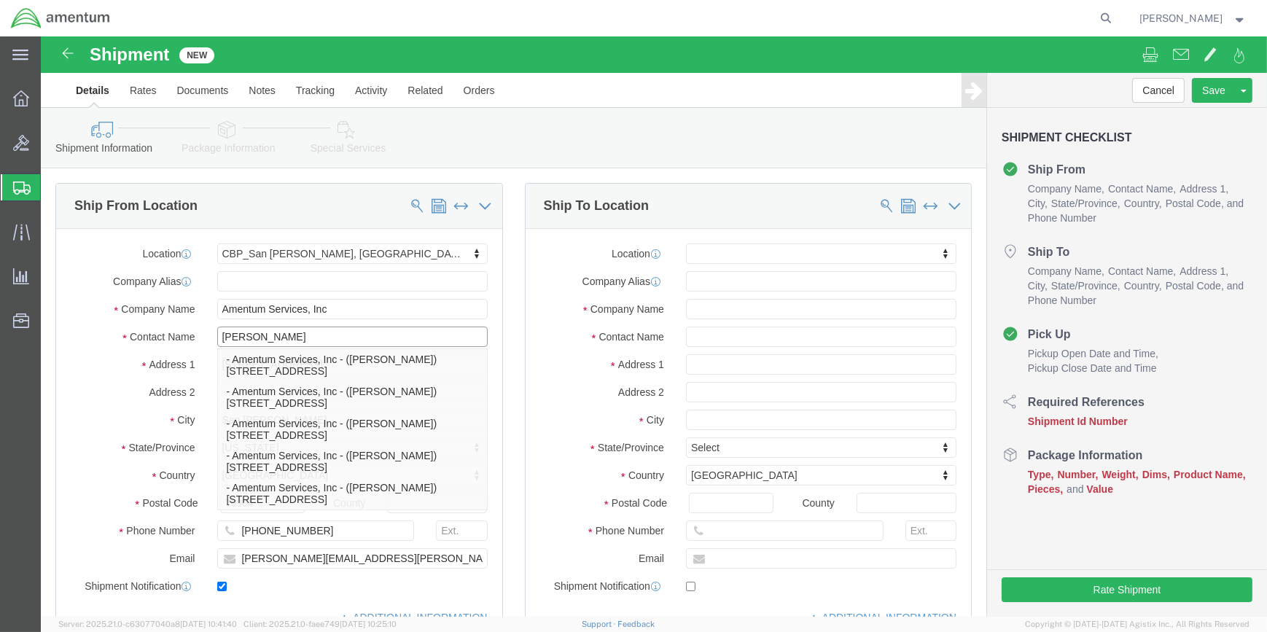
type input "[PERSON_NAME]"
click input "[PHONE_NUMBER]"
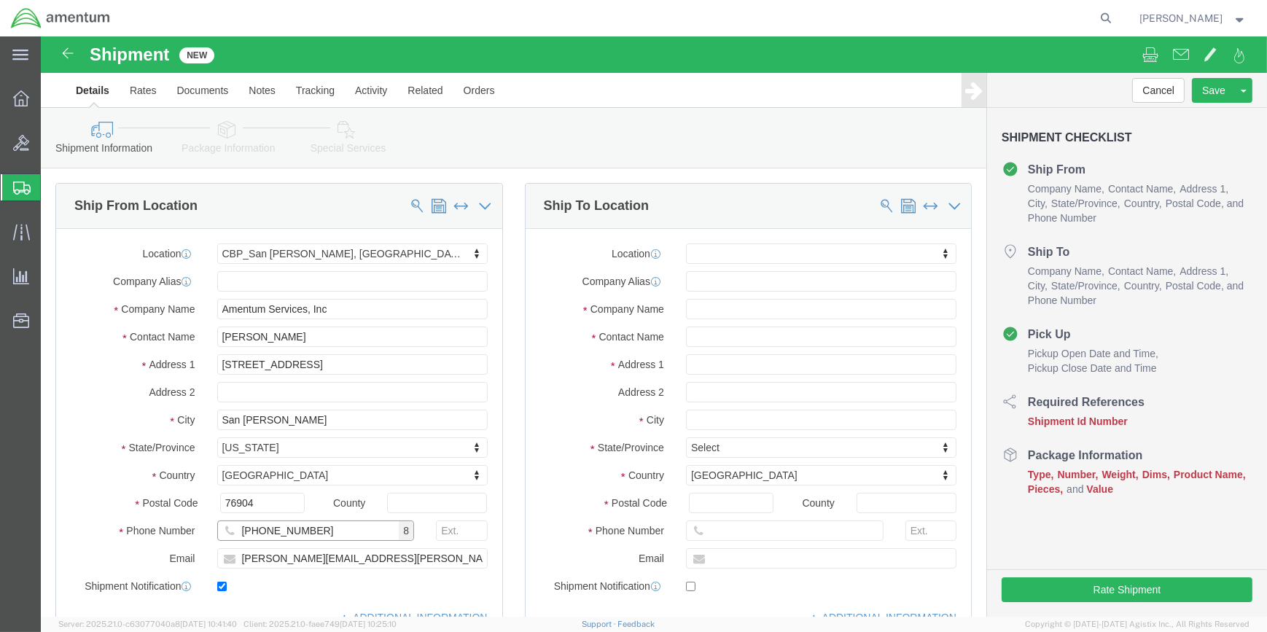
type input "[PHONE_NUMBER]"
drag, startPoint x: 264, startPoint y: 521, endPoint x: 190, endPoint y: 517, distance: 73.8
click div "[PERSON_NAME][EMAIL_ADDRESS][PERSON_NAME][DOMAIN_NAME]"
type input "[PERSON_NAME][EMAIL_ADDRESS][PERSON_NAME][DOMAIN_NAME]"
type input "wsd"
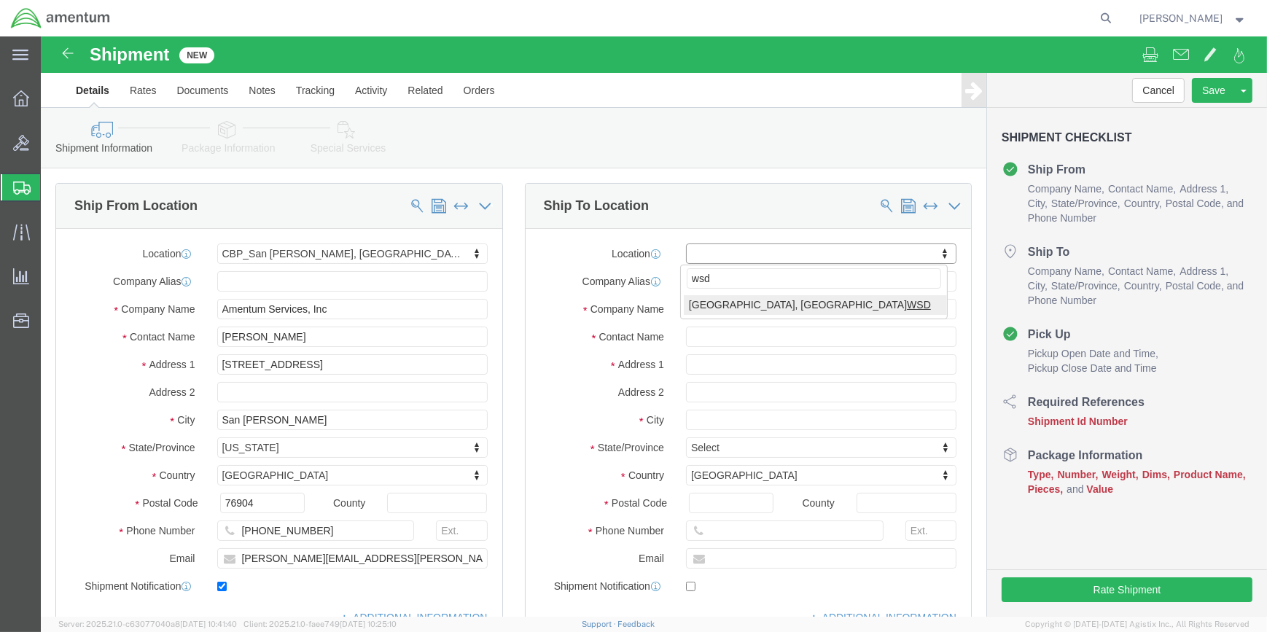
select select "49946"
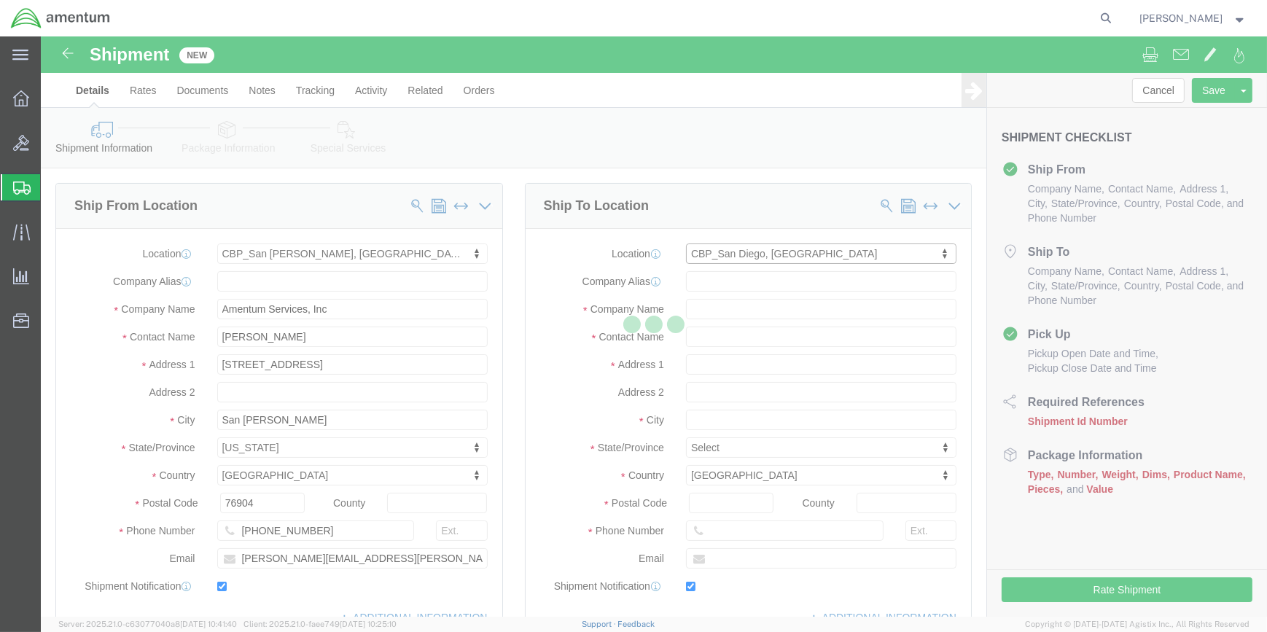
type input "Bldg 1480 [GEOGRAPHIC_DATA] [GEOGRAPHIC_DATA]"
type input "92135-7013"
type input "[PHONE_NUMBER]"
type input "3017"
type input "[PERSON_NAME][EMAIL_ADDRESS][PERSON_NAME][DOMAIN_NAME]"
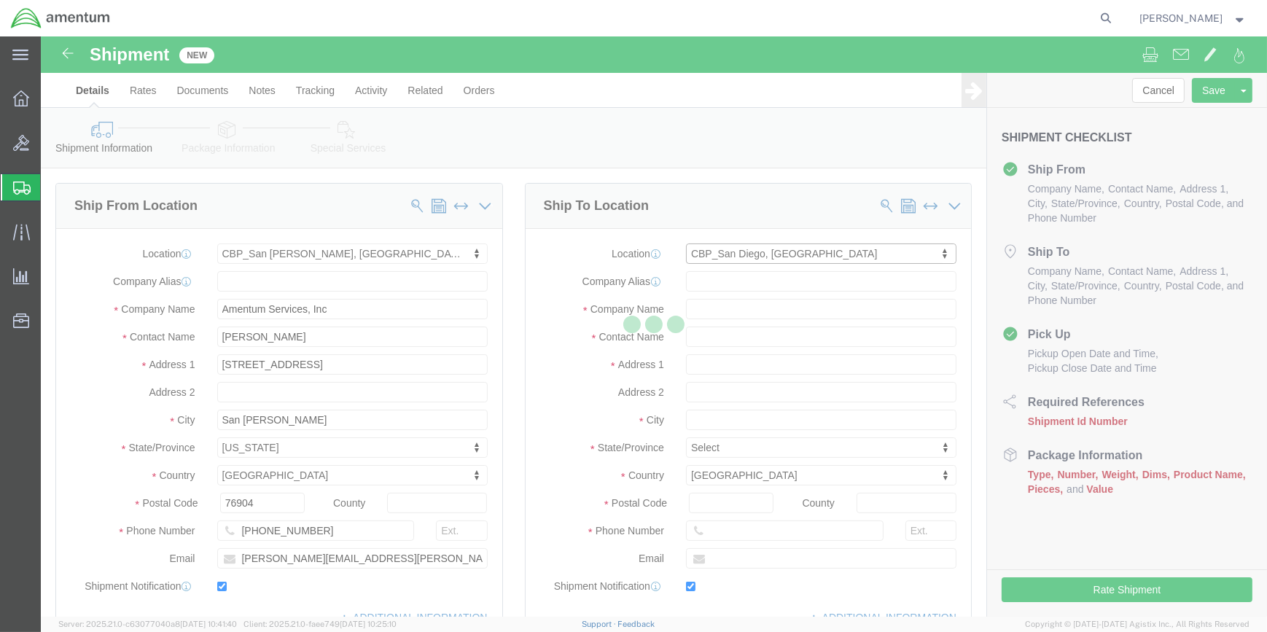
checkbox input "true"
type input "Amentum Services, Inc"
type input "[PERSON_NAME]"
type input "[GEOGRAPHIC_DATA]"
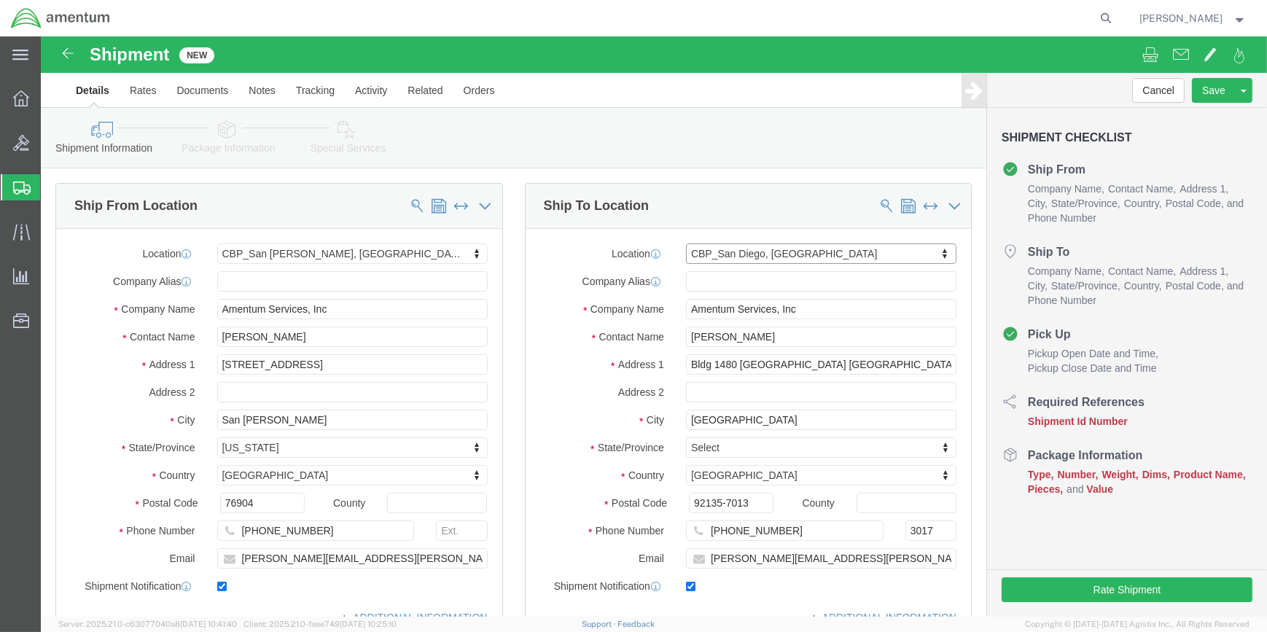
select select "CA"
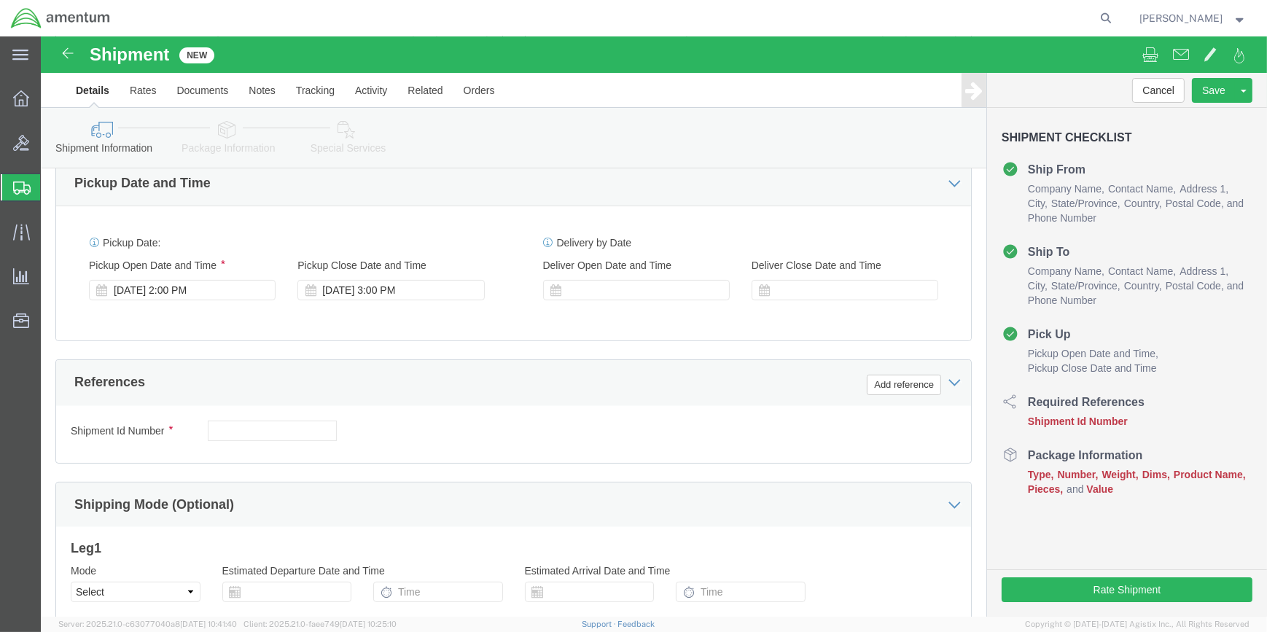
scroll to position [530, 0]
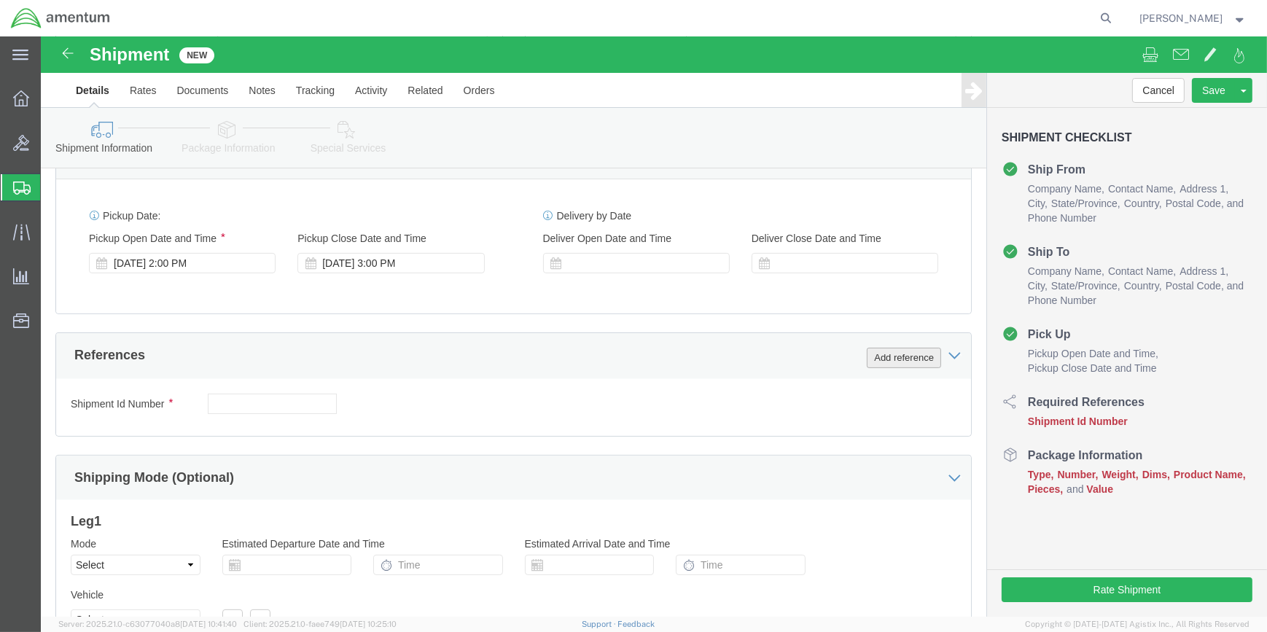
click button "Add reference"
click select "Select Account Type Activity ID Airline Appointment Number ASN Batch Request # …"
select select "CUSTREF"
click select "Select Account Type Activity ID Airline Appointment Number ASN Batch Request # …"
click input "text"
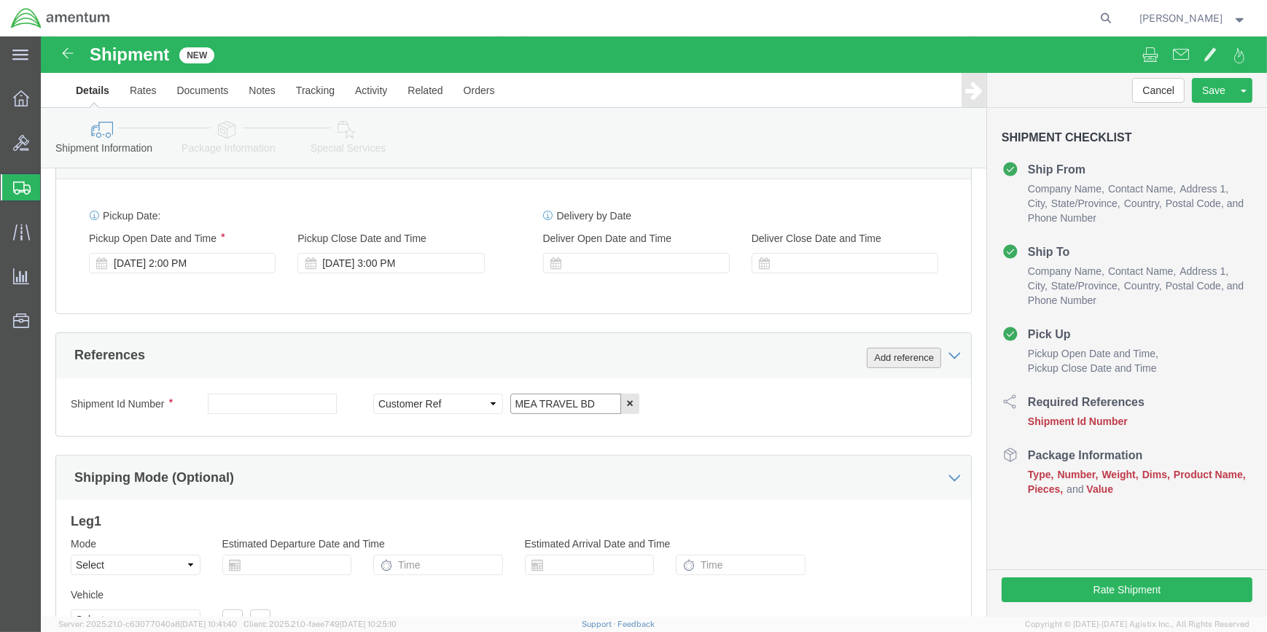
type input "MEA TRAVEL BD"
drag, startPoint x: 860, startPoint y: 320, endPoint x: 743, endPoint y: 330, distance: 117.0
click button "Add reference"
drag, startPoint x: 750, startPoint y: 371, endPoint x: 735, endPoint y: 370, distance: 15.3
click select "Select Account Type Activity ID Airline Appointment Number ASN Batch Request # …"
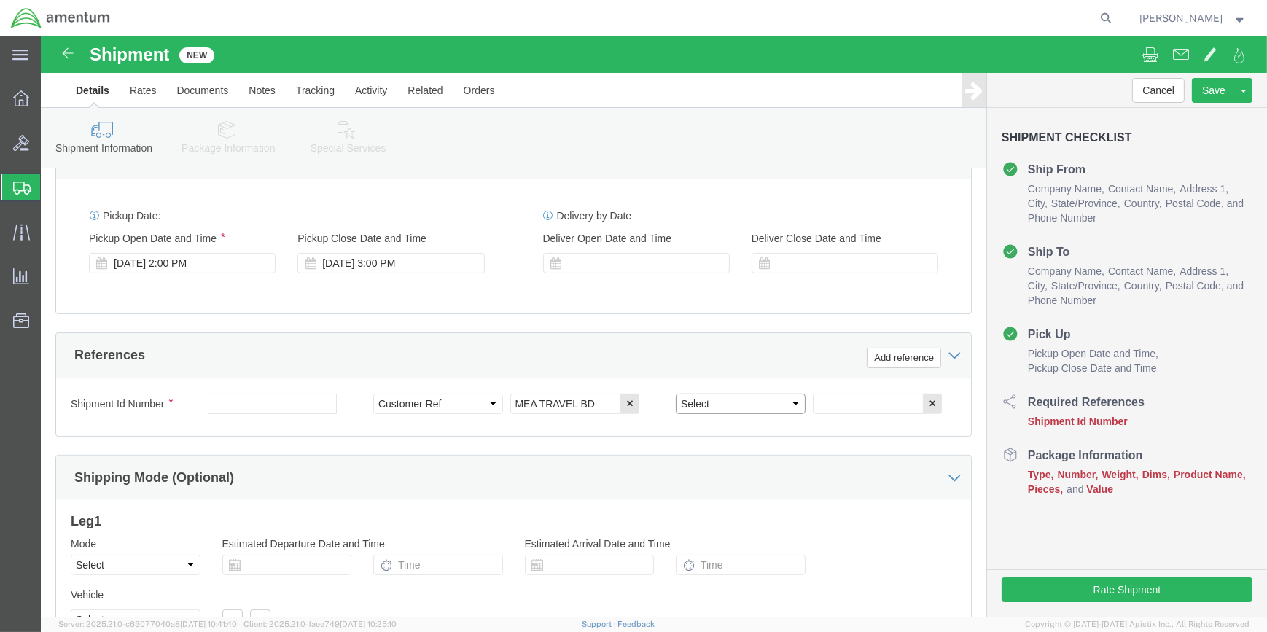
select select "DEPT"
click select "Select Account Type Activity ID Airline Appointment Number ASN Batch Request # …"
click div "Select Account Type Activity ID Airline Appointment Number ASN Batch Request # …"
click input "text"
type input "CBP"
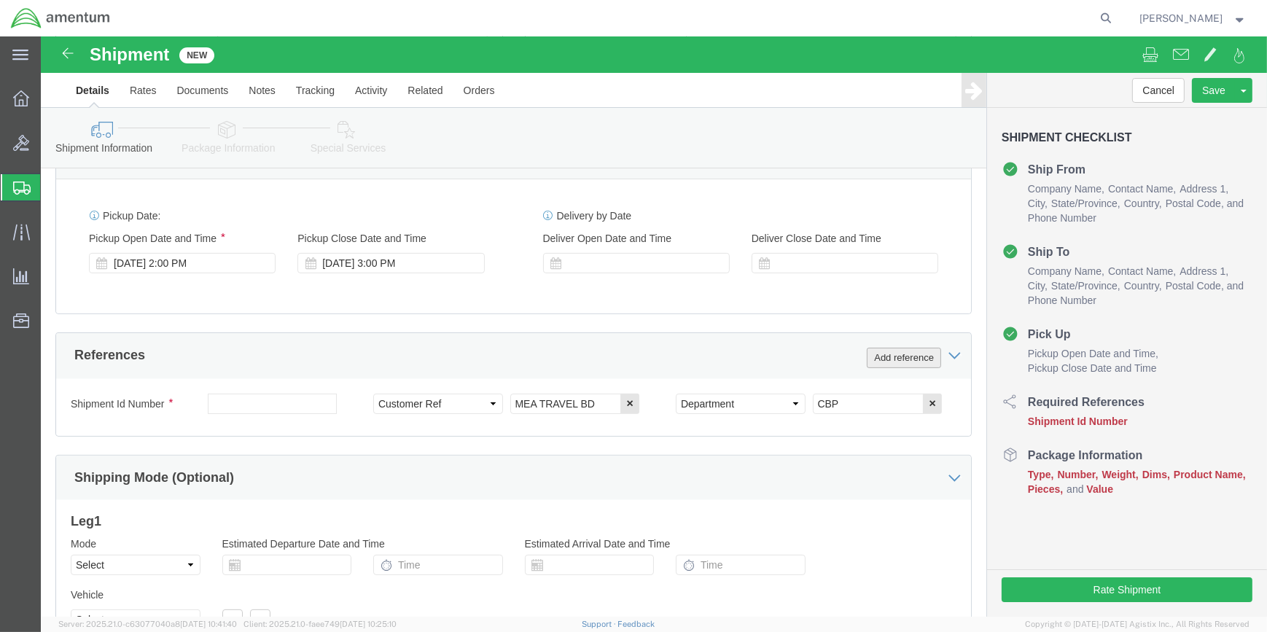
click button "Add reference"
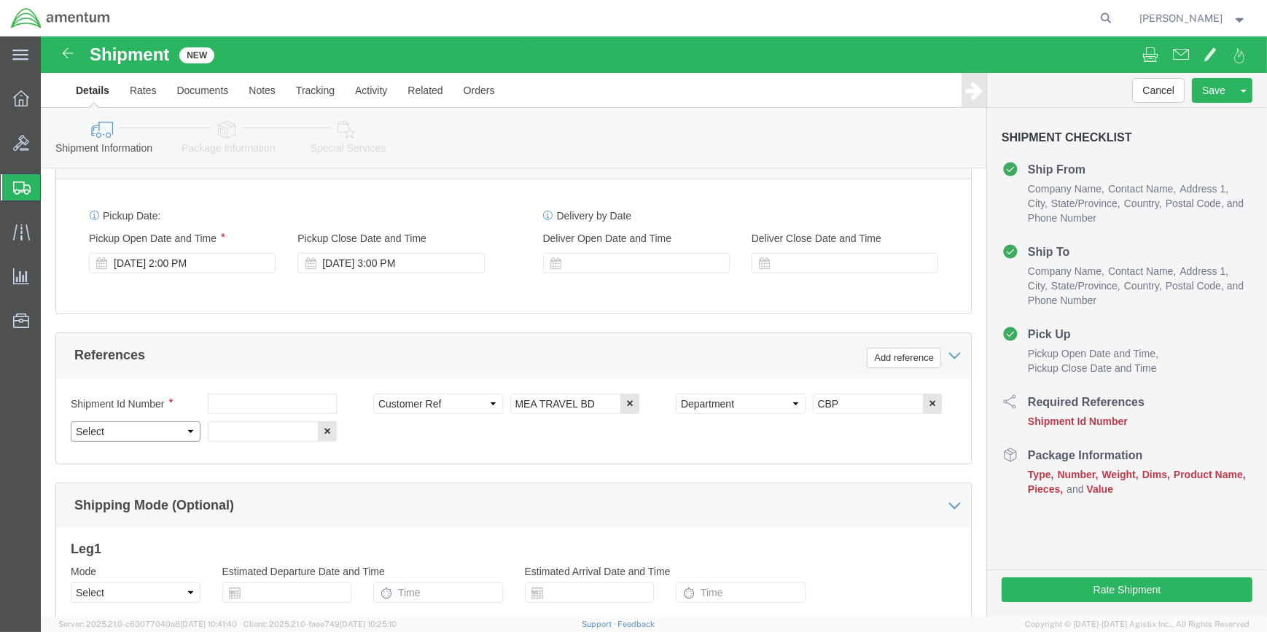
click select "Select Account Type Activity ID Airline Appointment Number ASN Batch Request # …"
select select "PROJNUM"
click select "Select Account Type Activity ID Airline Appointment Number ASN Batch Request # …"
drag, startPoint x: 259, startPoint y: 396, endPoint x: 382, endPoint y: 367, distance: 126.5
click input "text"
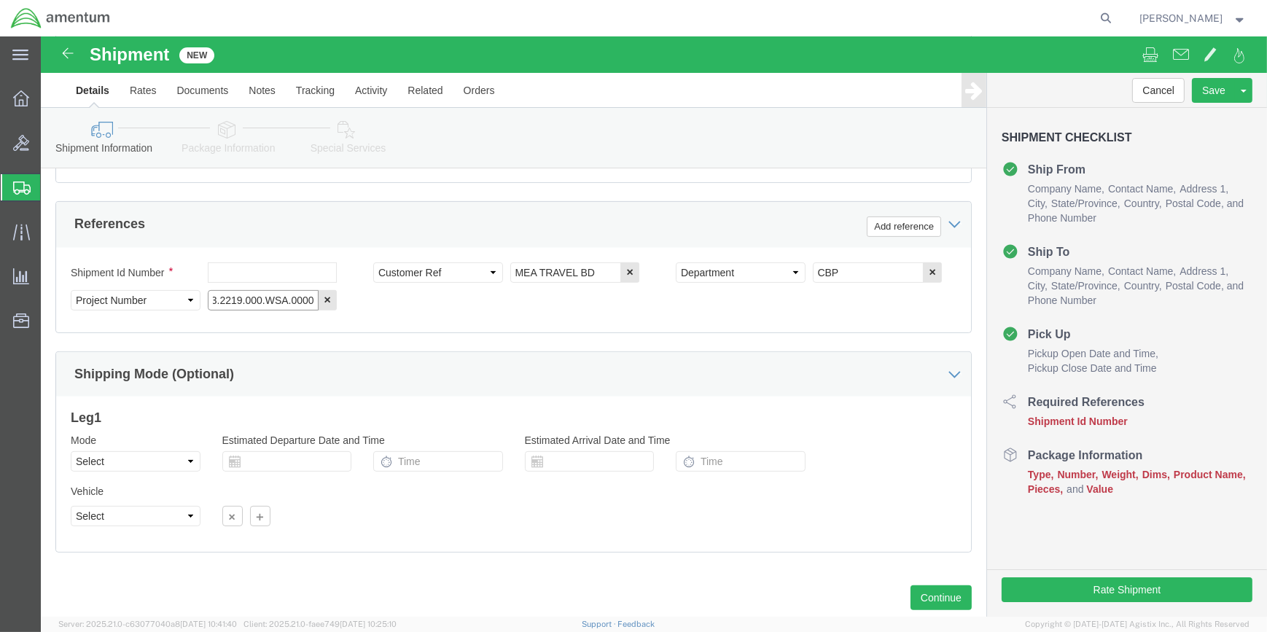
scroll to position [663, 0]
type input "6118.04.03.2219.000.WSA.0000"
click button "Continue"
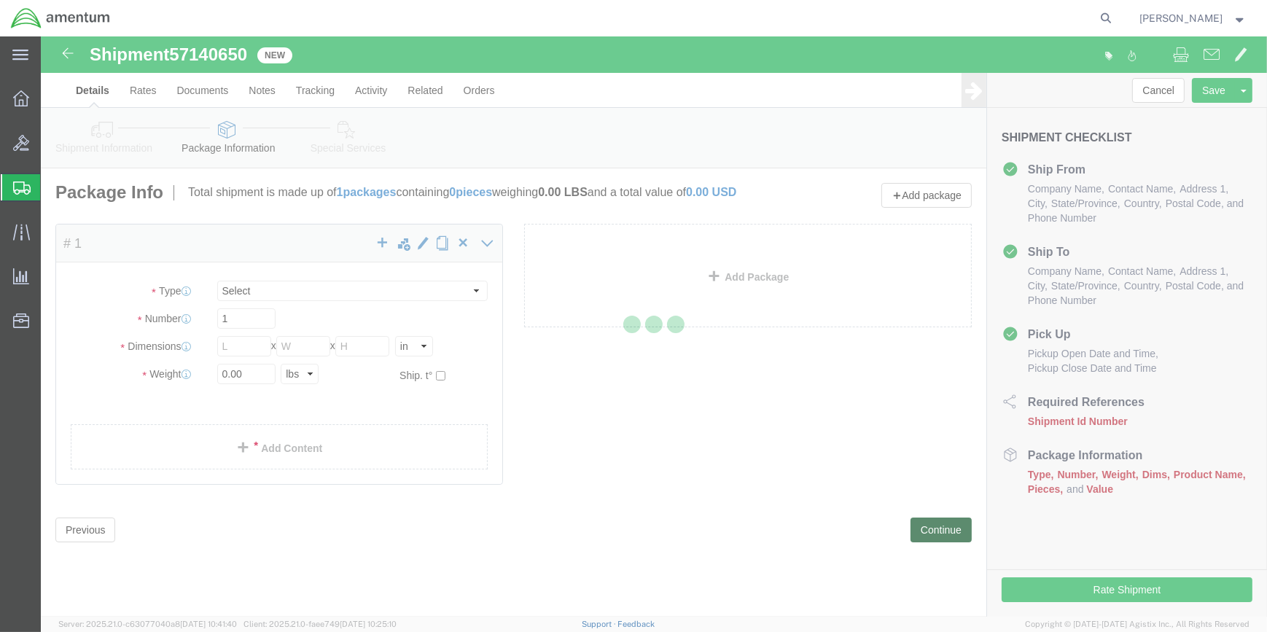
select select "CBOX"
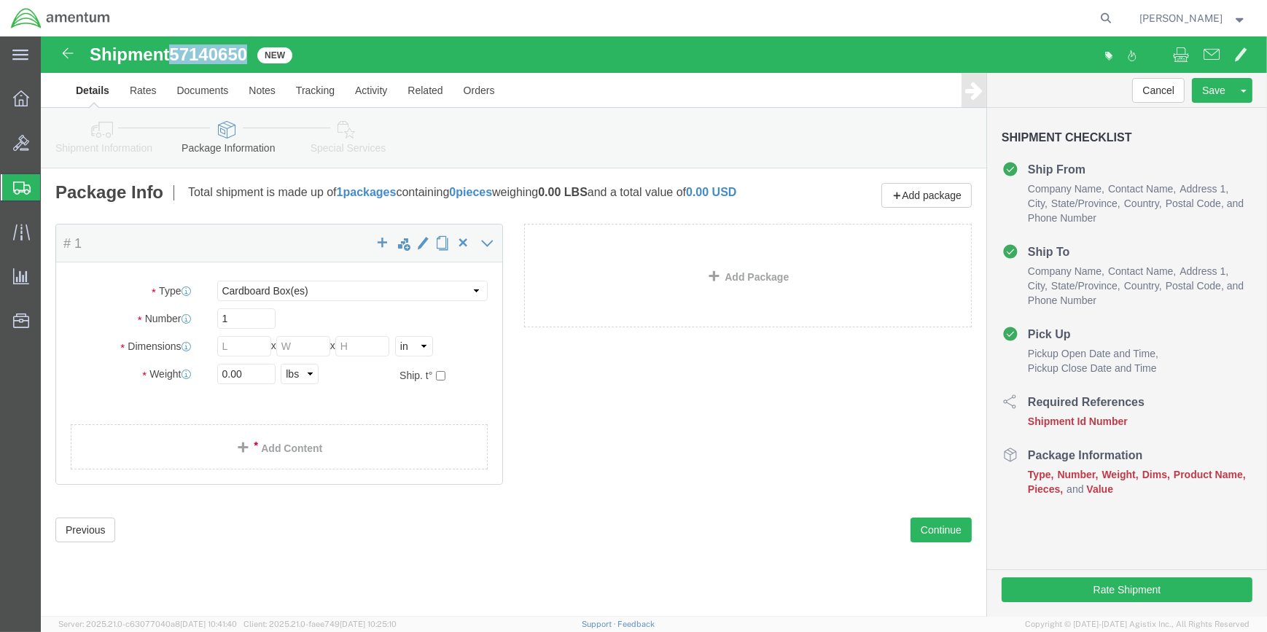
drag, startPoint x: 134, startPoint y: 15, endPoint x: 211, endPoint y: 15, distance: 77.3
click div "Shipment 57140650 New"
drag, startPoint x: 211, startPoint y: 15, endPoint x: 203, endPoint y: 17, distance: 8.9
copy span "57140650"
drag, startPoint x: 62, startPoint y: 97, endPoint x: 69, endPoint y: 96, distance: 7.3
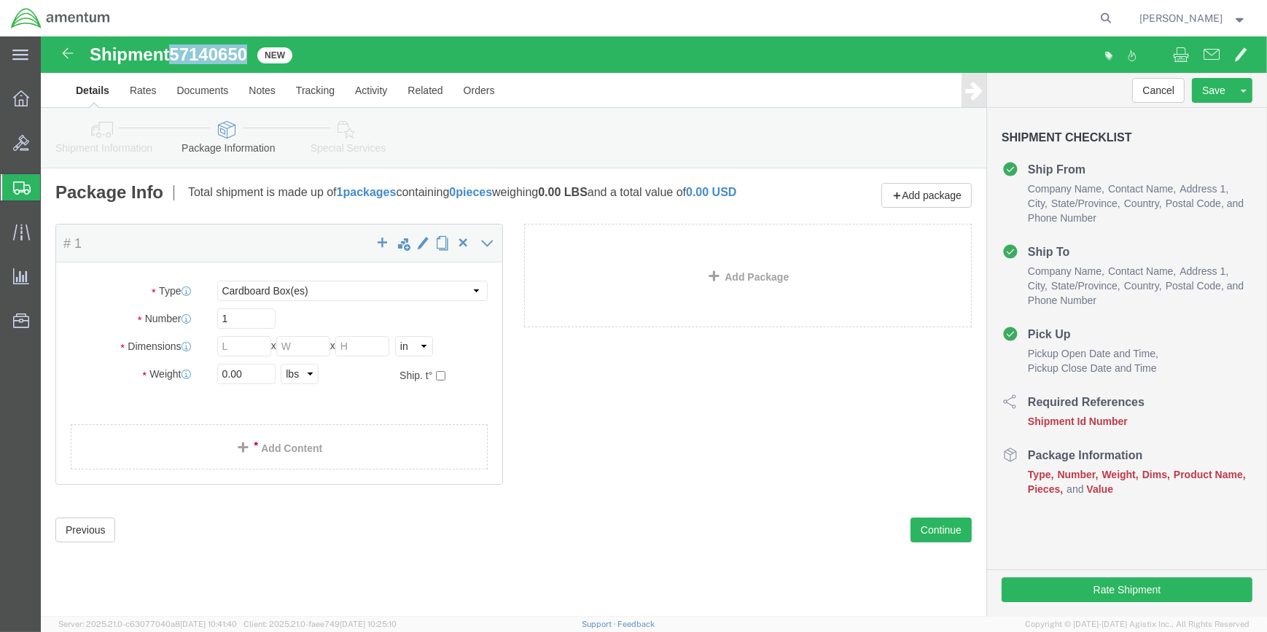
click icon
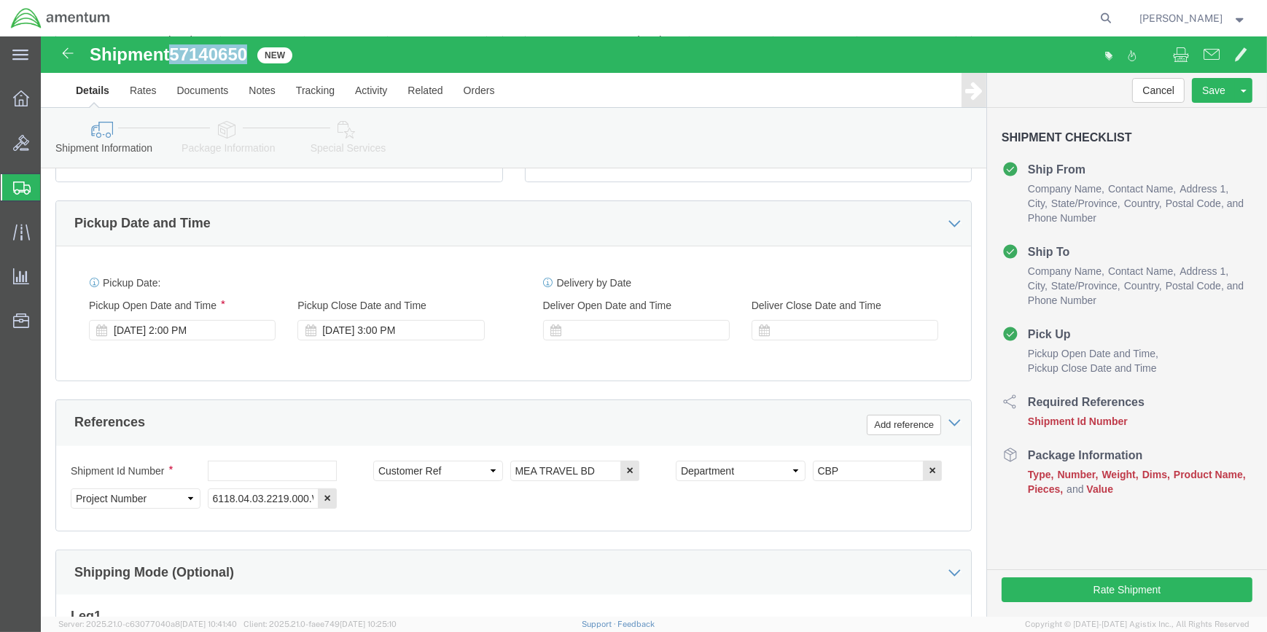
scroll to position [464, 0]
click div
click div "Pickup Date and Time"
click input "text"
paste input "57140650"
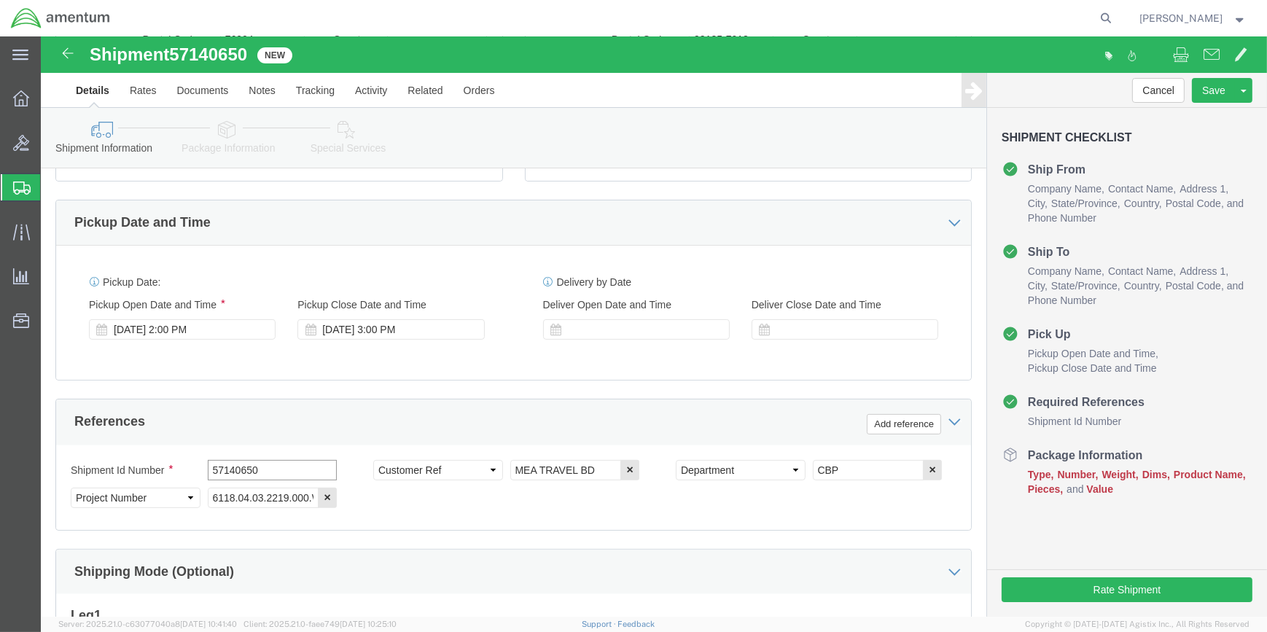
type input "57140650"
click icon
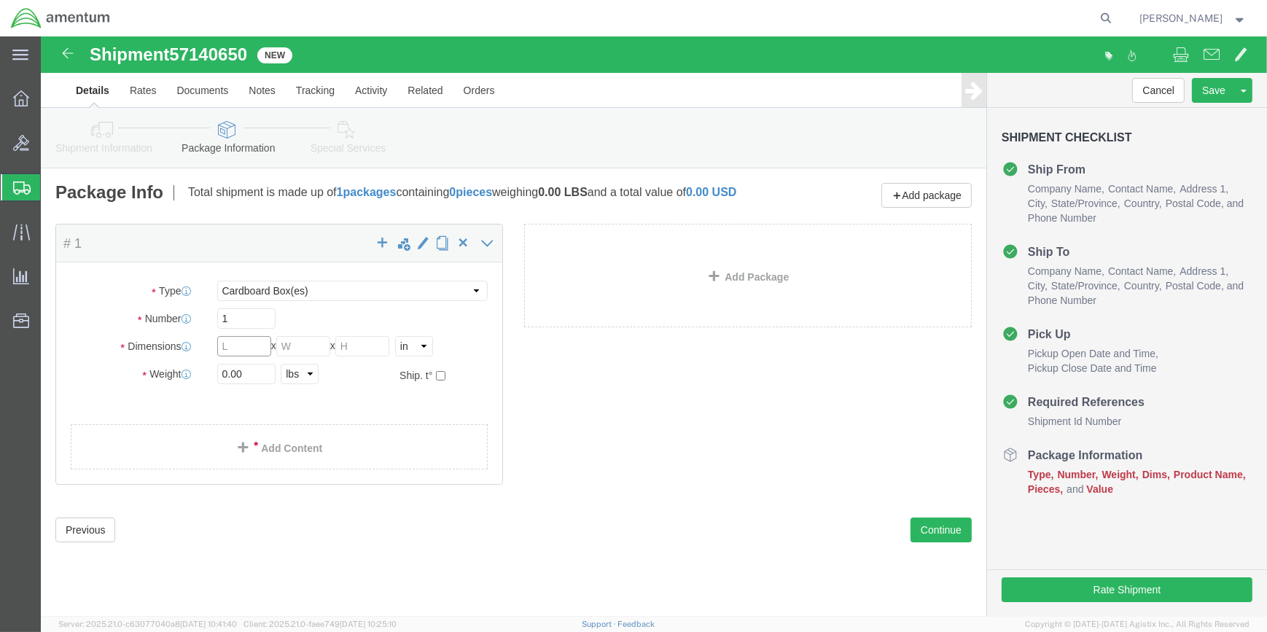
click input "text"
type input "18"
type input "1"
type input "69"
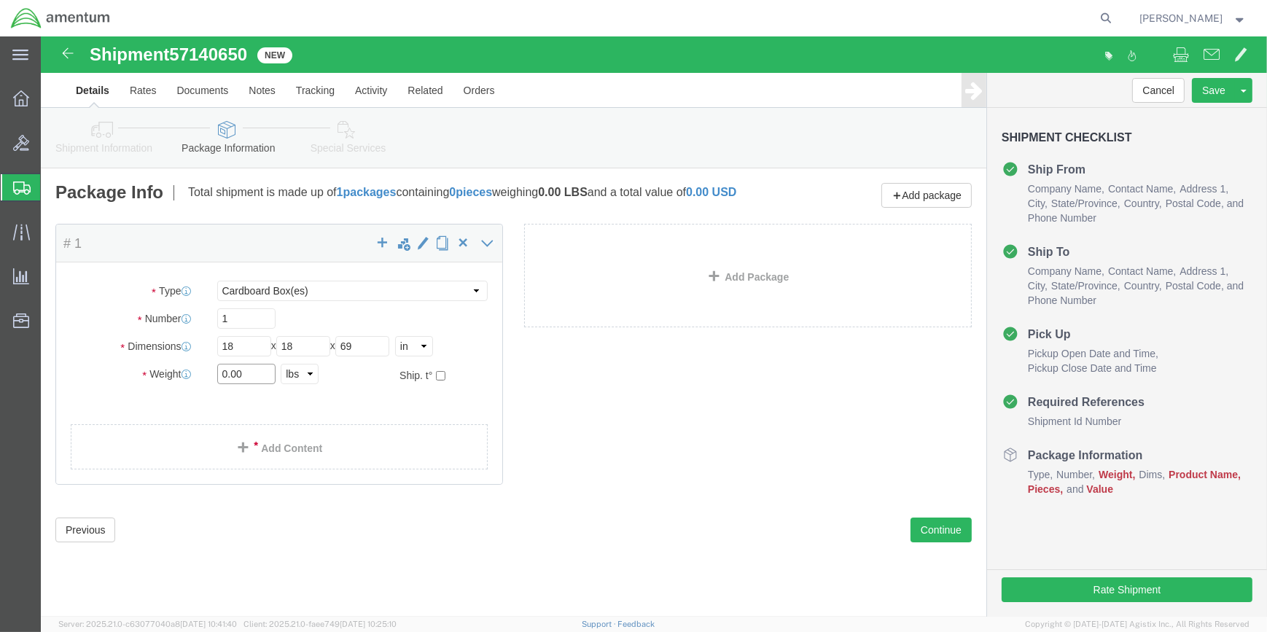
drag, startPoint x: 208, startPoint y: 346, endPoint x: 672, endPoint y: 346, distance: 464.5
click input "0.00"
type input "0"
type input "69"
click link "Add Content"
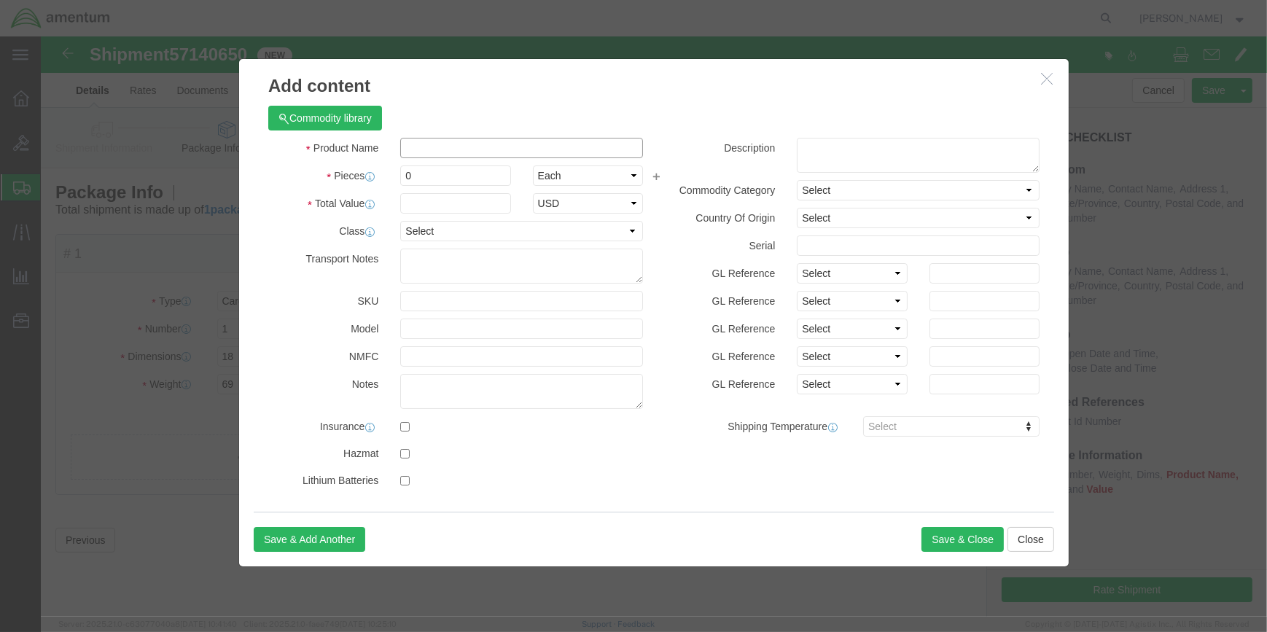
click input "text"
type input "MEA TRAVEL BOARD"
click input "0"
type input "1"
click input "text"
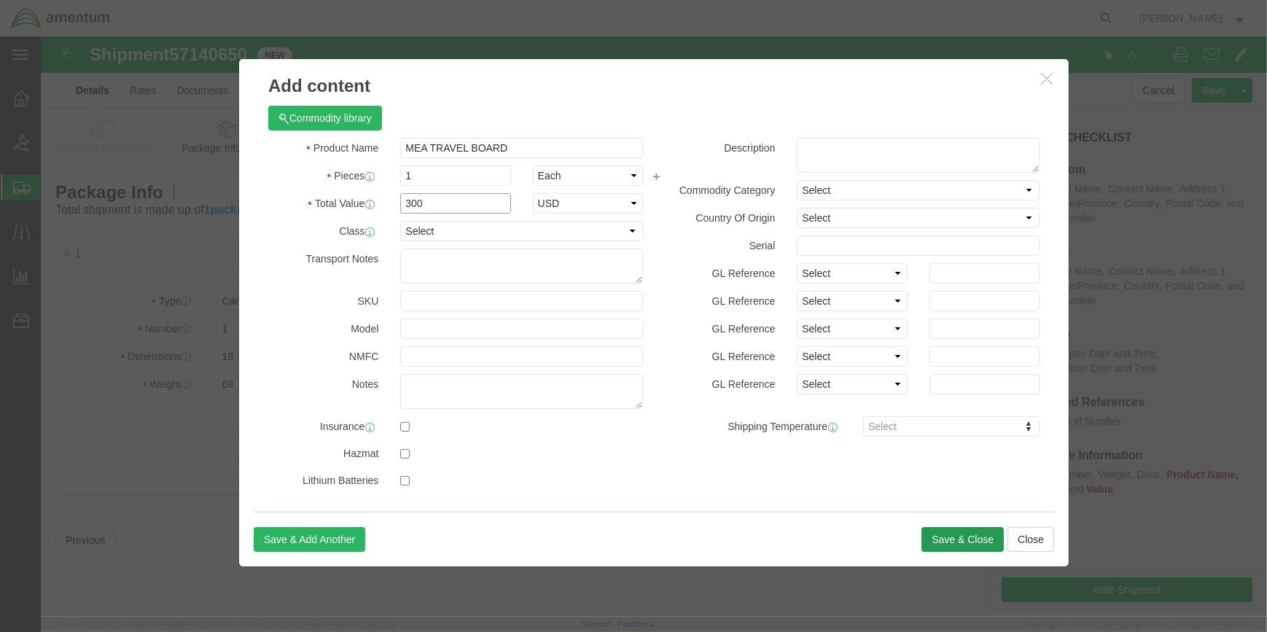
type input "300"
click button "Save & Close"
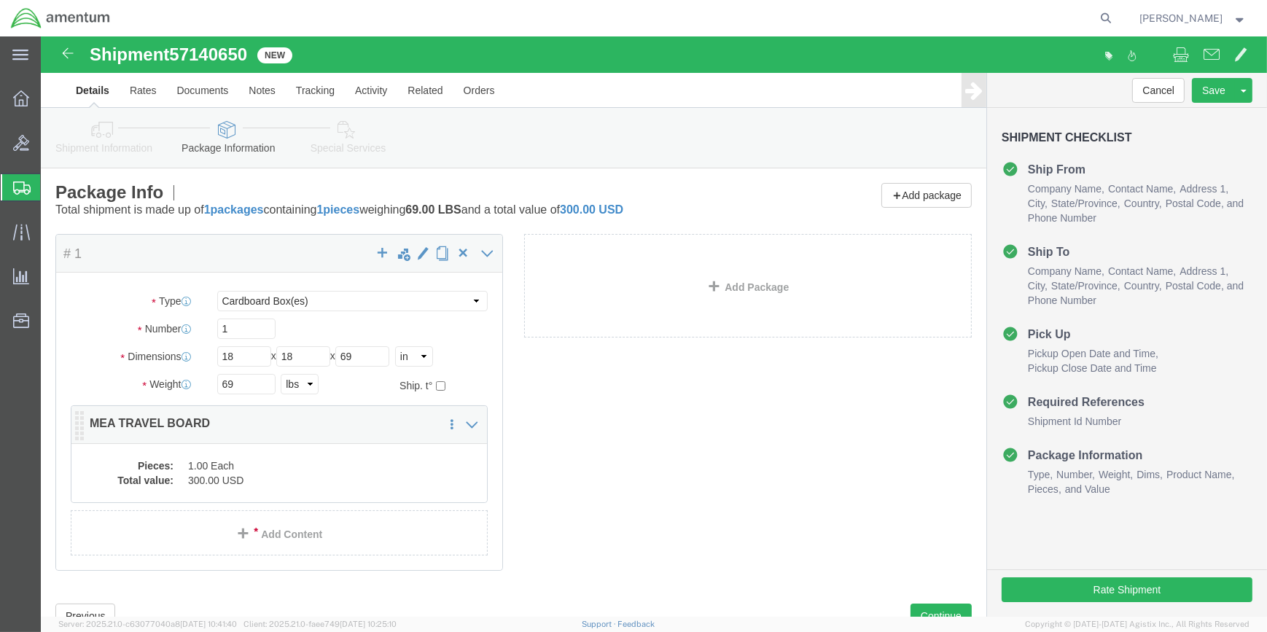
click dd "1.00 Each"
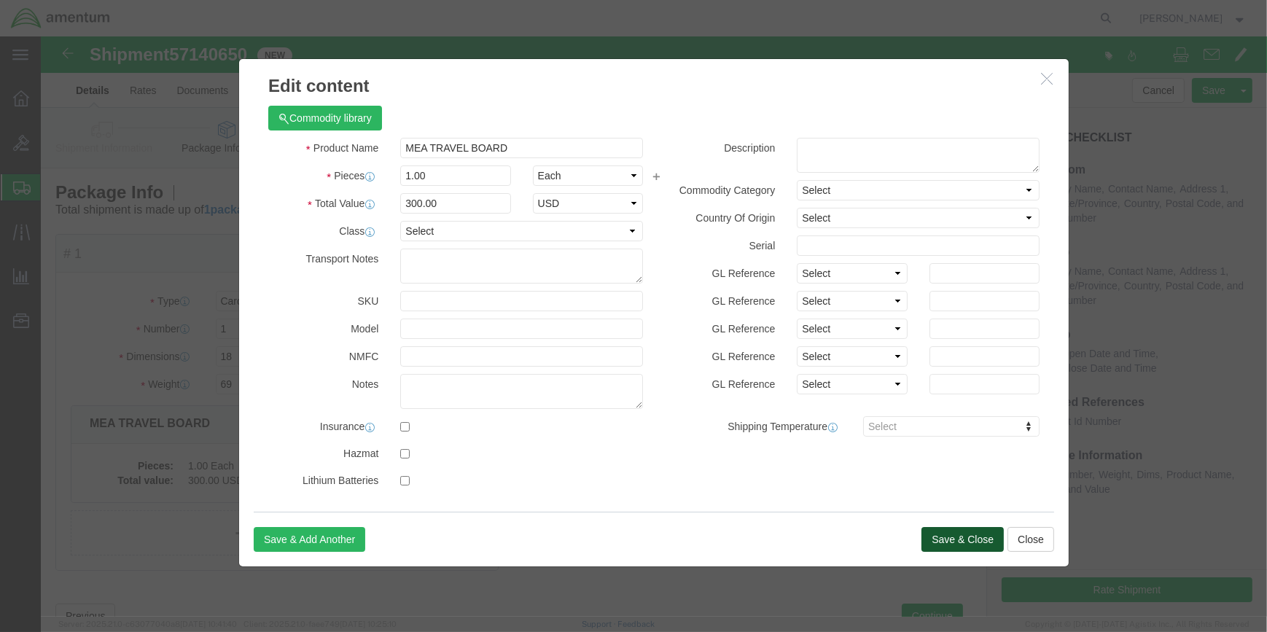
click button "Save & Close"
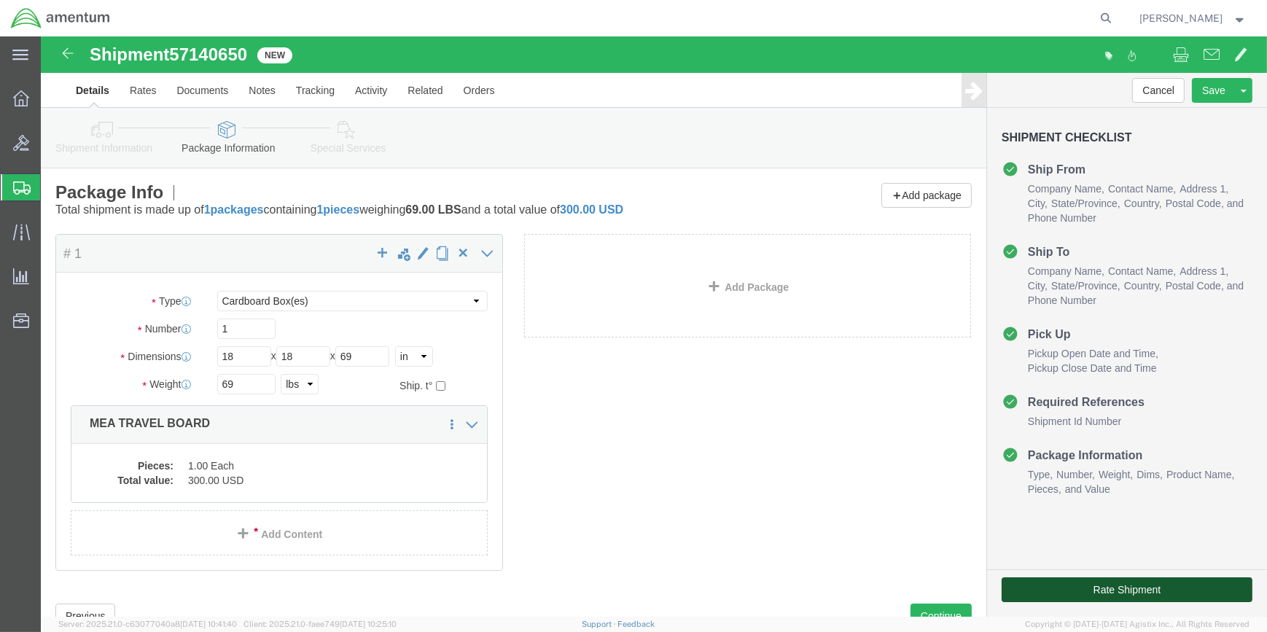
click button "Rate Shipment"
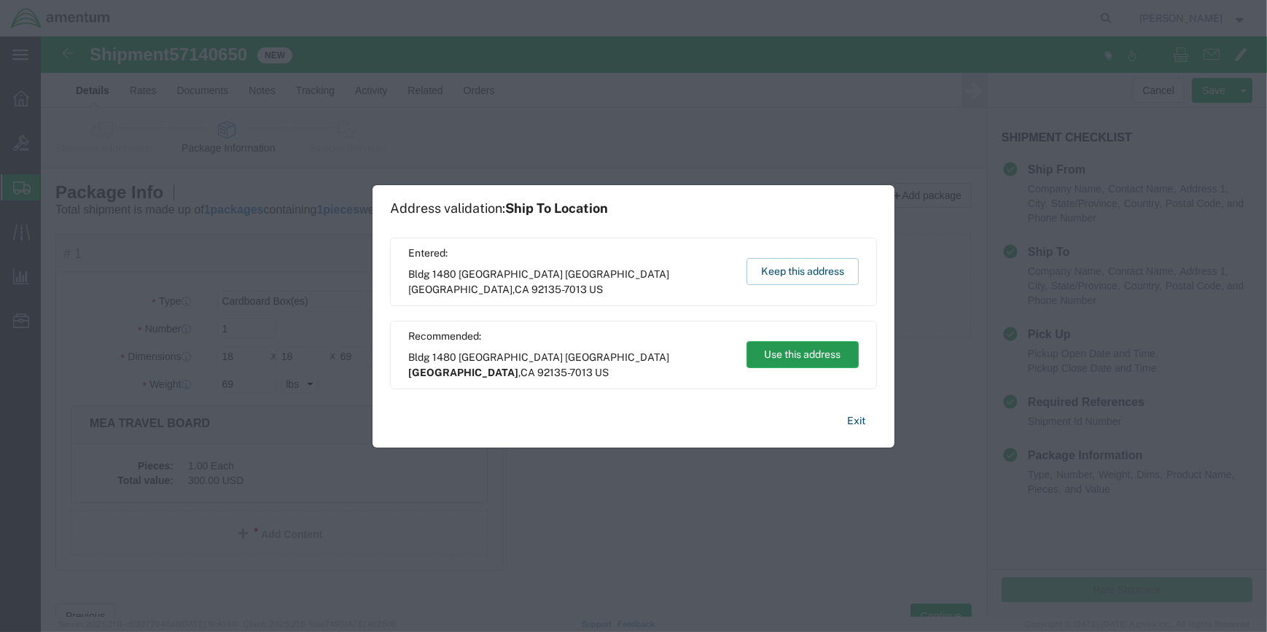
click at [809, 351] on button "Use this address" at bounding box center [803, 354] width 112 height 27
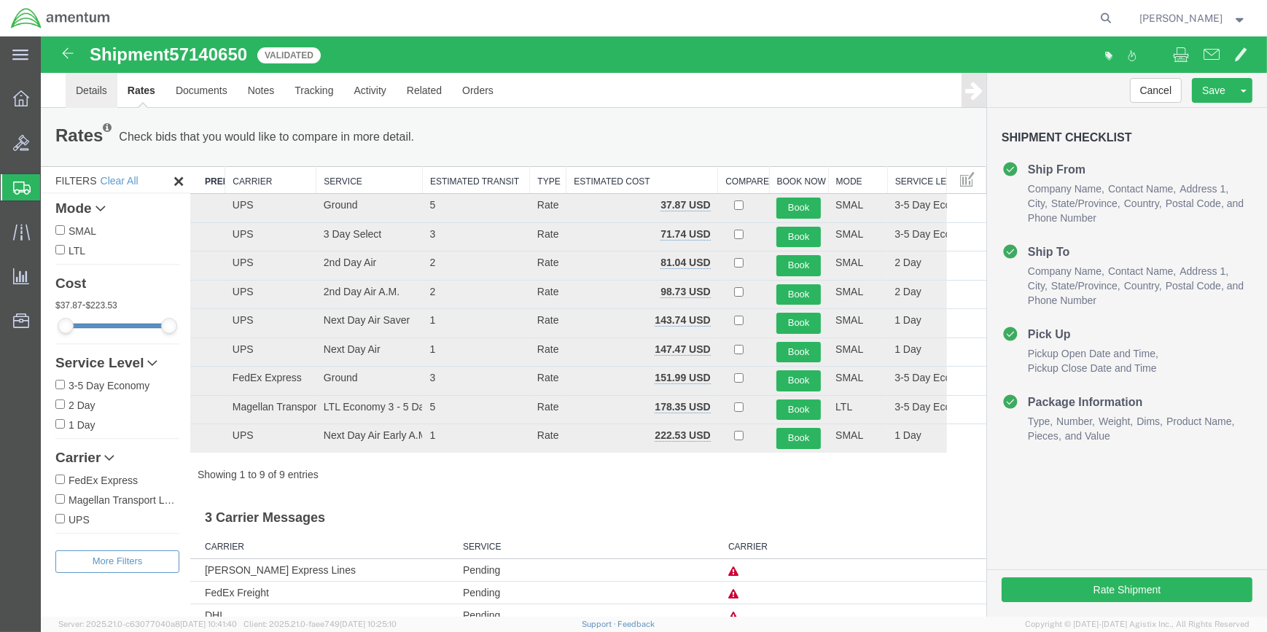
drag, startPoint x: 87, startPoint y: 91, endPoint x: 311, endPoint y: 227, distance: 262.7
click at [87, 91] on link "Details" at bounding box center [92, 90] width 52 height 35
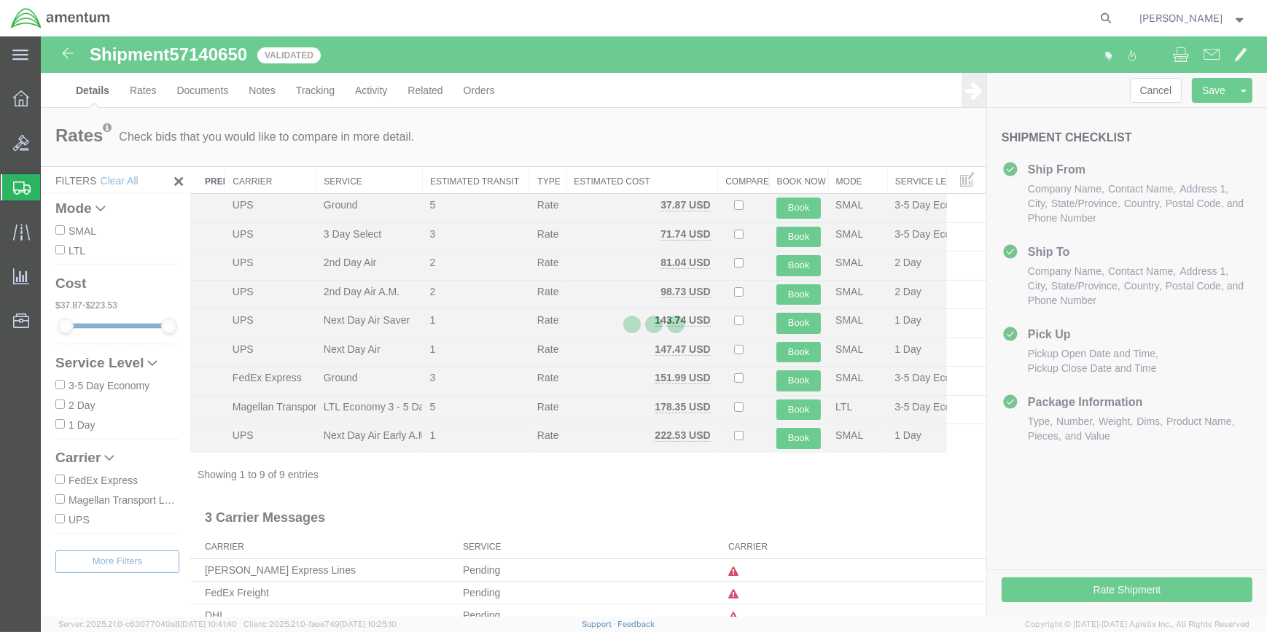
select select "49914"
select select "49946"
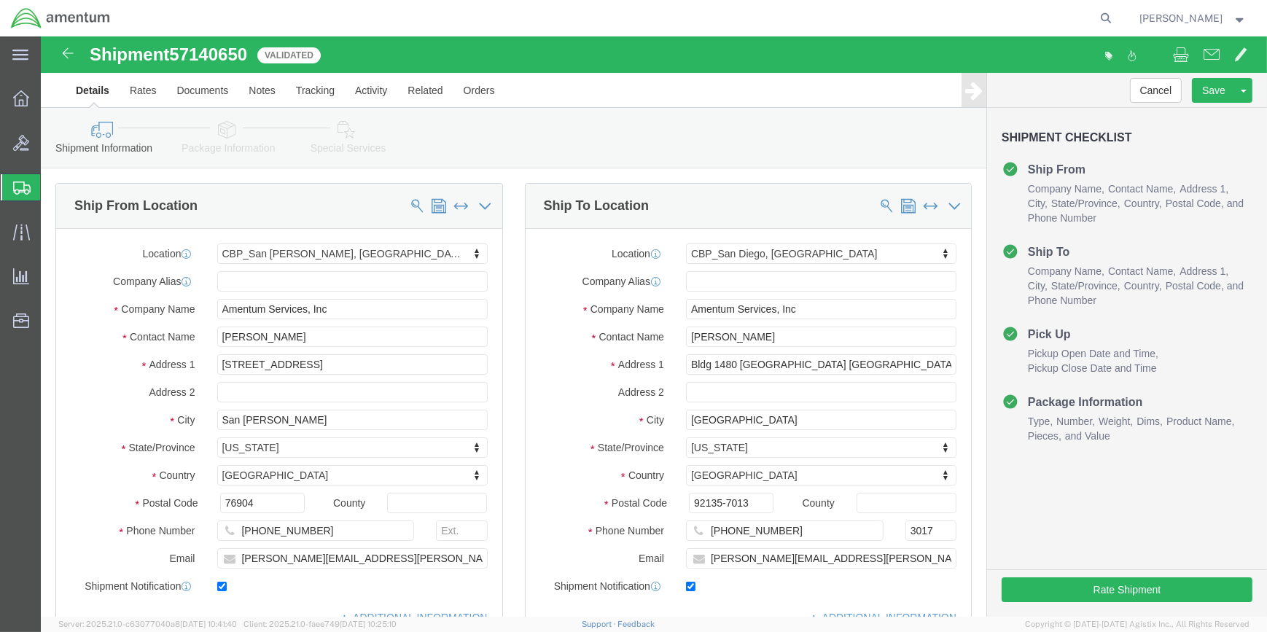
click icon
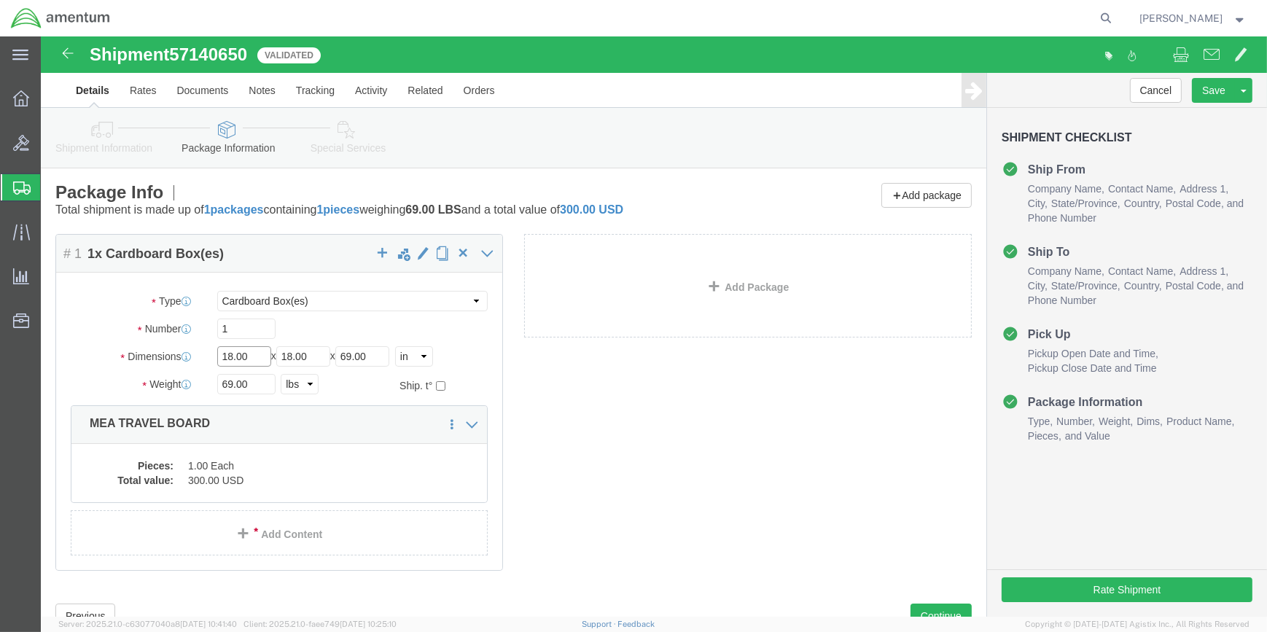
click input "18.00"
type input "1"
type input "36"
type input "2.5"
click input "69.00"
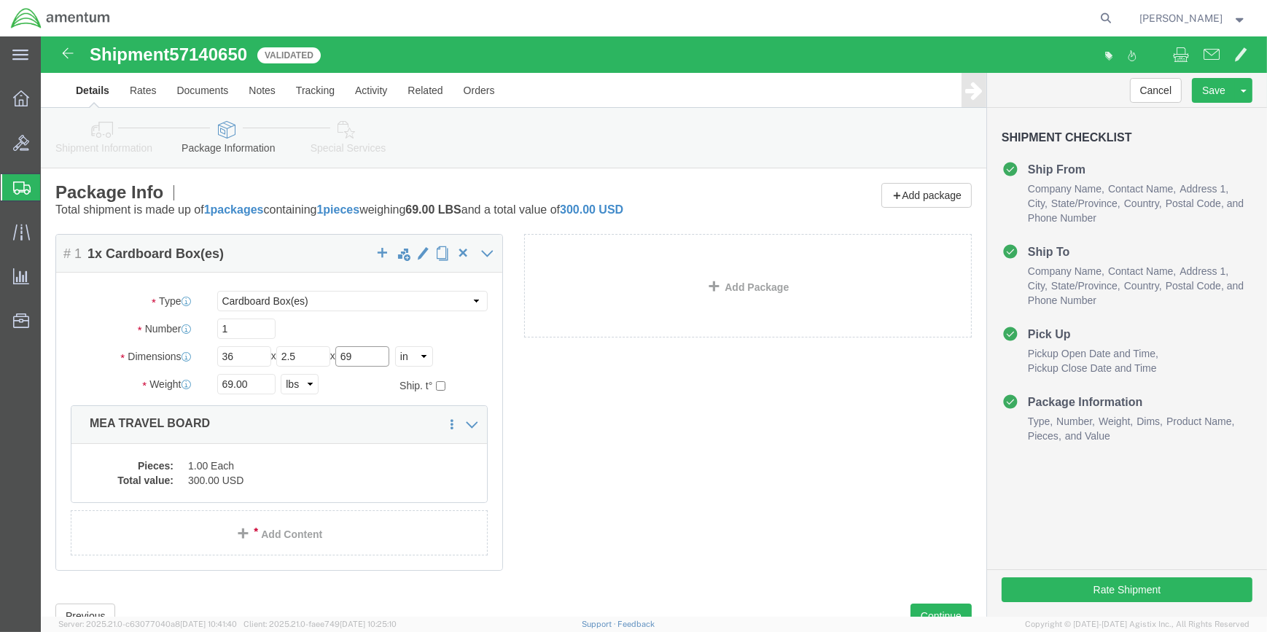
type input "6"
type input "83"
click input "69.00"
type input "6"
drag, startPoint x: 222, startPoint y: 344, endPoint x: 203, endPoint y: 355, distance: 21.9
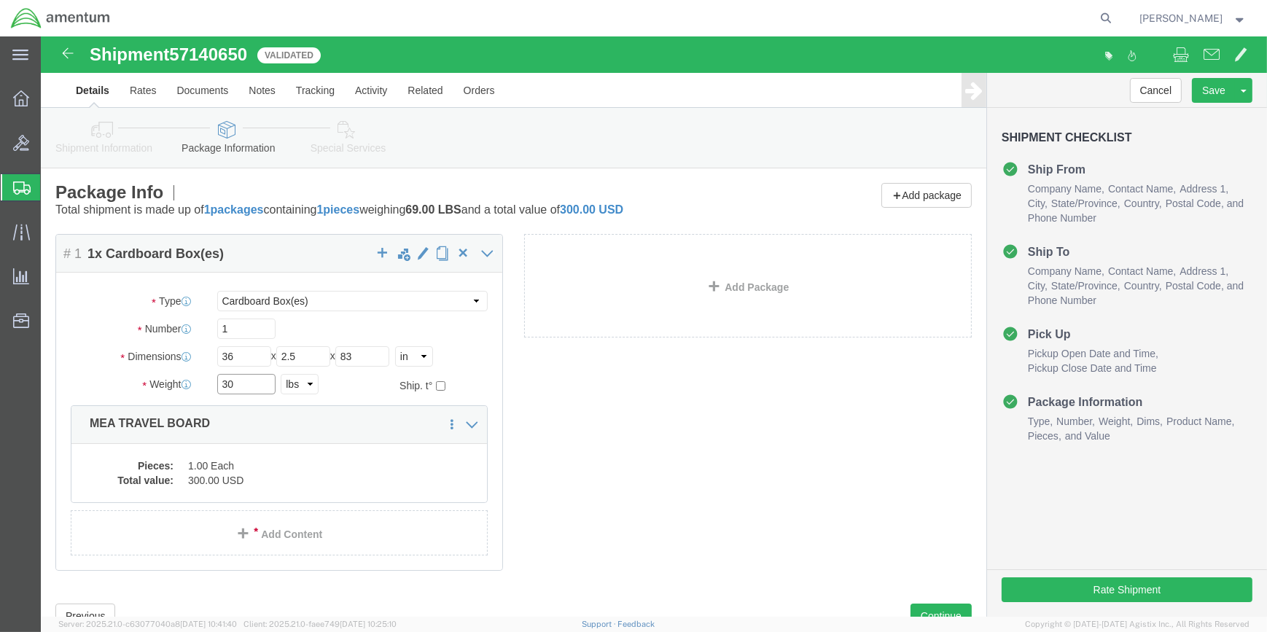
type input "30"
drag, startPoint x: 203, startPoint y: 355, endPoint x: 513, endPoint y: 477, distance: 332.3
click div "Package Content # 1 1 x Cardboard Box(es) Package Type Select BCK Boxes Bale(s)…"
click input "2.5"
type input "2"
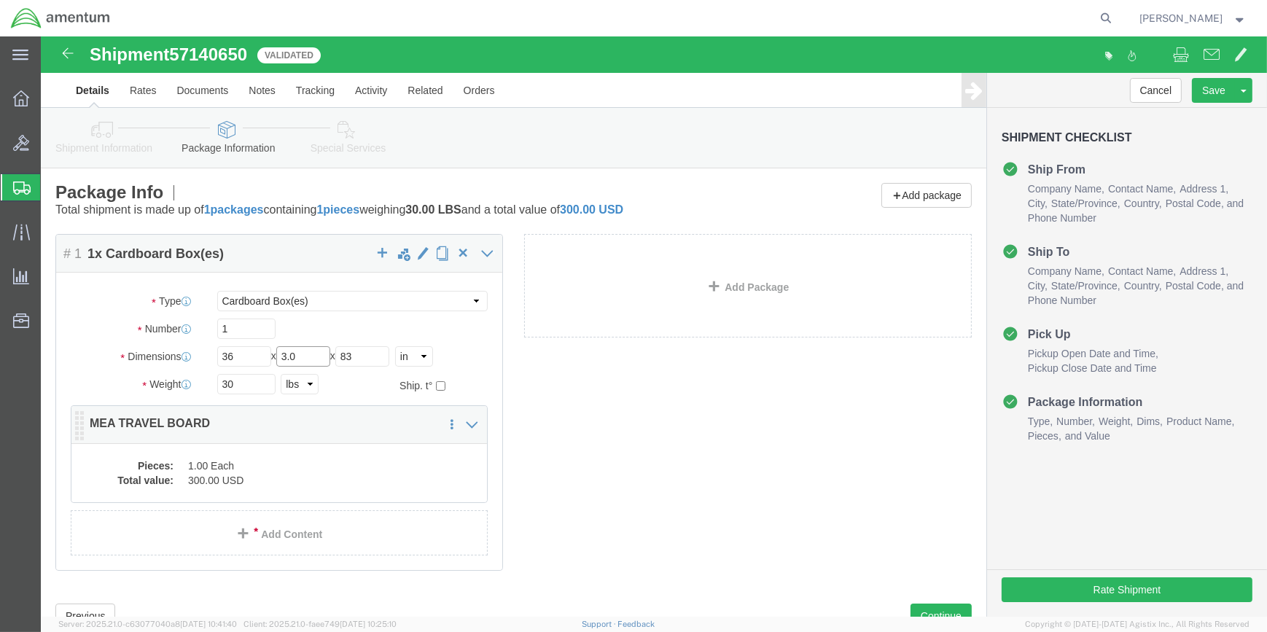
type input "3.0"
click dd "1.00 Each"
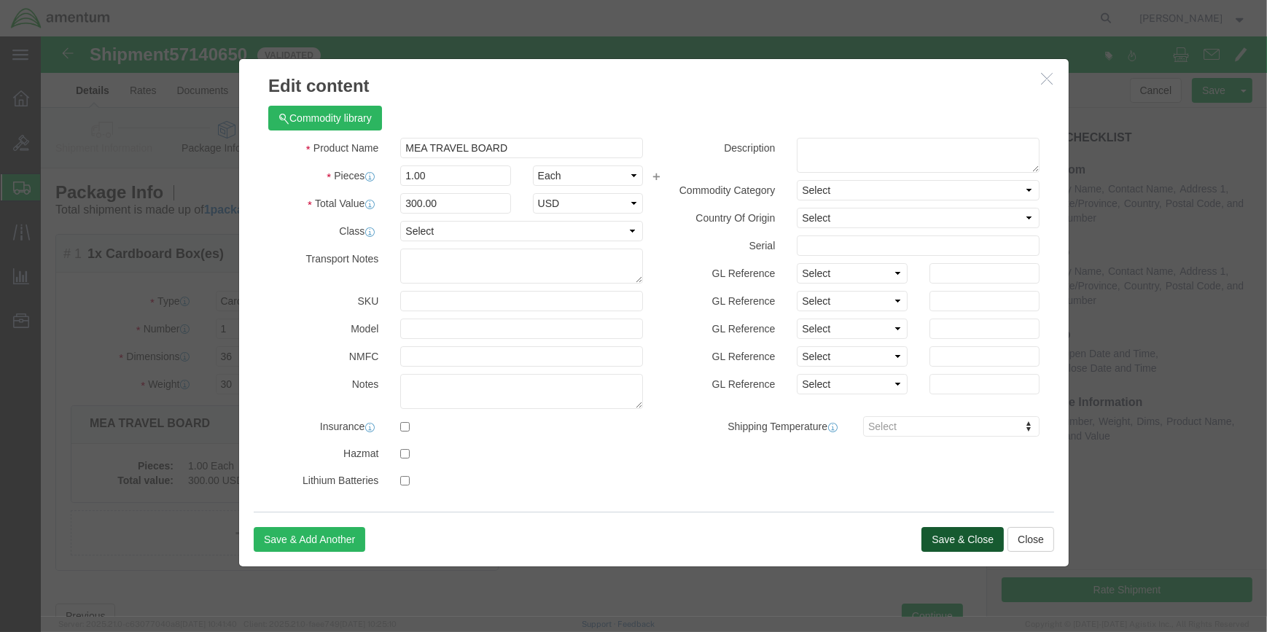
click button "Save & Close"
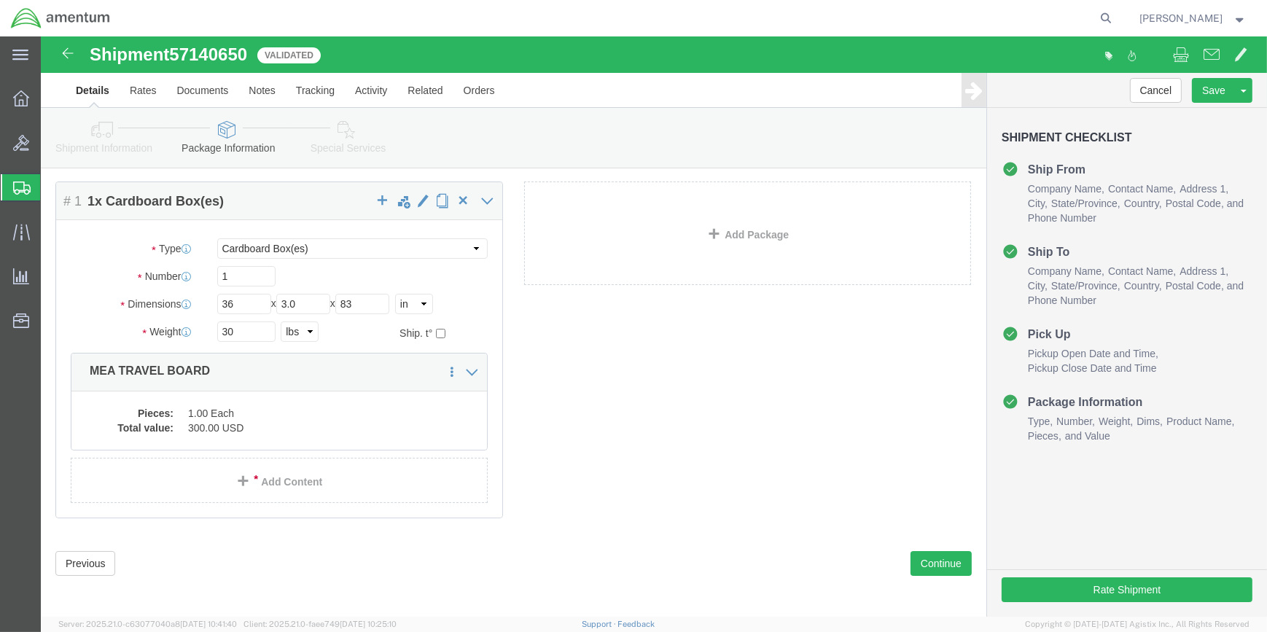
scroll to position [55, 0]
click input "30"
type input "34"
click button "Continue"
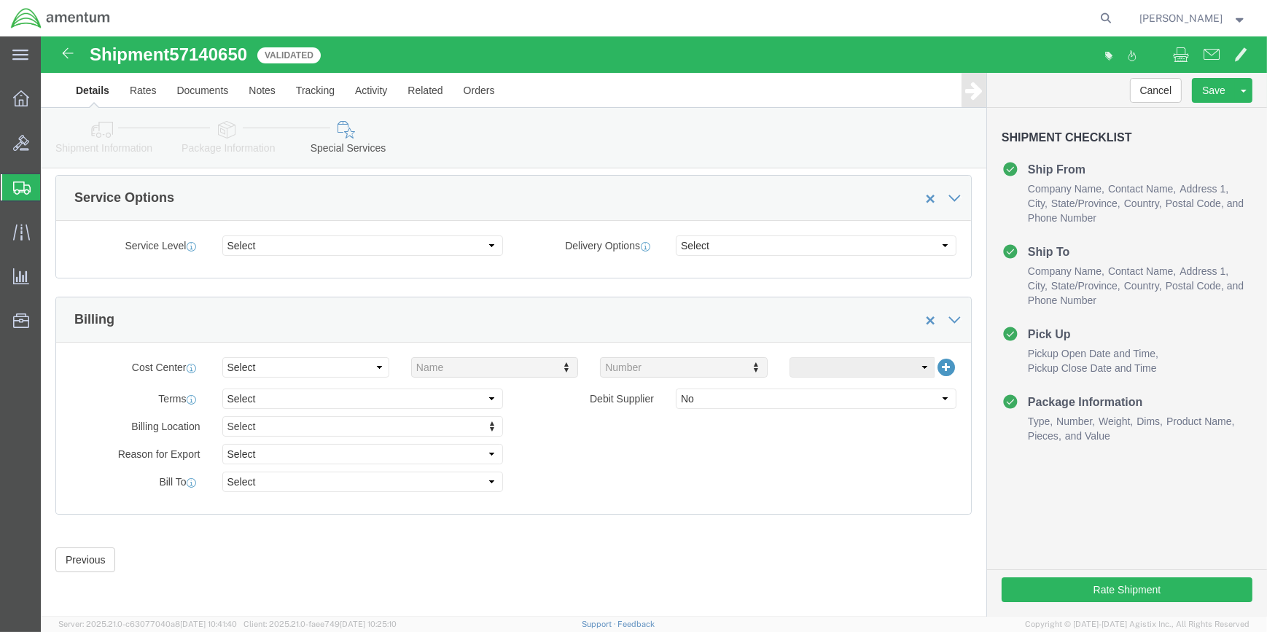
scroll to position [42, 0]
drag, startPoint x: 191, startPoint y: 96, endPoint x: 804, endPoint y: 480, distance: 724.0
click icon
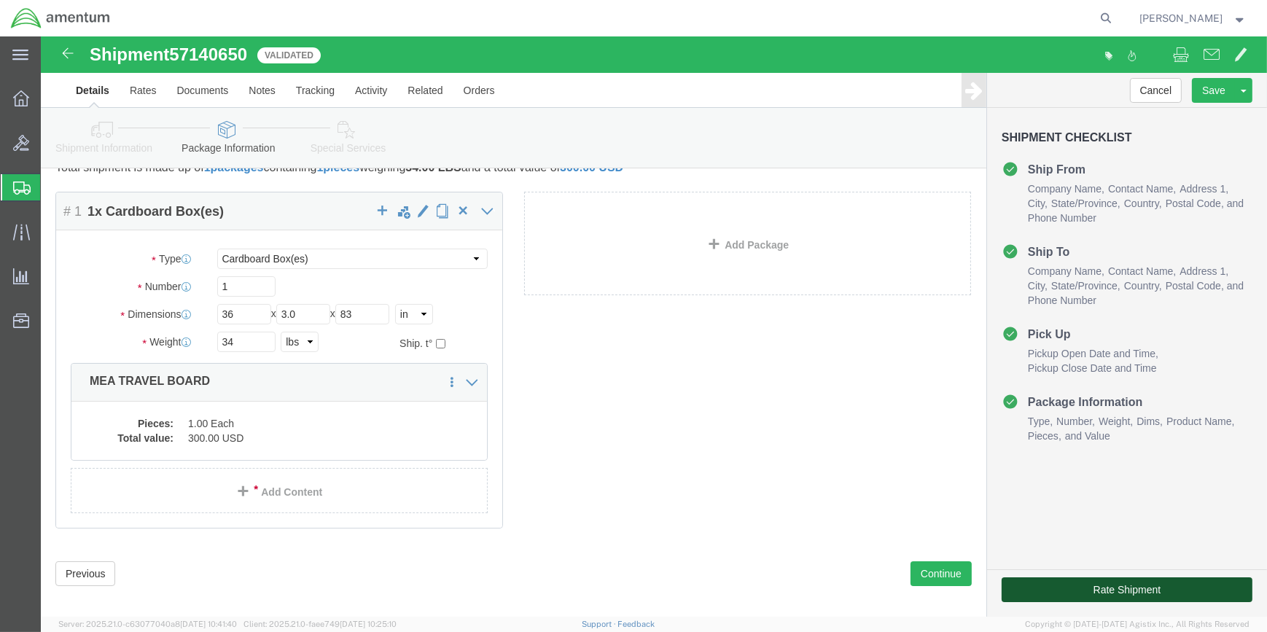
click button "Rate Shipment"
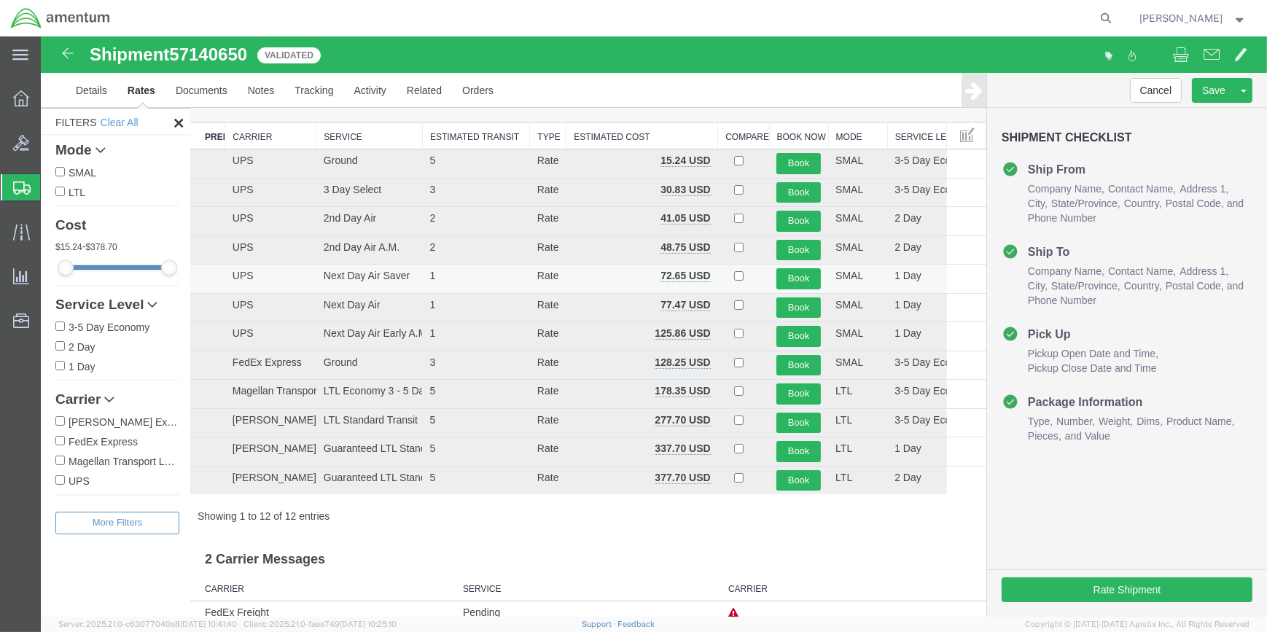
scroll to position [0, 0]
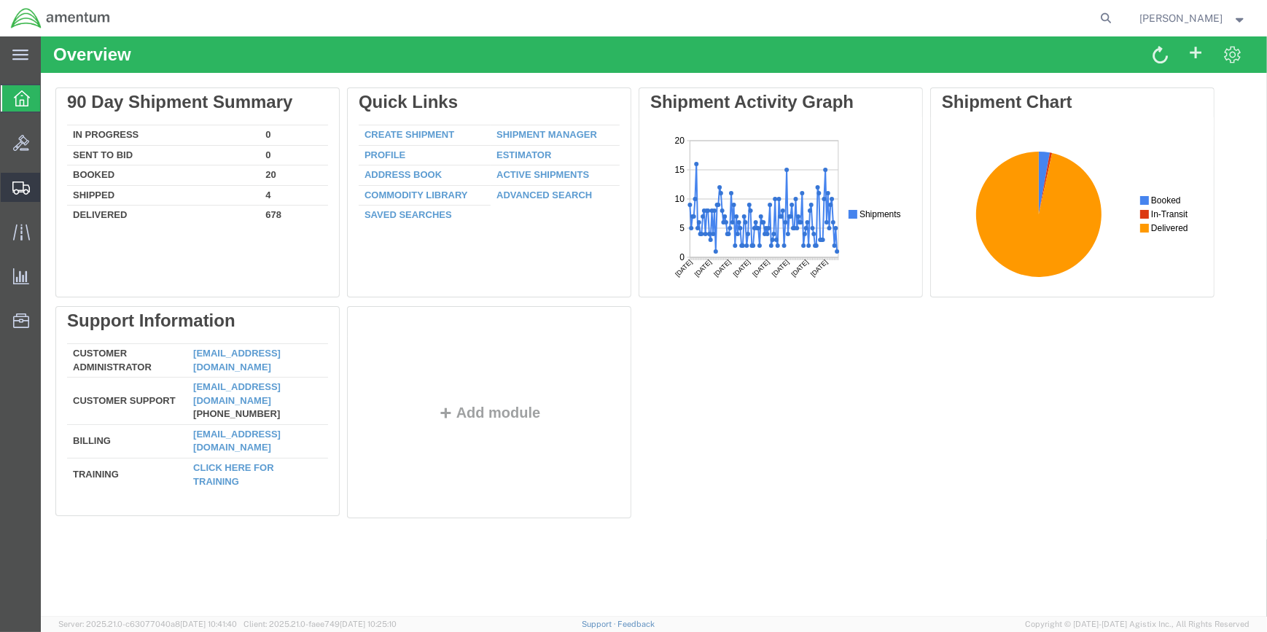
click at [0, 0] on span "Create Shipment" at bounding box center [0, 0] width 0 height 0
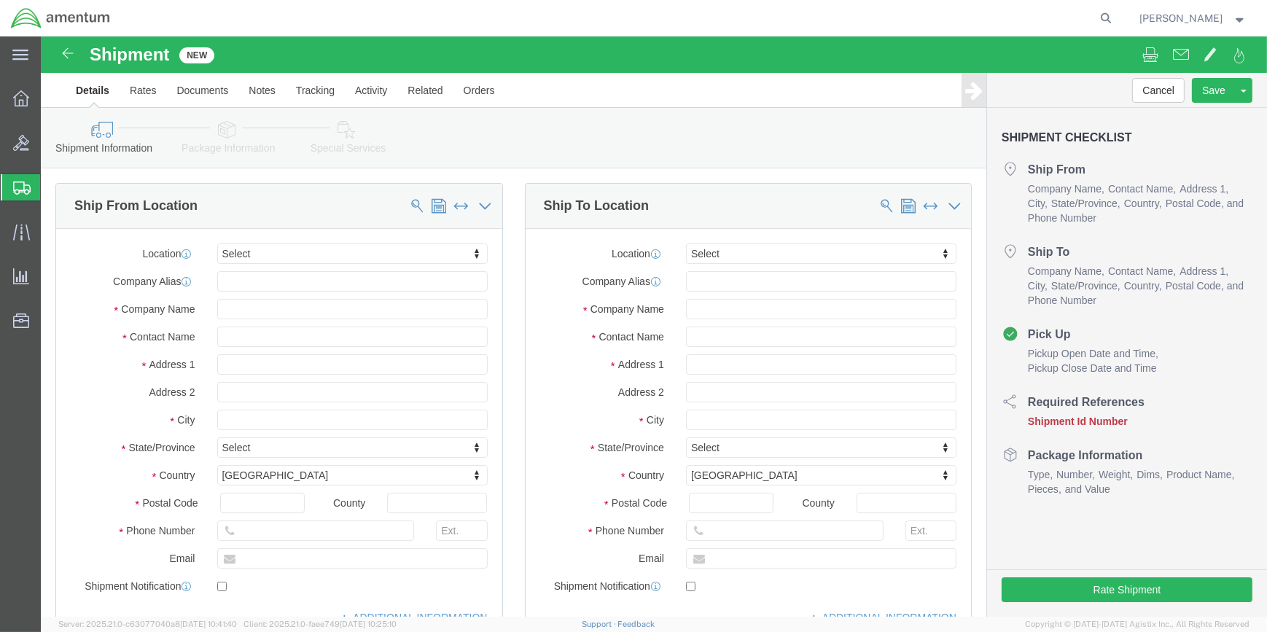
select select
click input "text"
type input "WSA"
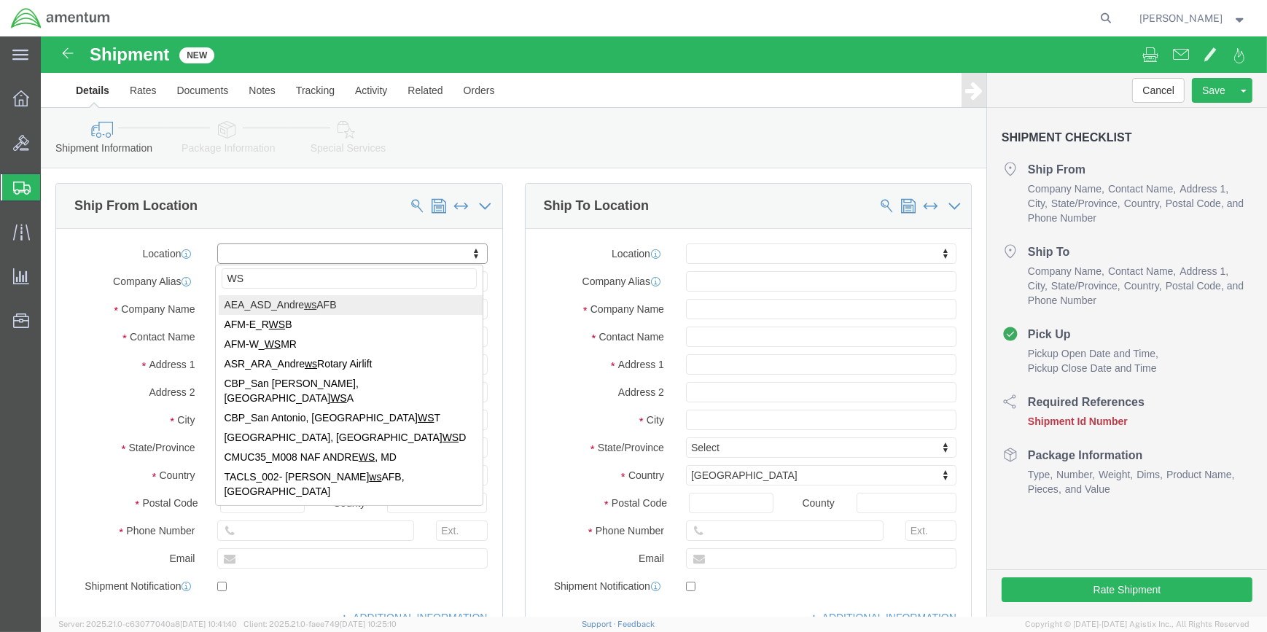
type input "WSA"
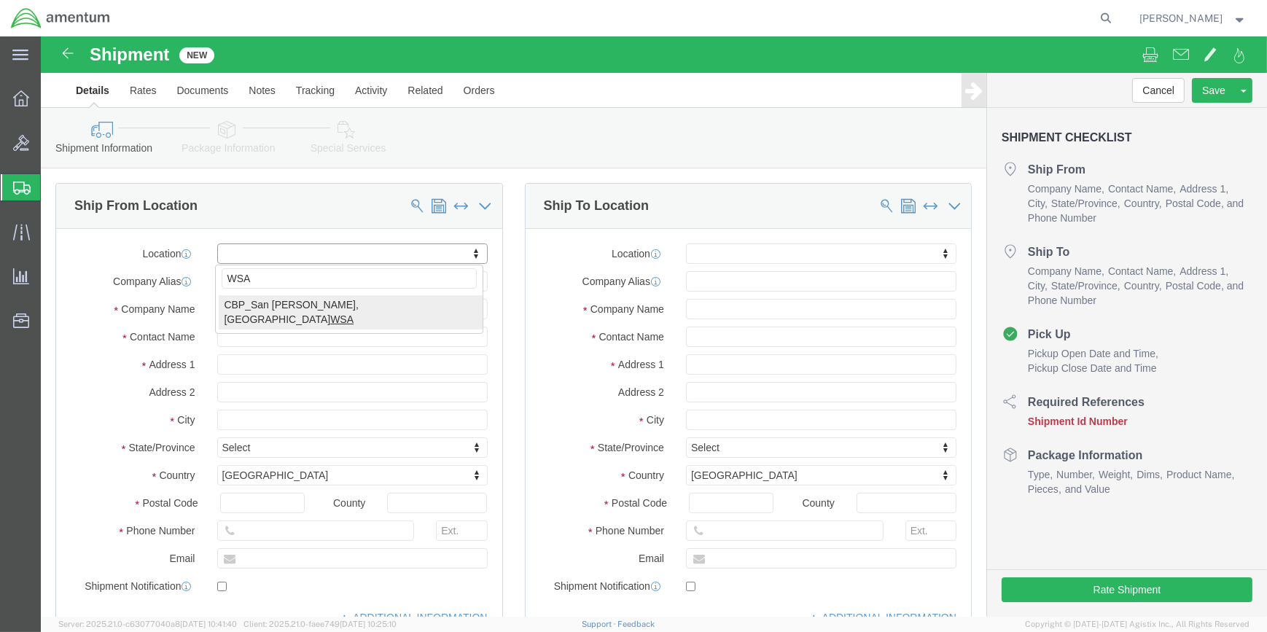
select select "49914"
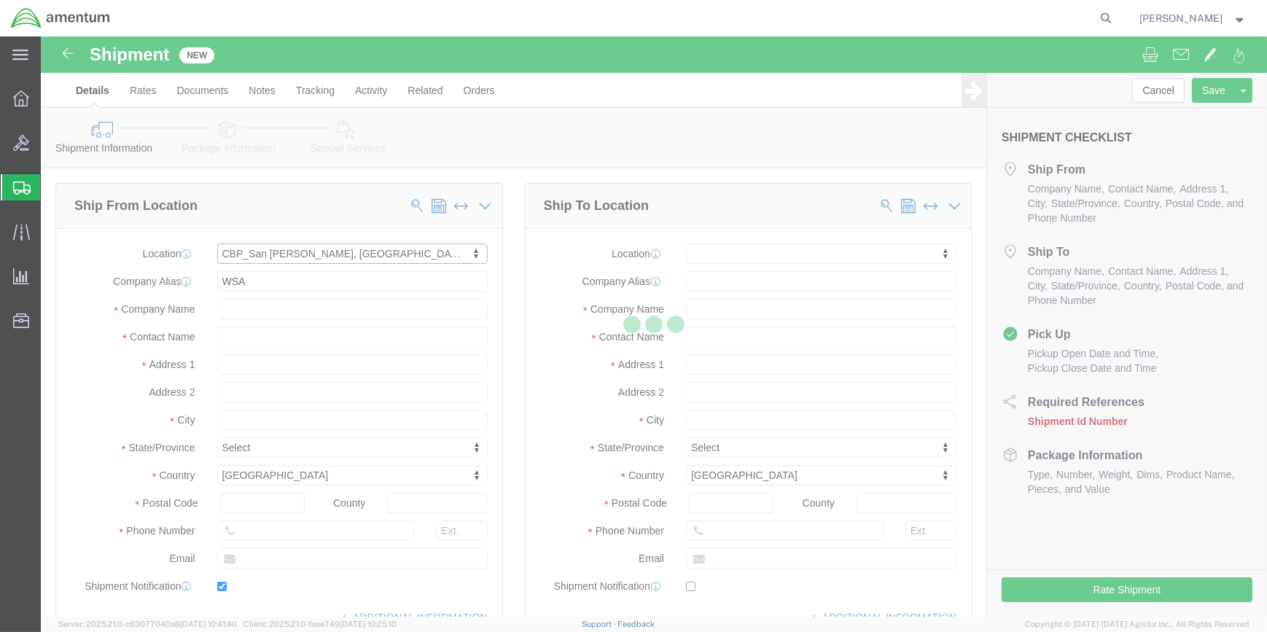
type input "[STREET_ADDRESS]"
type input "76904"
type input "[PHONE_NUMBER]"
type input "[PERSON_NAME][EMAIL_ADDRESS][PERSON_NAME][DOMAIN_NAME]"
checkbox input "true"
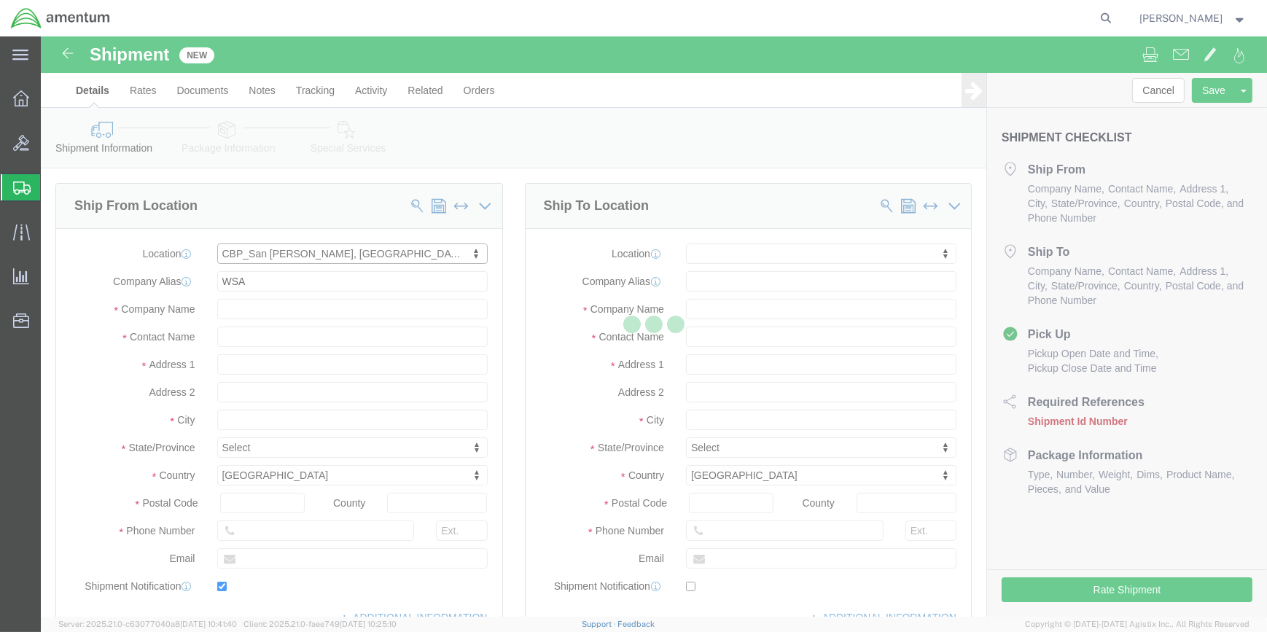
type input "Amentum Services, Inc"
type input "[PERSON_NAME]"
type input "San [PERSON_NAME]"
select select "[GEOGRAPHIC_DATA]"
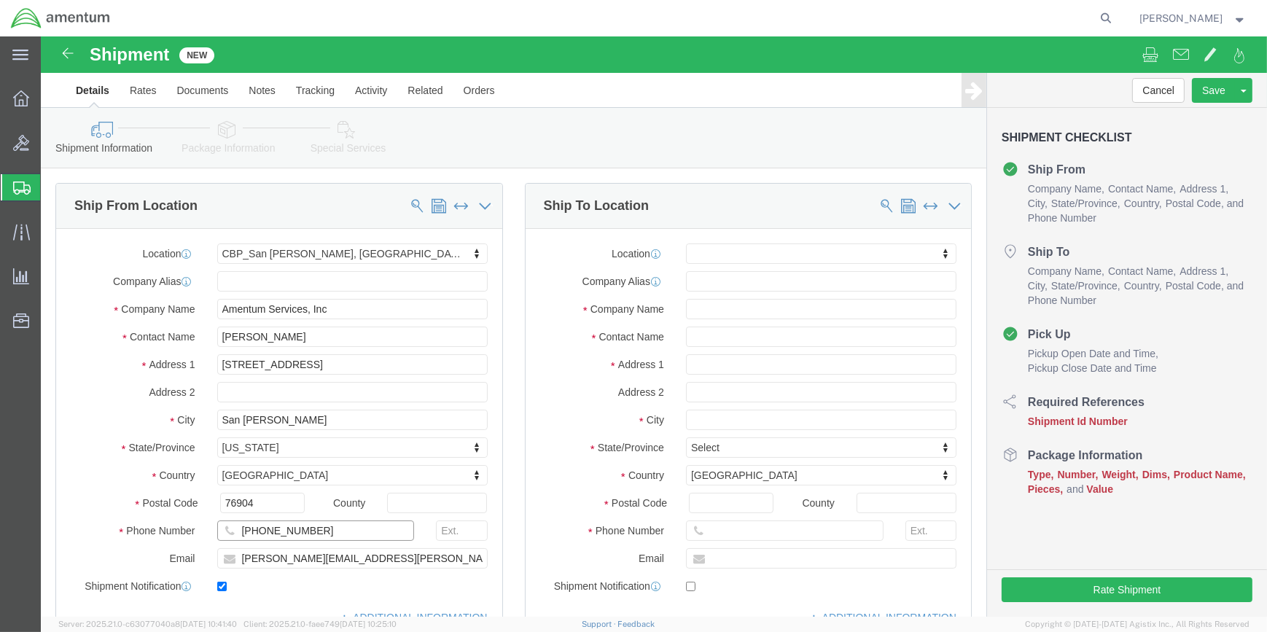
click input "[PHONE_NUMBER]"
type input "[PHONE_NUMBER]"
drag, startPoint x: 263, startPoint y: 517, endPoint x: 192, endPoint y: 514, distance: 70.8
click input "[PERSON_NAME][EMAIL_ADDRESS][PERSON_NAME][DOMAIN_NAME]"
click input "donald.g.frederriksen@associates.cbp.dhs.gov"
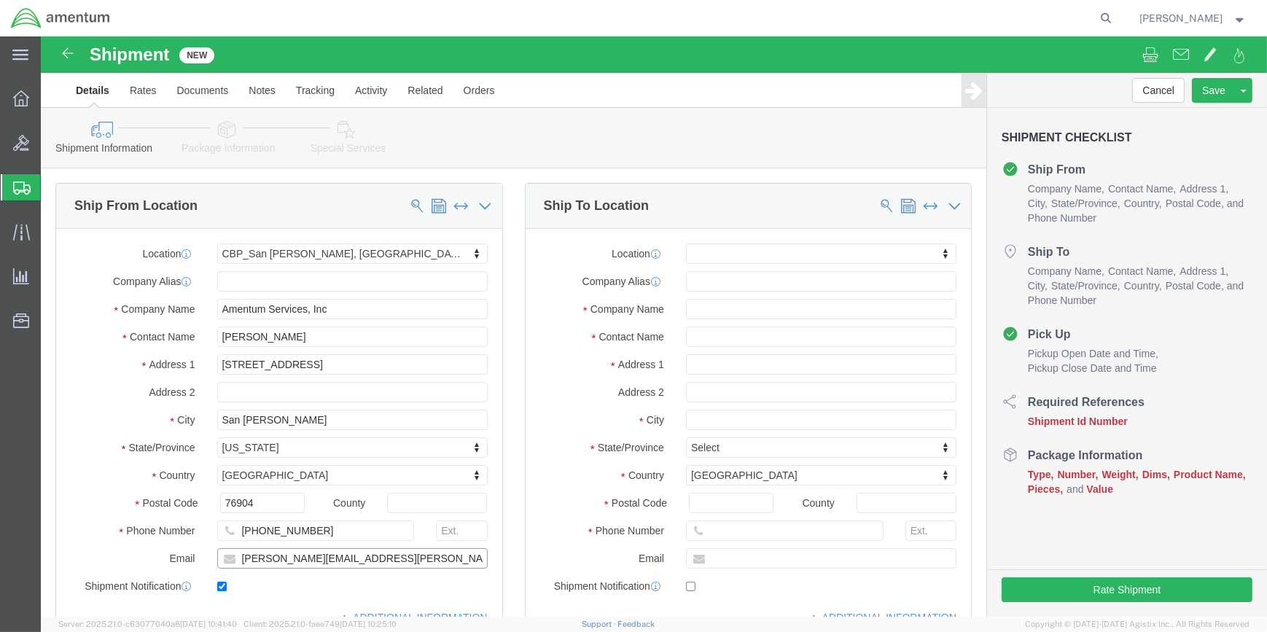
type input "[PERSON_NAME][EMAIL_ADDRESS][PERSON_NAME][DOMAIN_NAME]"
type input "wsd"
select select "49946"
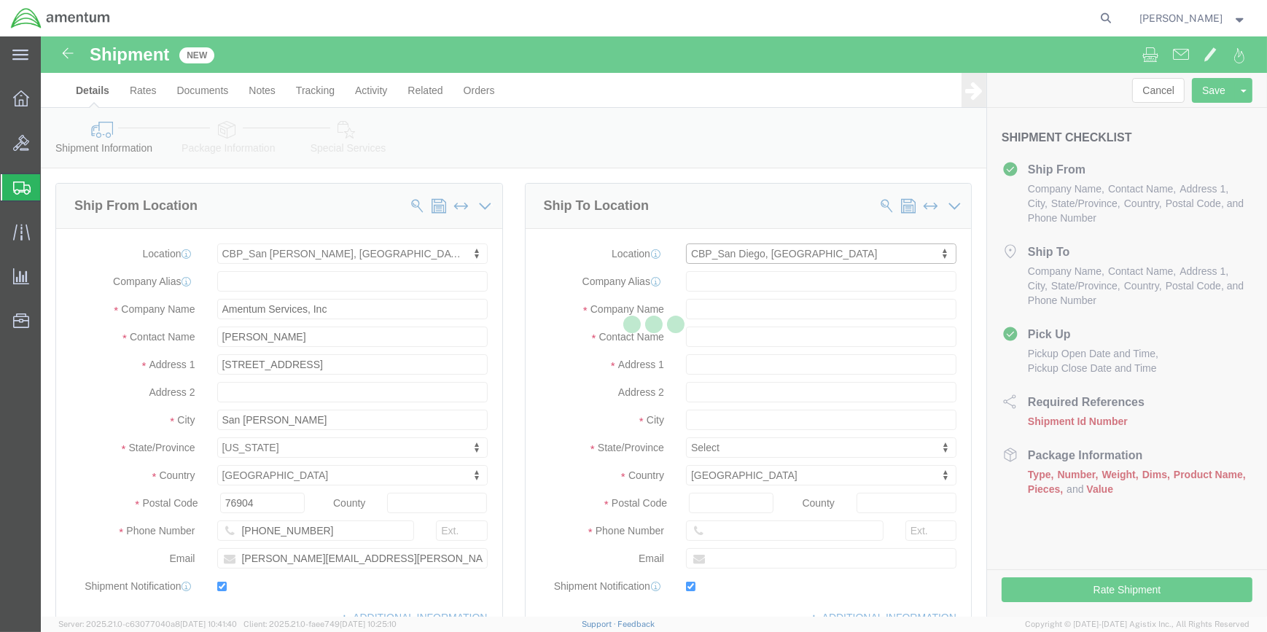
type input "Bldg 1480 [GEOGRAPHIC_DATA] [GEOGRAPHIC_DATA]"
type input "92135-7013"
type input "[PHONE_NUMBER]"
type input "3017"
type input "[PERSON_NAME][EMAIL_ADDRESS][PERSON_NAME][DOMAIN_NAME]"
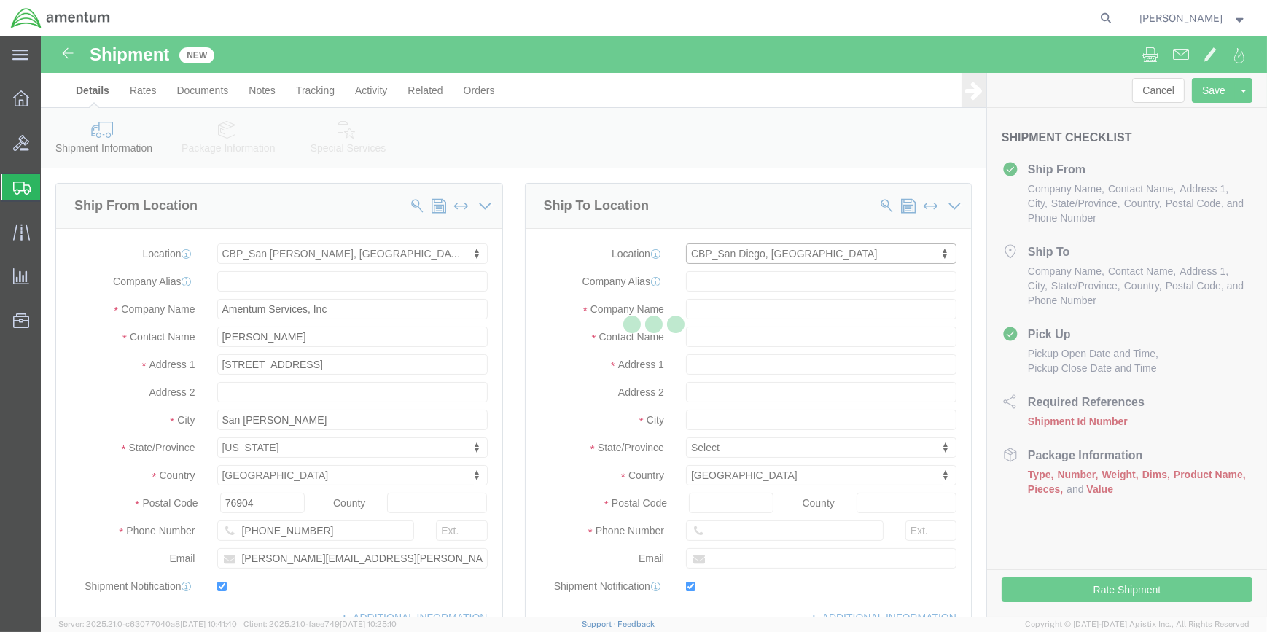
checkbox input "true"
type input "Amentum Services, Inc"
type input "[PERSON_NAME]"
type input "[GEOGRAPHIC_DATA]"
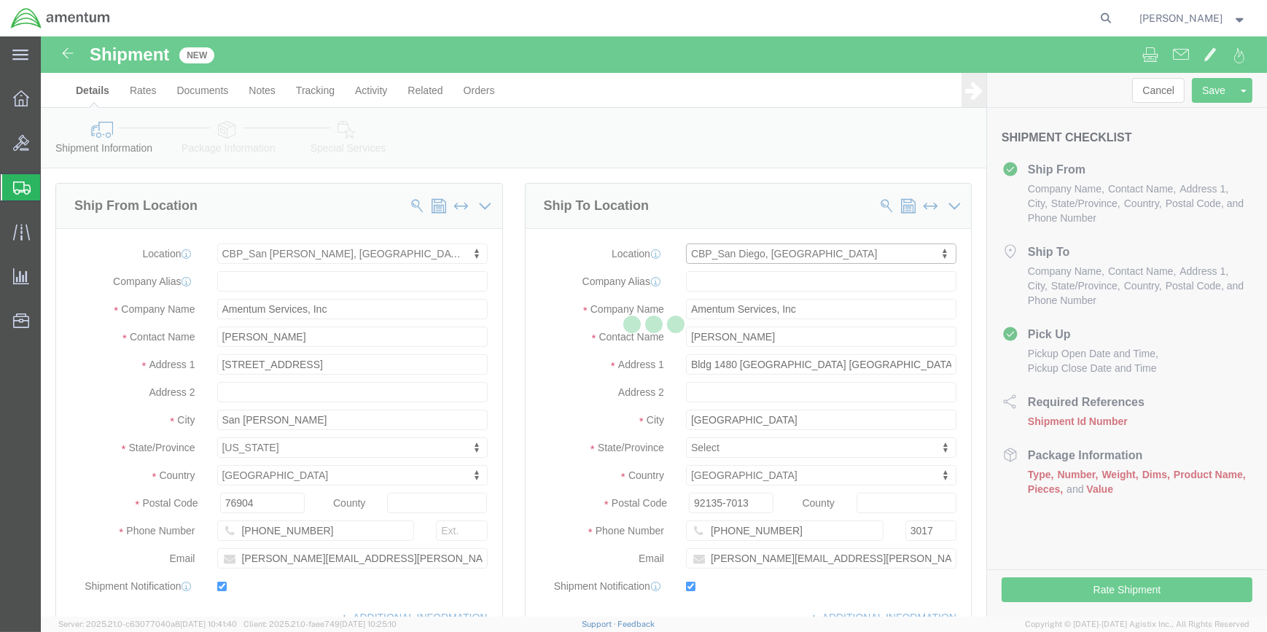
select select "CA"
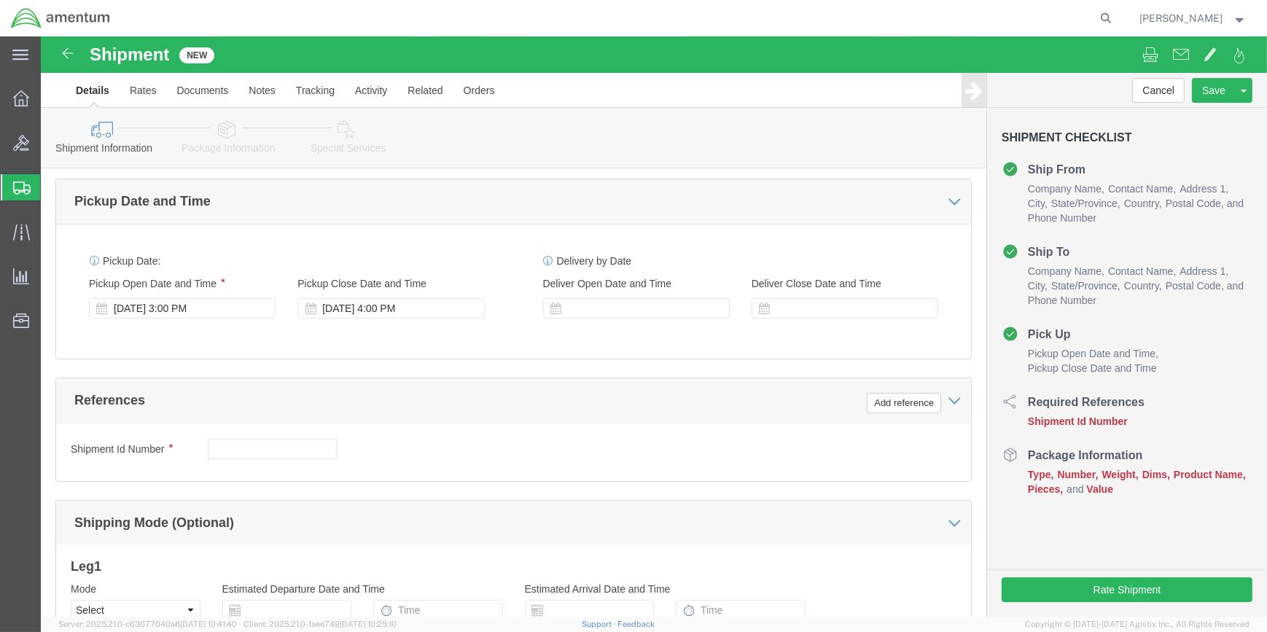
scroll to position [596, 0]
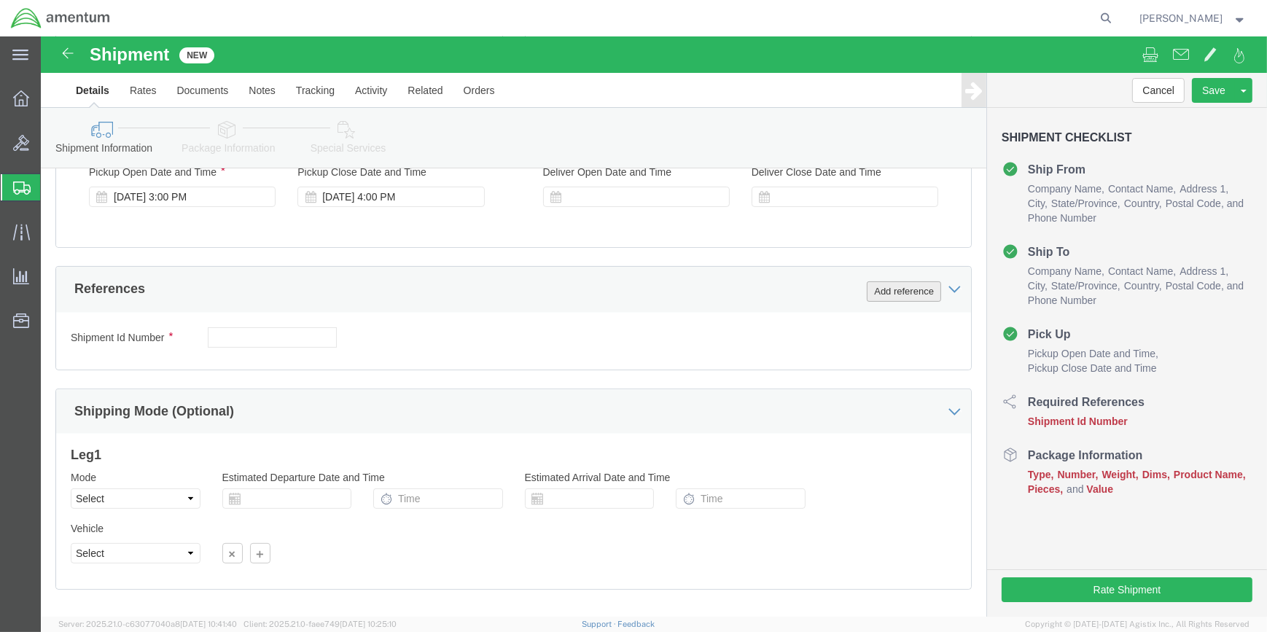
click button "Add reference"
click select "Select Account Type Activity ID Airline Appointment Number ASN Batch Request # …"
select select "CUSTREF"
click select "Select Account Type Activity ID Airline Appointment Number ASN Batch Request # …"
click input "text"
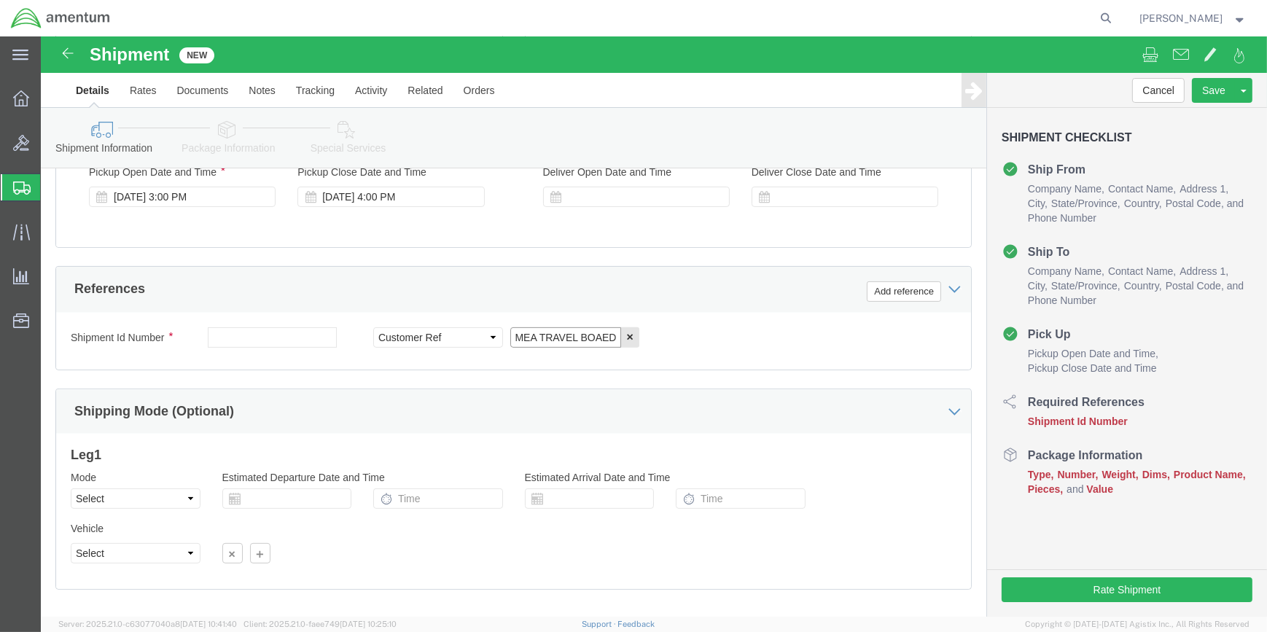
scroll to position [0, 1]
click input "MEA TRAVEL BOAED"
type input "MEA TRAVEL BOARD"
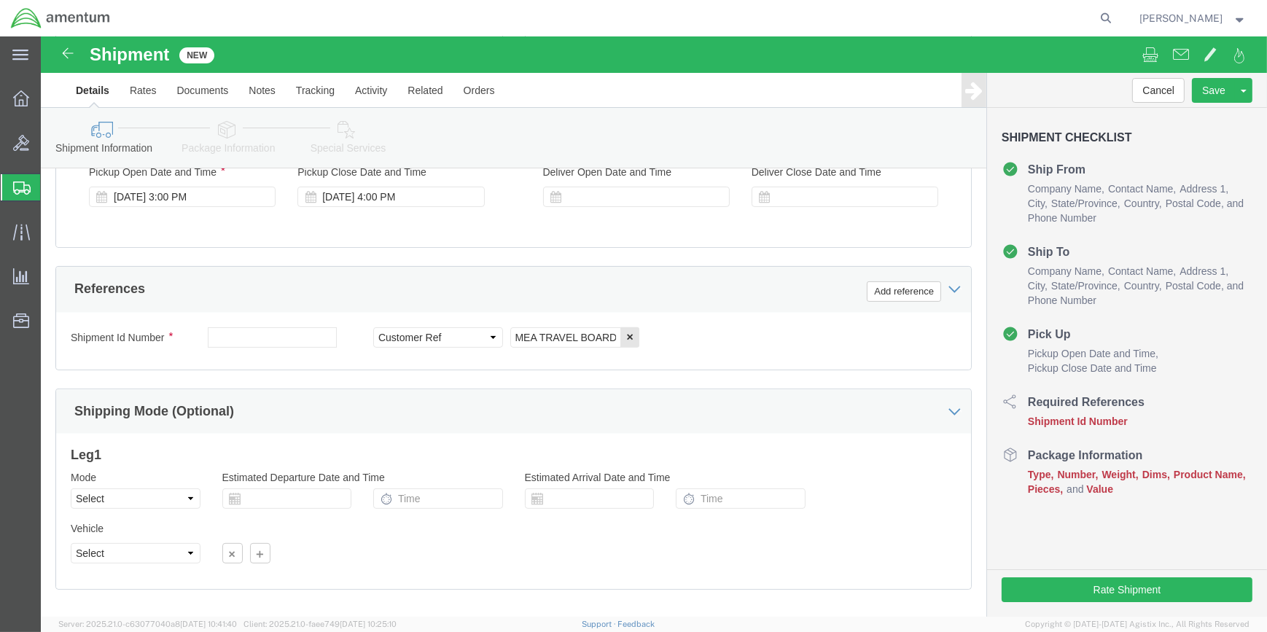
click div "Shipment Id Number Select Account Type Activity ID Airline Appointment Number A…"
click button "Add reference"
drag, startPoint x: 748, startPoint y: 298, endPoint x: 732, endPoint y: 297, distance: 16.1
click select "Select Account Type Activity ID Airline Appointment Number ASN Batch Request # …"
select select "DEPT"
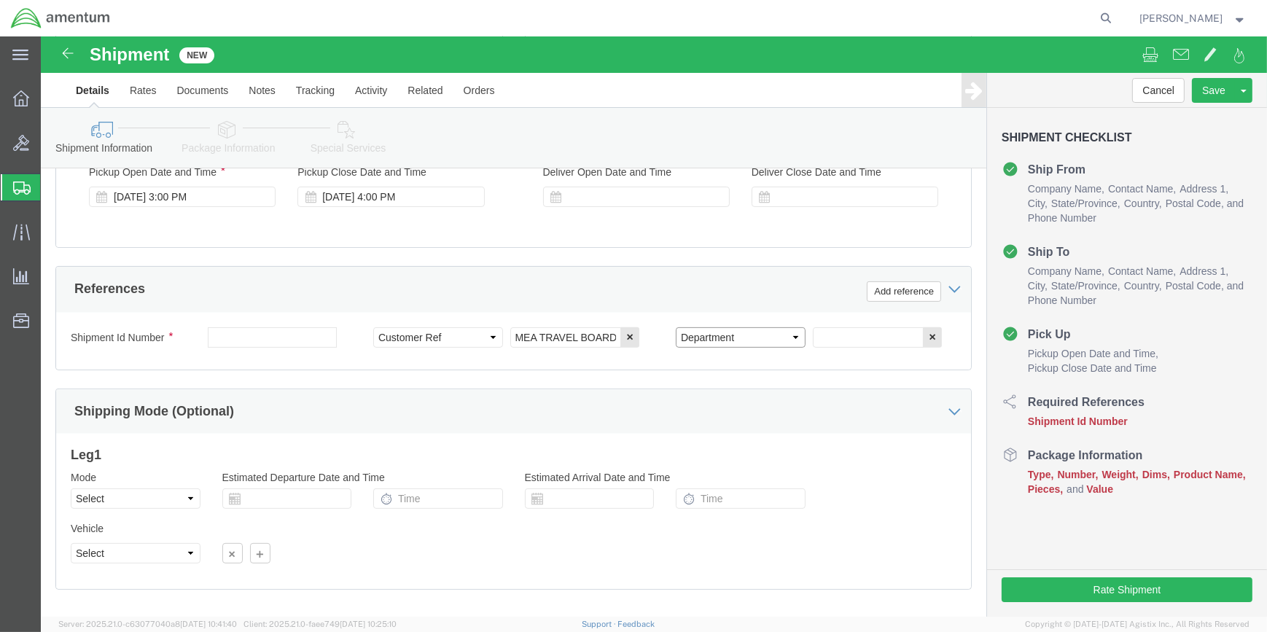
click select "Select Account Type Activity ID Airline Appointment Number ASN Batch Request # …"
click input "text"
type input "CB P"
click button "Add reference"
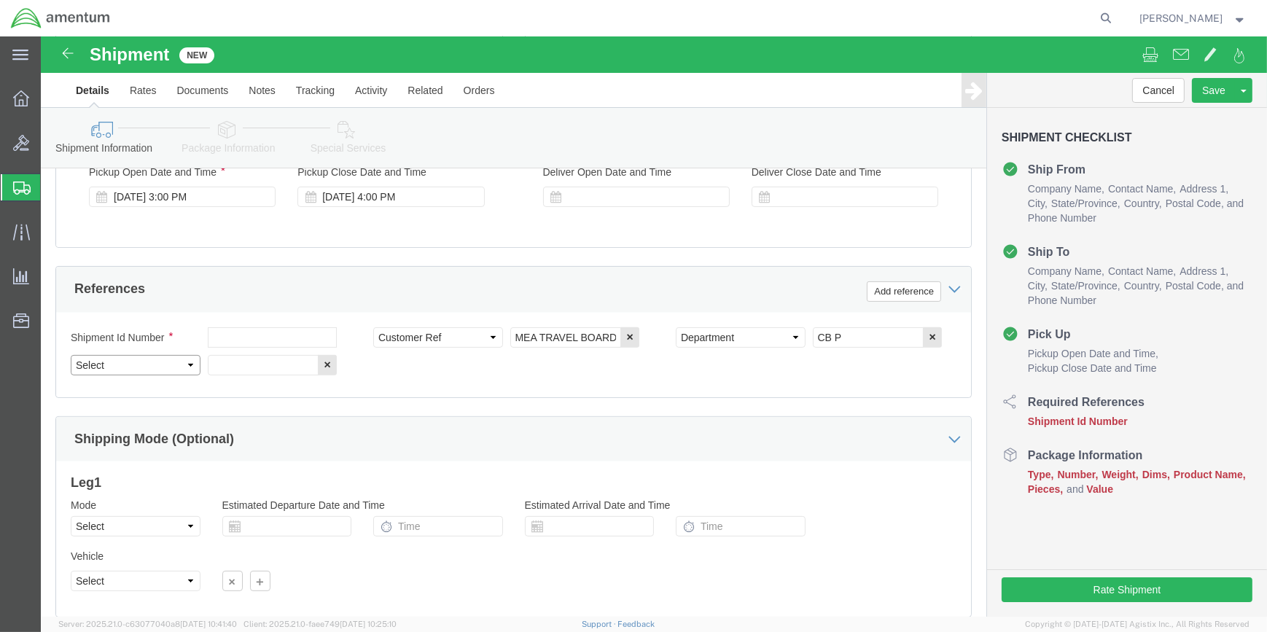
drag, startPoint x: 148, startPoint y: 328, endPoint x: 139, endPoint y: 327, distance: 9.5
click select "Select Account Type Activity ID Airline Appointment Number ASN Batch Request # …"
select select "PROJNUM"
click select "Select Account Type Activity ID Airline Appointment Number ASN Batch Request # …"
drag, startPoint x: 202, startPoint y: 330, endPoint x: 195, endPoint y: 334, distance: 7.5
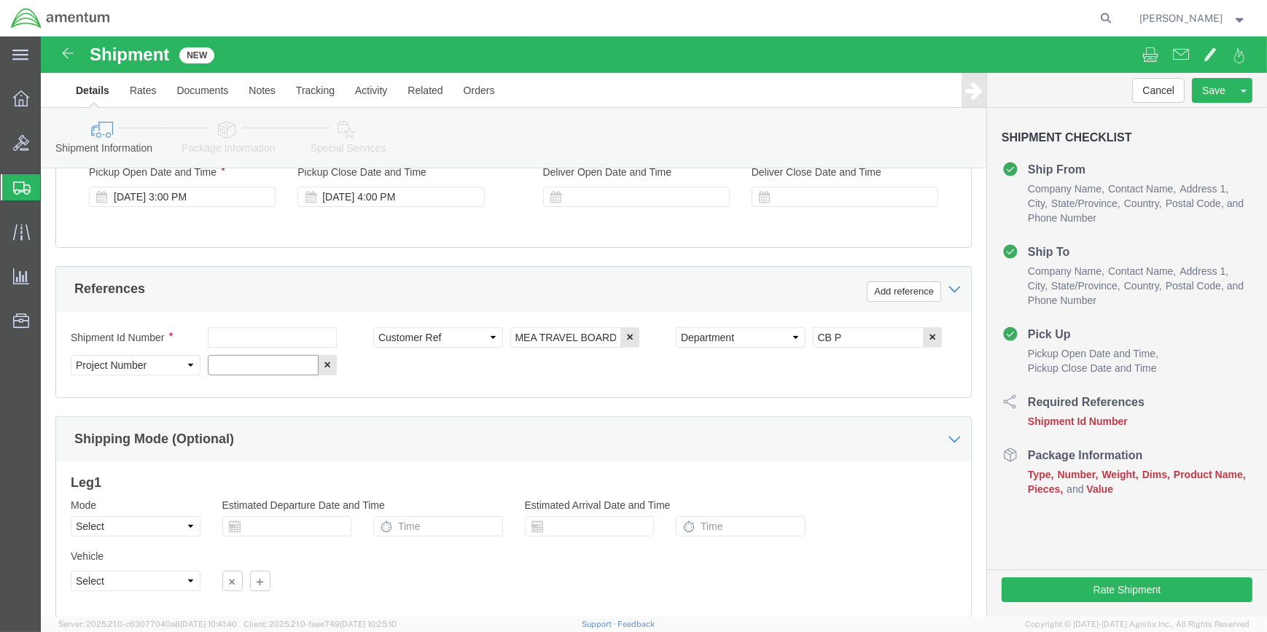
click input "text"
type input "6118.04.03.2219.000.WSA.0000"
click input "text"
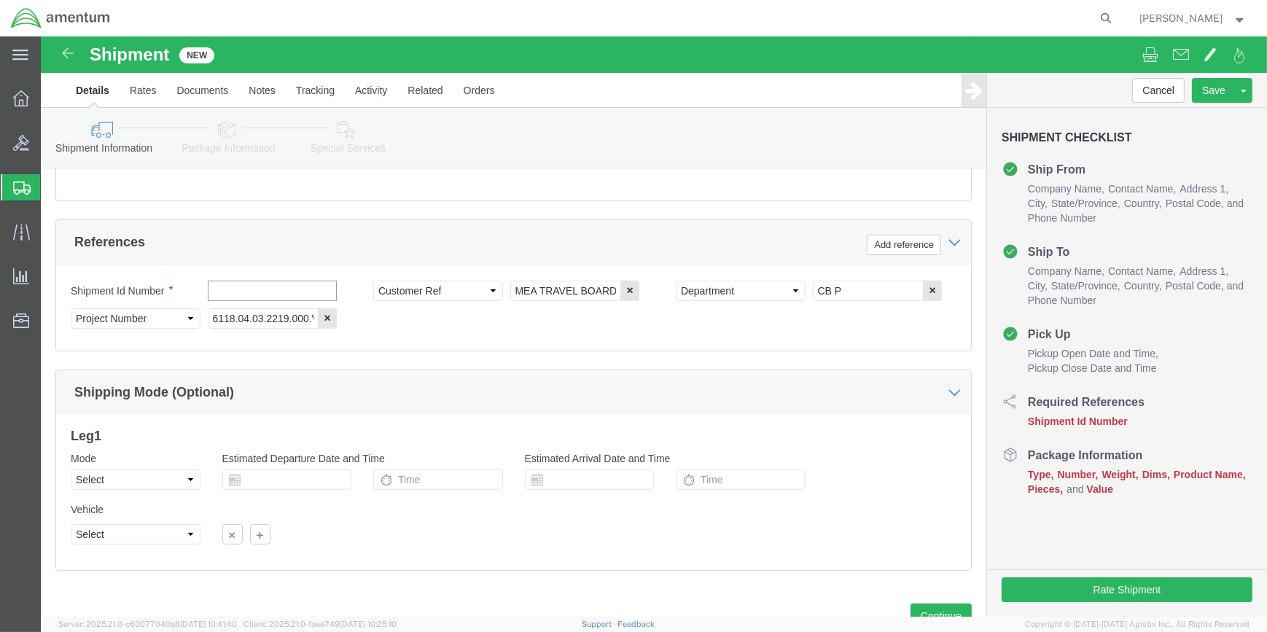
scroll to position [699, 0]
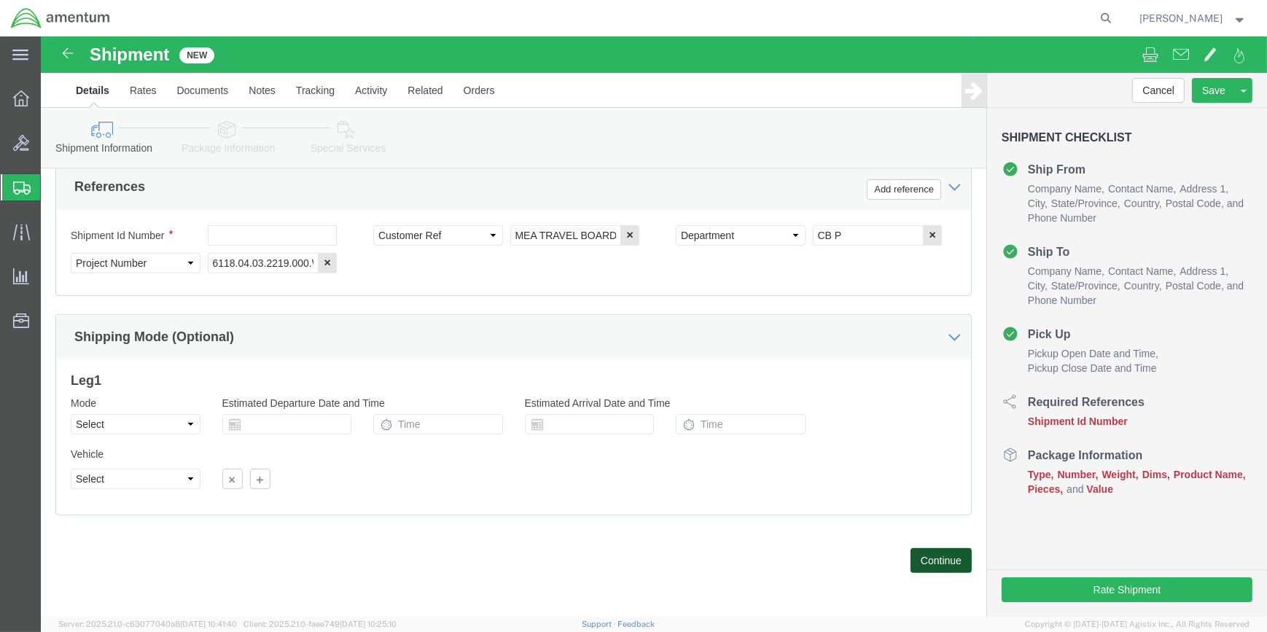
drag, startPoint x: 884, startPoint y: 522, endPoint x: 703, endPoint y: 472, distance: 187.7
click button "Continue"
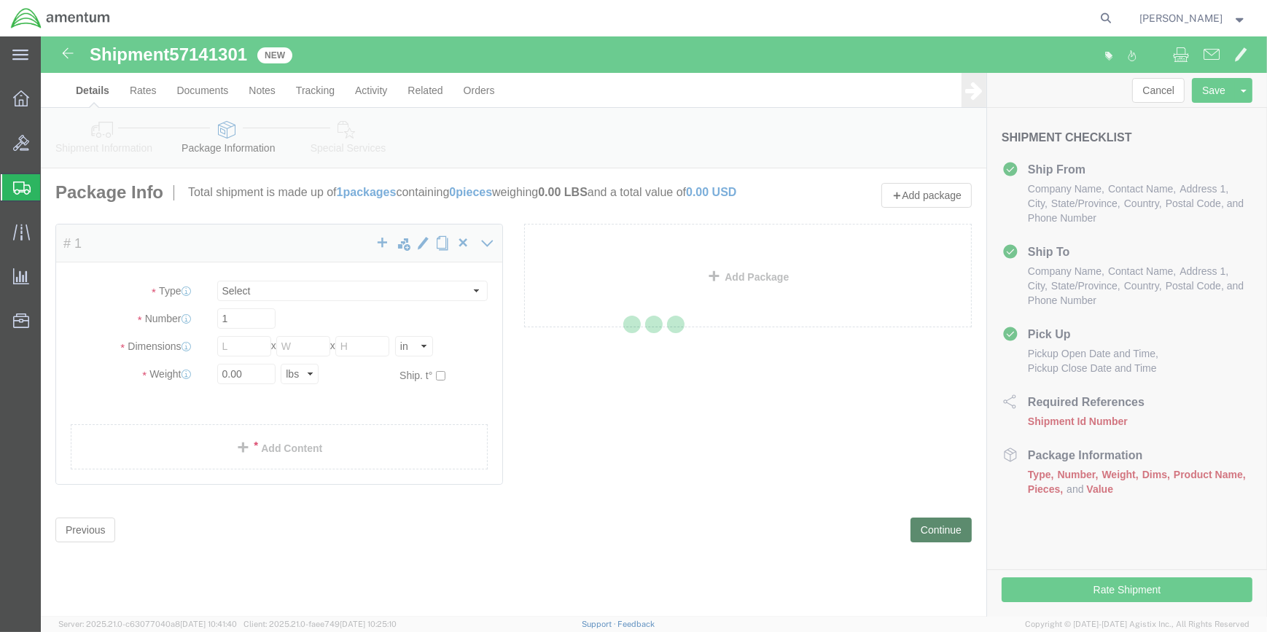
select select "CBOX"
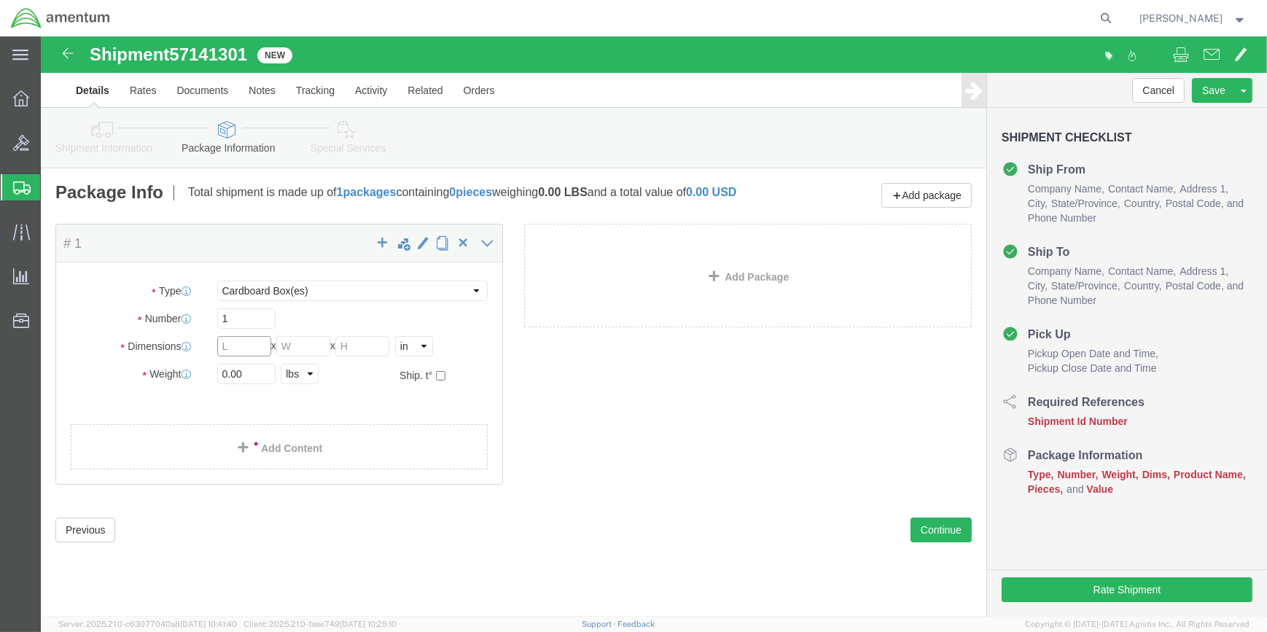
drag, startPoint x: 200, startPoint y: 313, endPoint x: 259, endPoint y: 311, distance: 59.1
click input "text"
type input "83"
click div "Length 83 x Width x Height Select cm ft in"
click input "text"
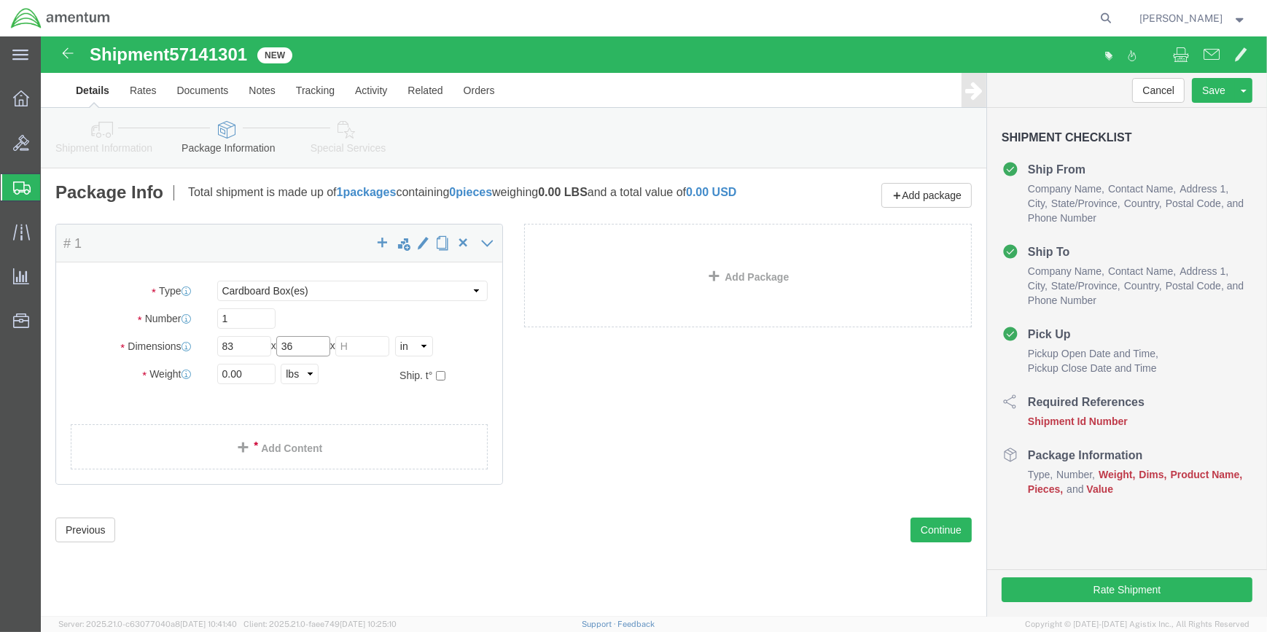
type input "36"
drag, startPoint x: 324, startPoint y: 319, endPoint x: 337, endPoint y: 319, distance: 13.1
click input "text"
type input "2.5"
click input "0.00"
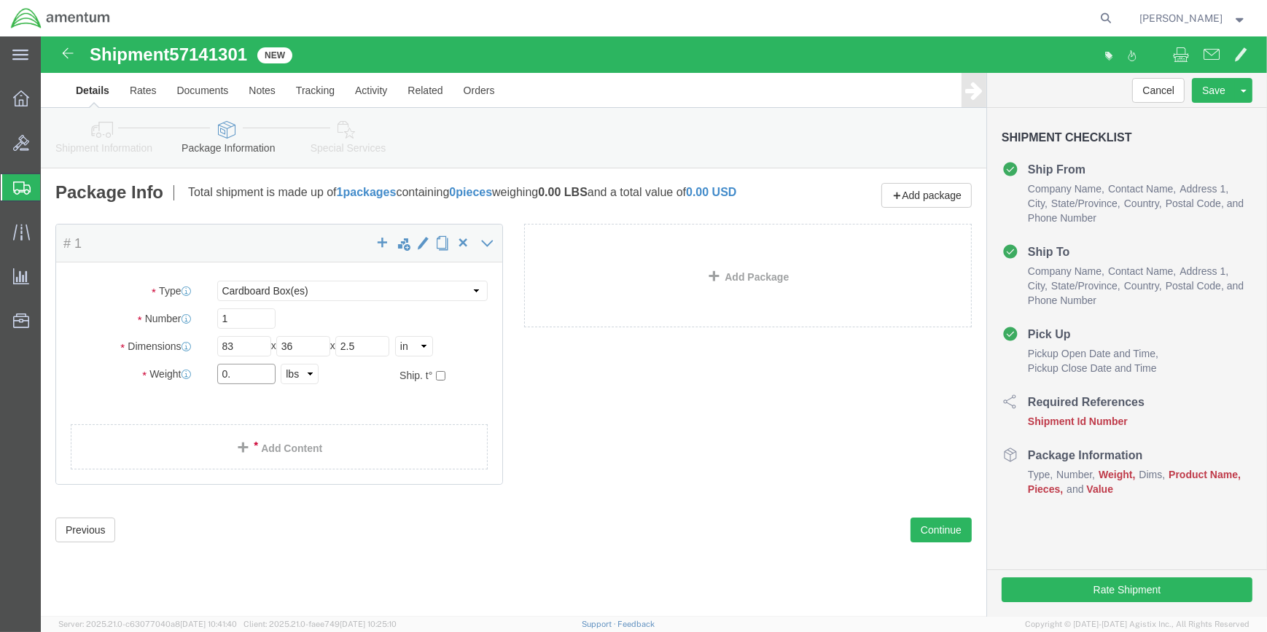
type input "0"
type input "30"
click link "Add Content"
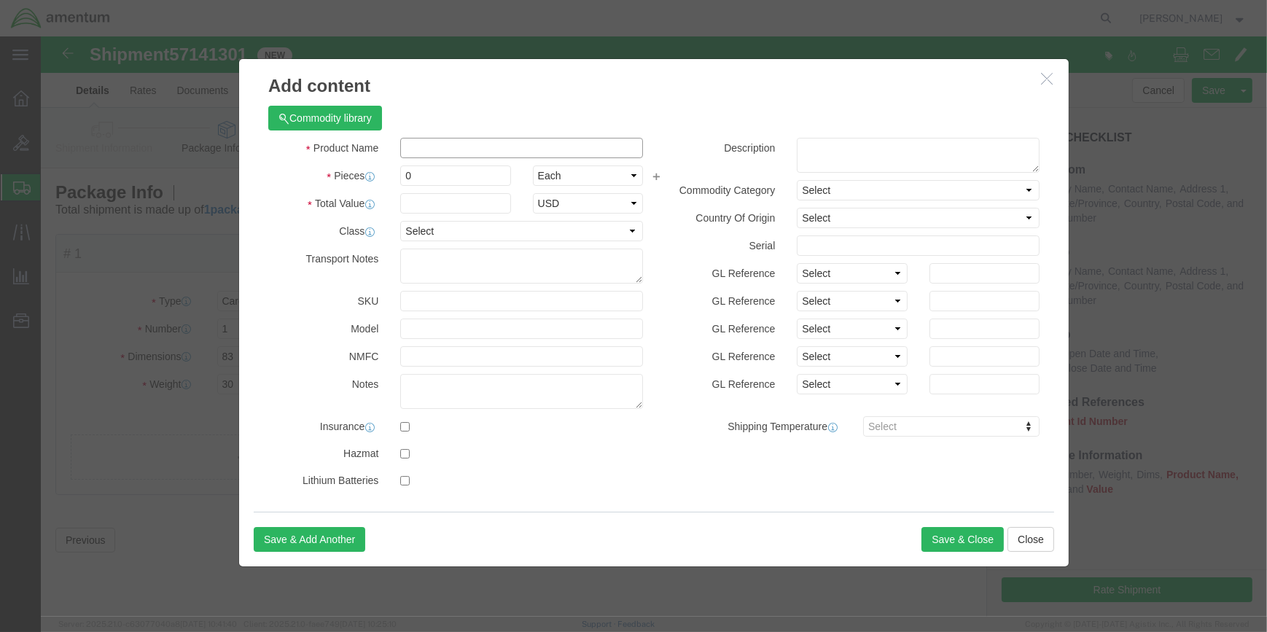
click input "text"
type input "MEA TRAVEL BOARD"
type input "1"
type input "200"
click button "Save & Close"
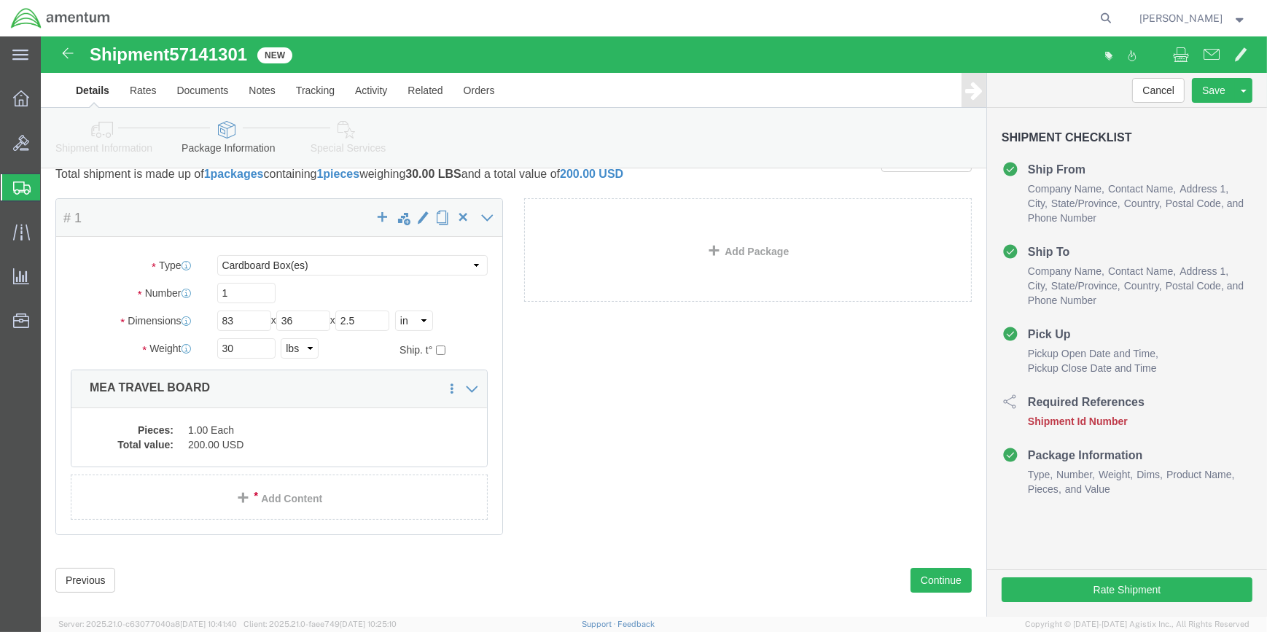
scroll to position [55, 0]
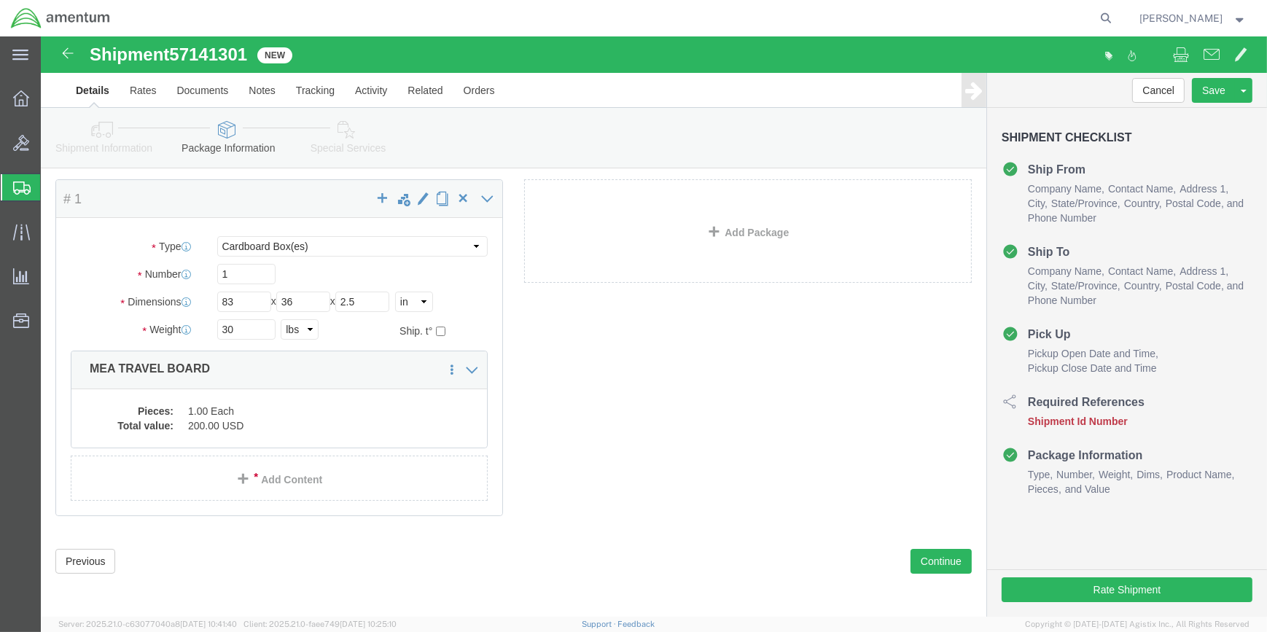
click icon
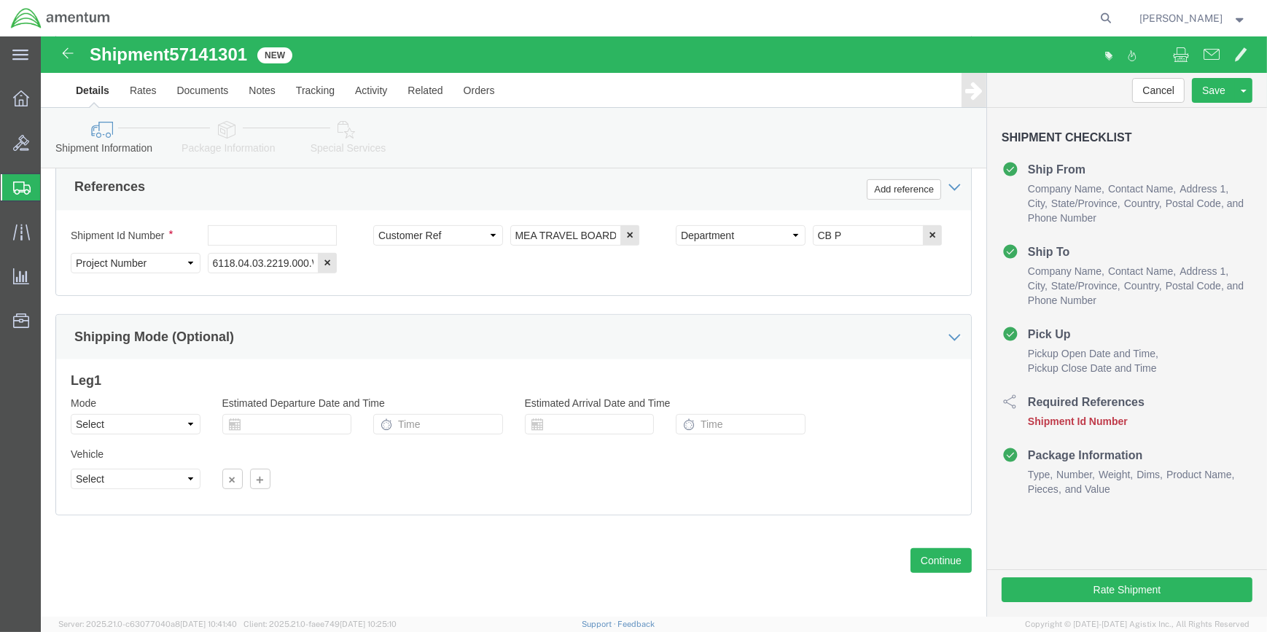
scroll to position [499, 0]
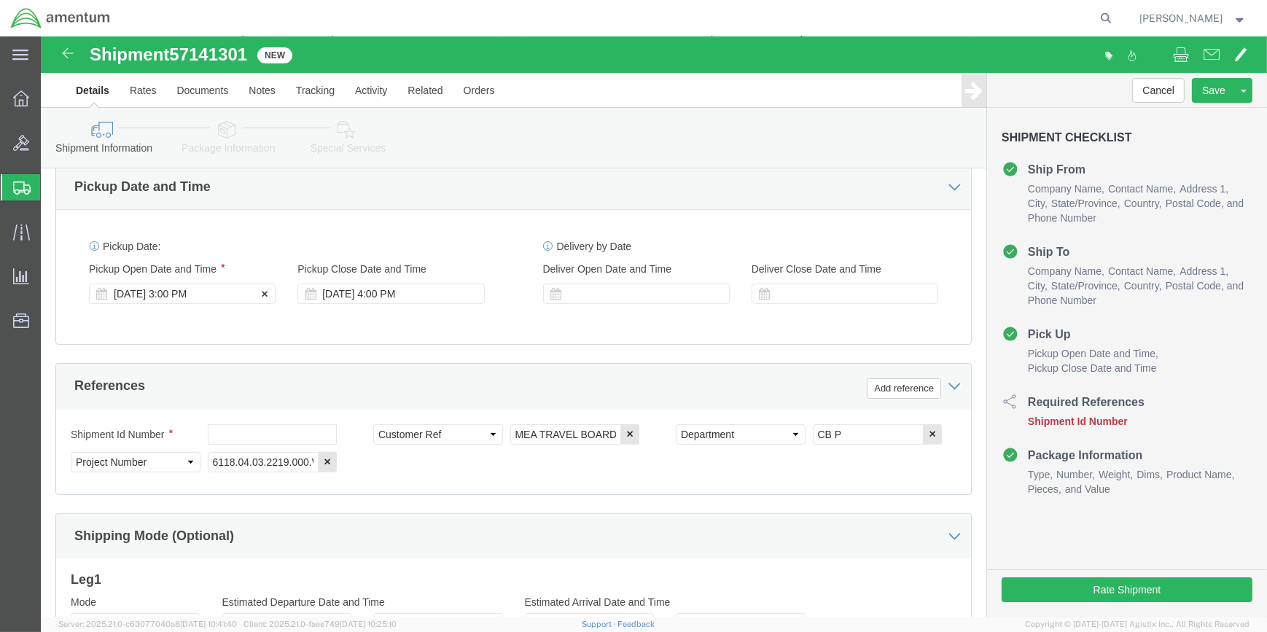
click icon
click div "[DATE] 3:00 PM"
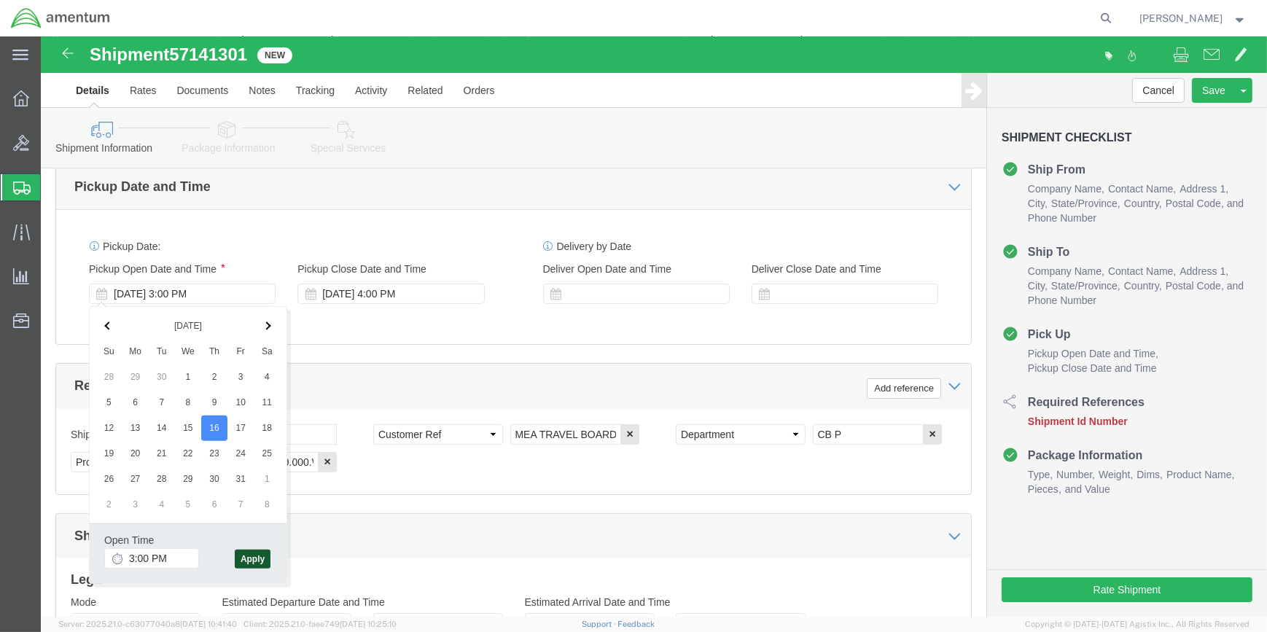
click button "Apply"
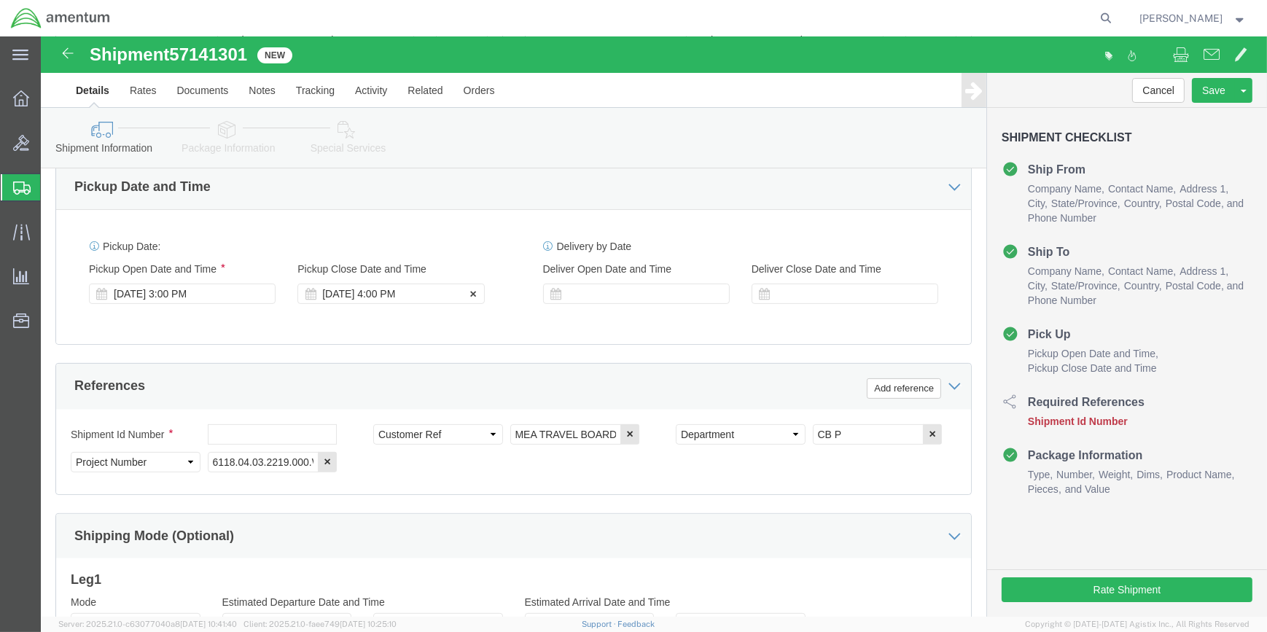
click div "Oct 16 2025 4:00 PM"
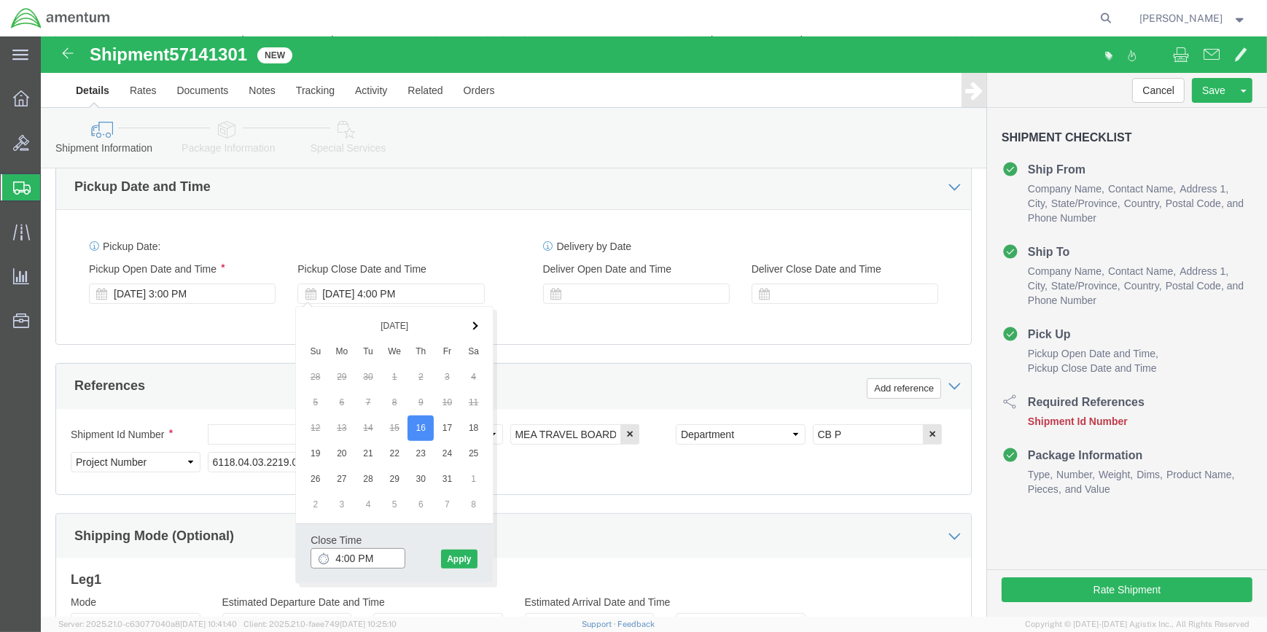
click input "4:00 PM"
type input "3:00 PM"
click button "Apply"
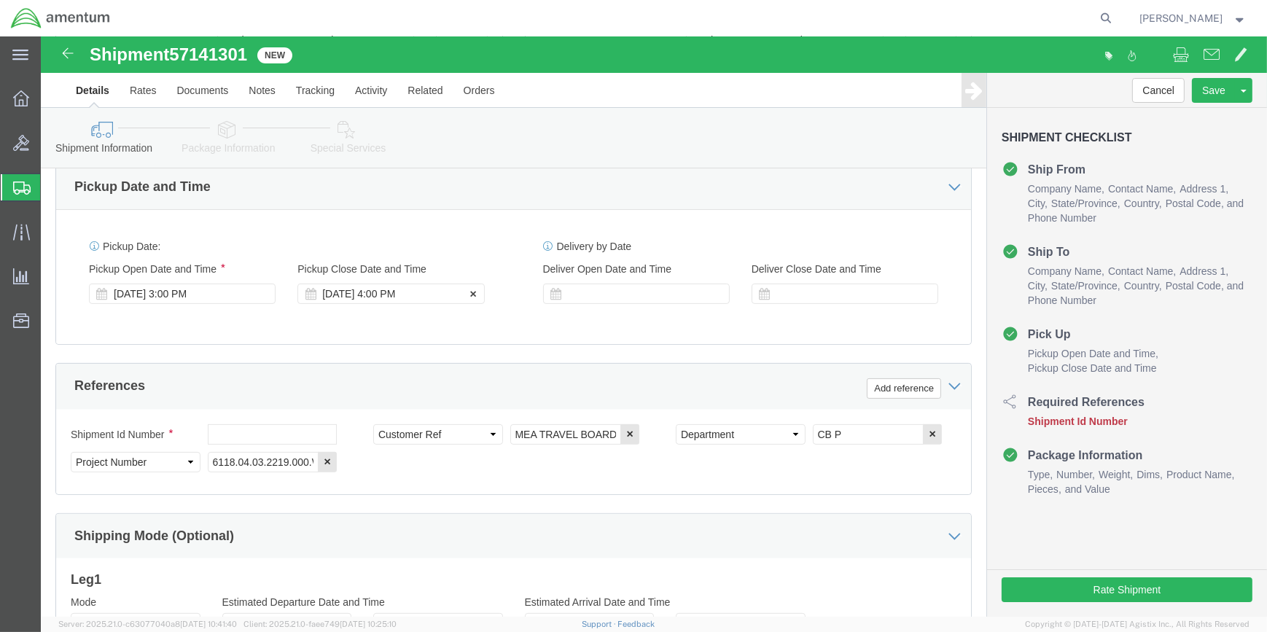
click div "Oct 16 2025 4:00 PM"
click div "Leg 1 Mode Select Air Less than Truckload Multi-Leg Ocean Freight Rail Small Pa…"
click div "Oct 16 2025 4:00 PM"
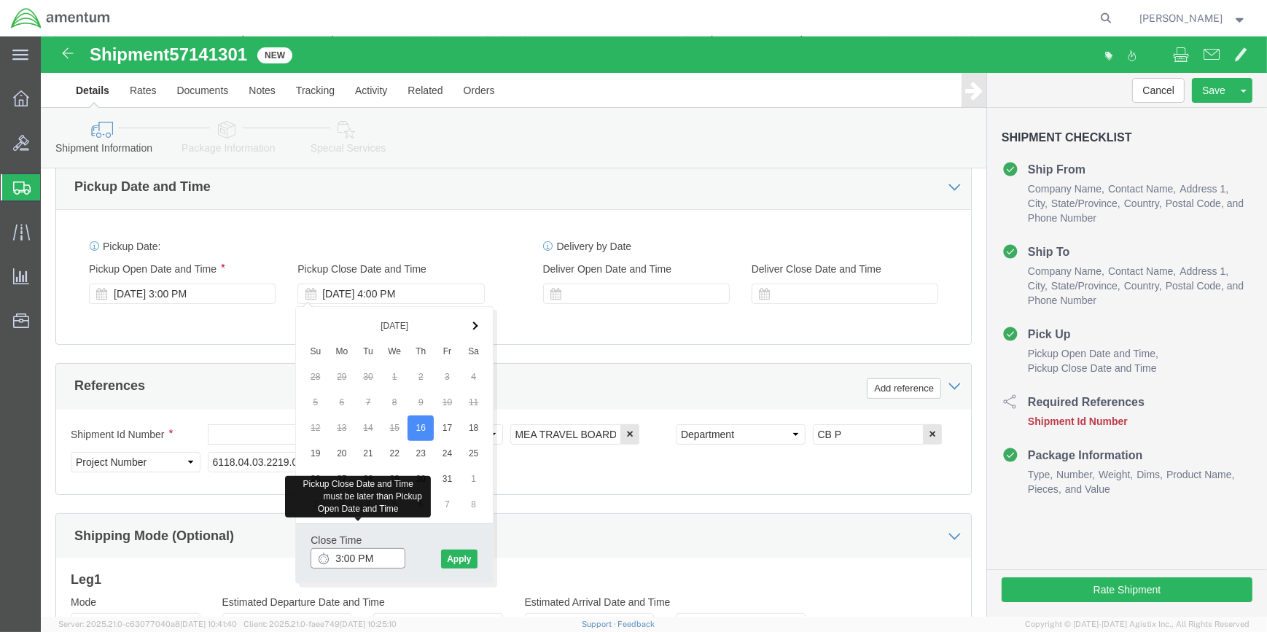
click input "3:00 PM"
drag, startPoint x: 297, startPoint y: 520, endPoint x: 306, endPoint y: 518, distance: 8.3
click input "3:00 PM"
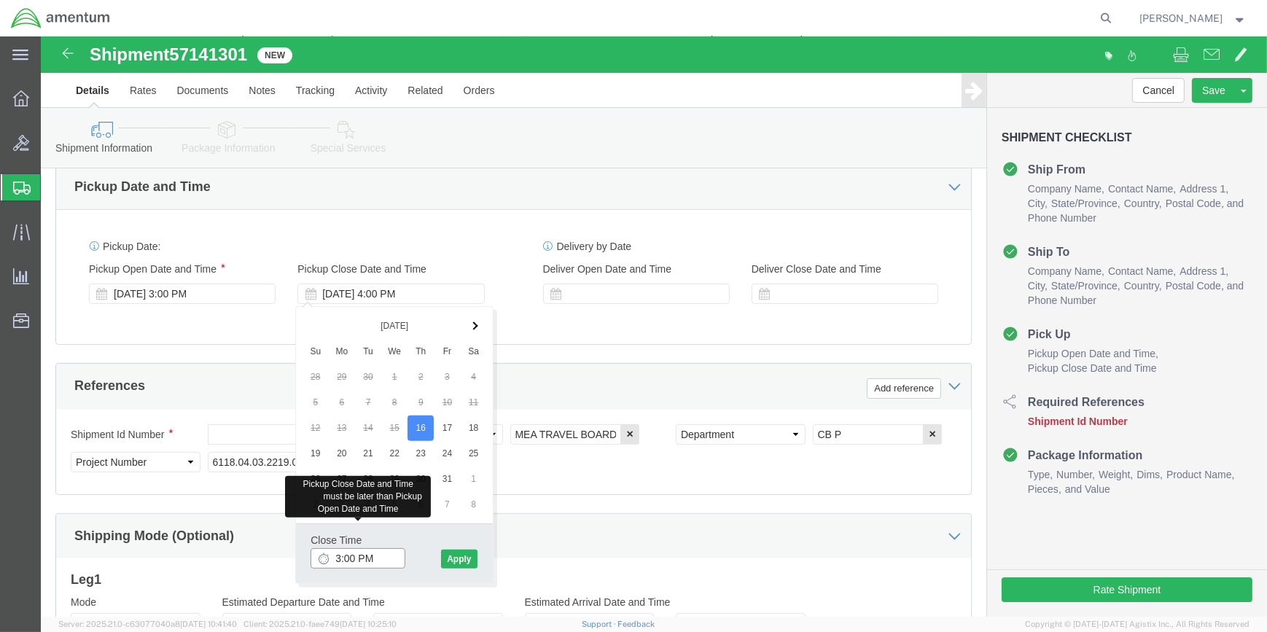
click input "3:00 PM"
click button "Apply"
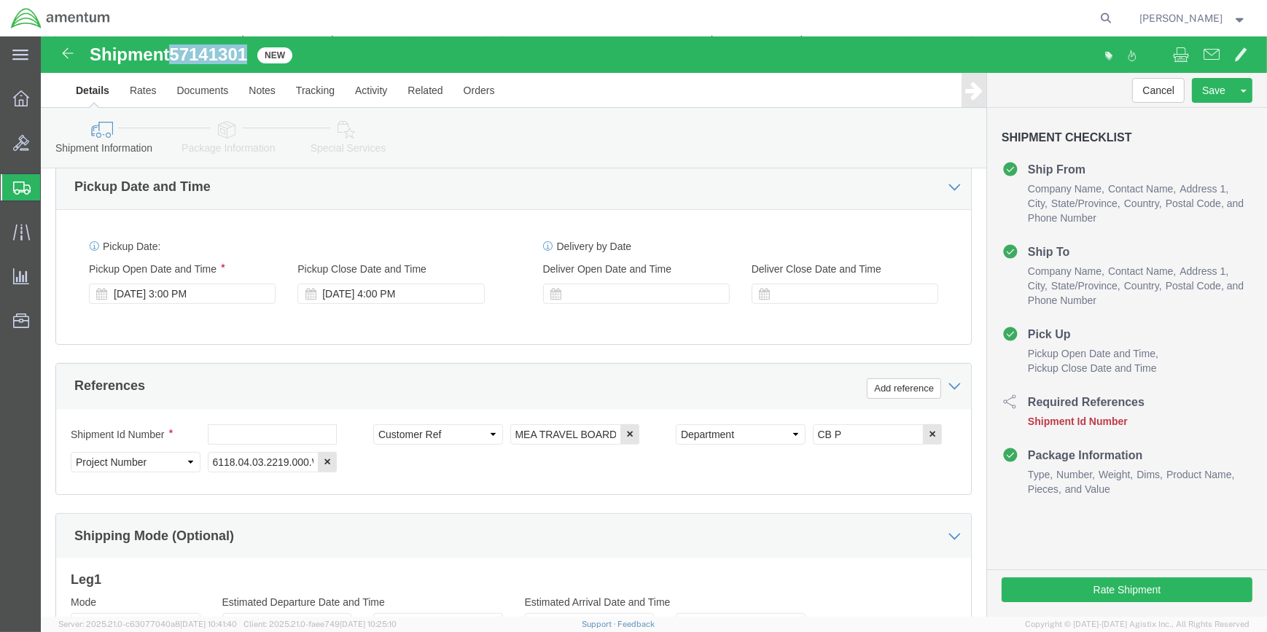
drag, startPoint x: 135, startPoint y: 12, endPoint x: 210, endPoint y: 19, distance: 75.4
click span "57141301"
drag, startPoint x: 210, startPoint y: 19, endPoint x: 195, endPoint y: 18, distance: 14.6
copy span "57141301"
click input "text"
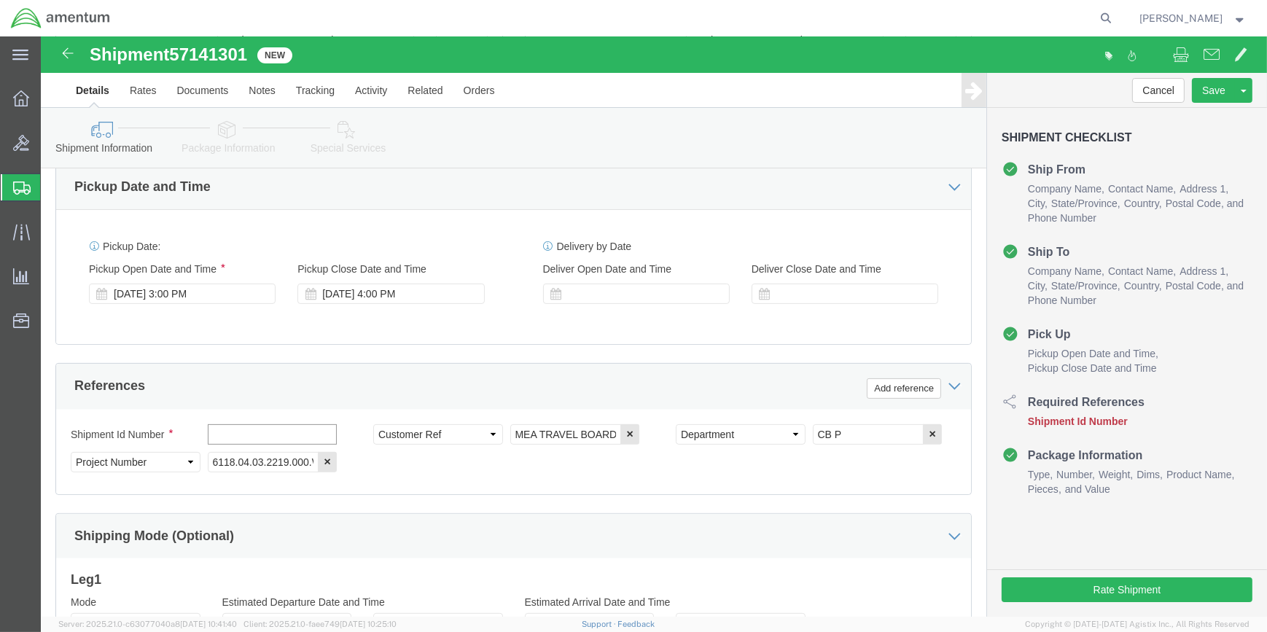
paste input "57141301"
type input "57141301"
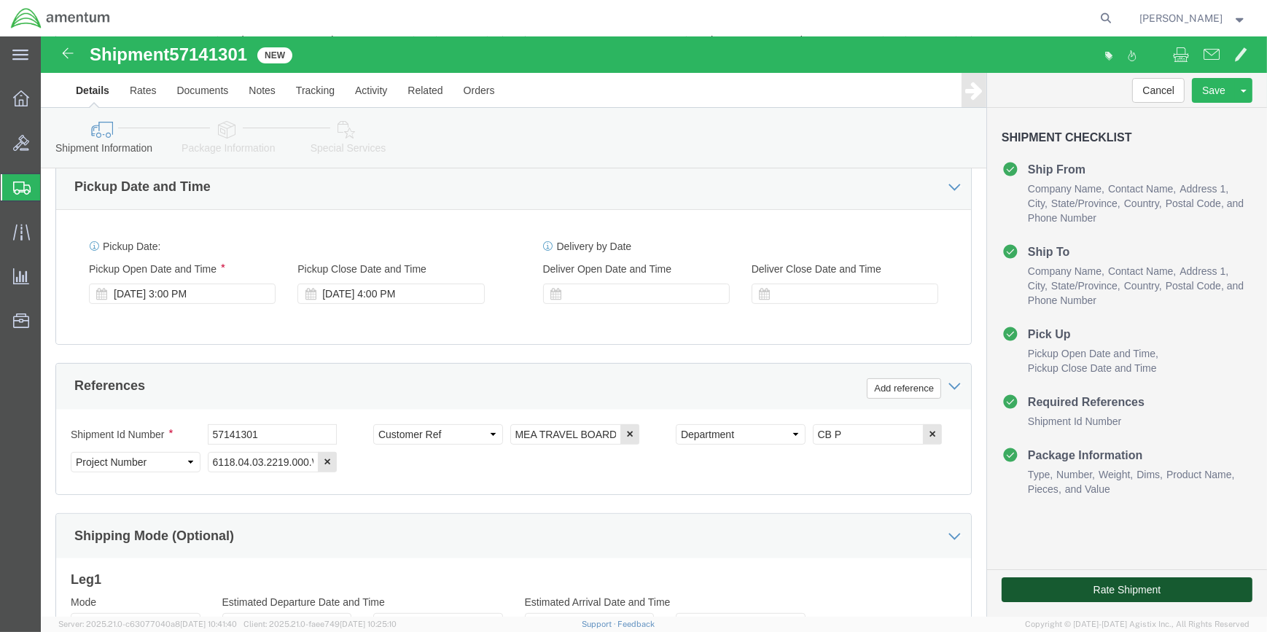
click button "Rate Shipment"
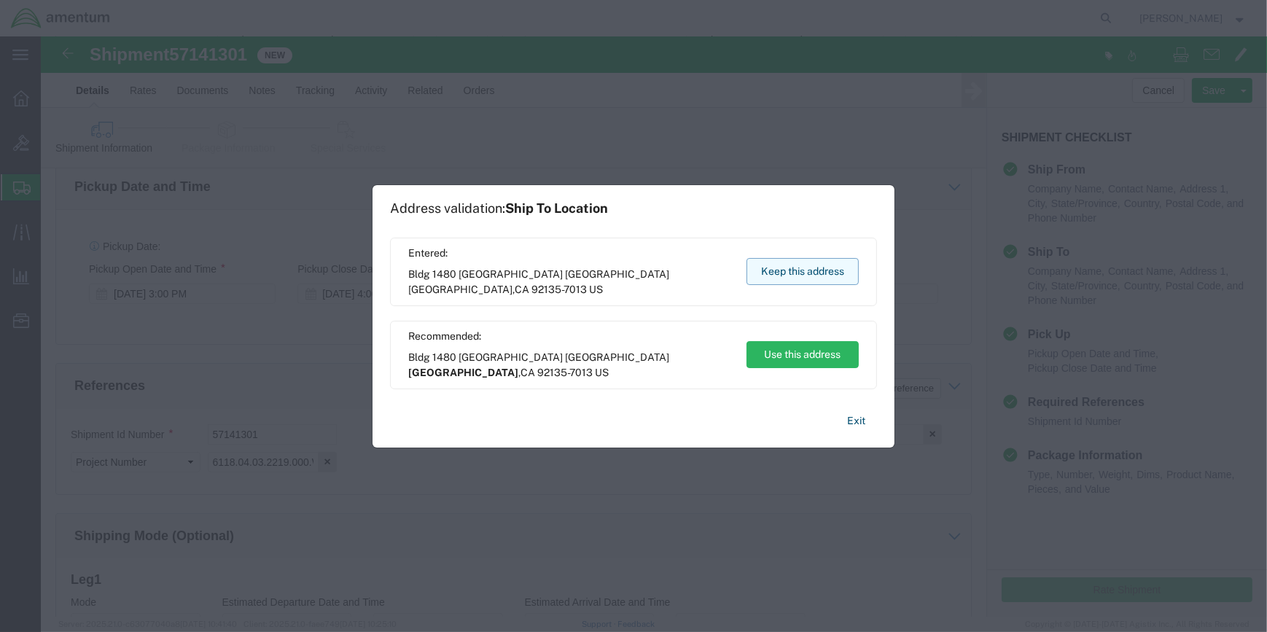
click at [786, 274] on button "Keep this address" at bounding box center [803, 271] width 112 height 27
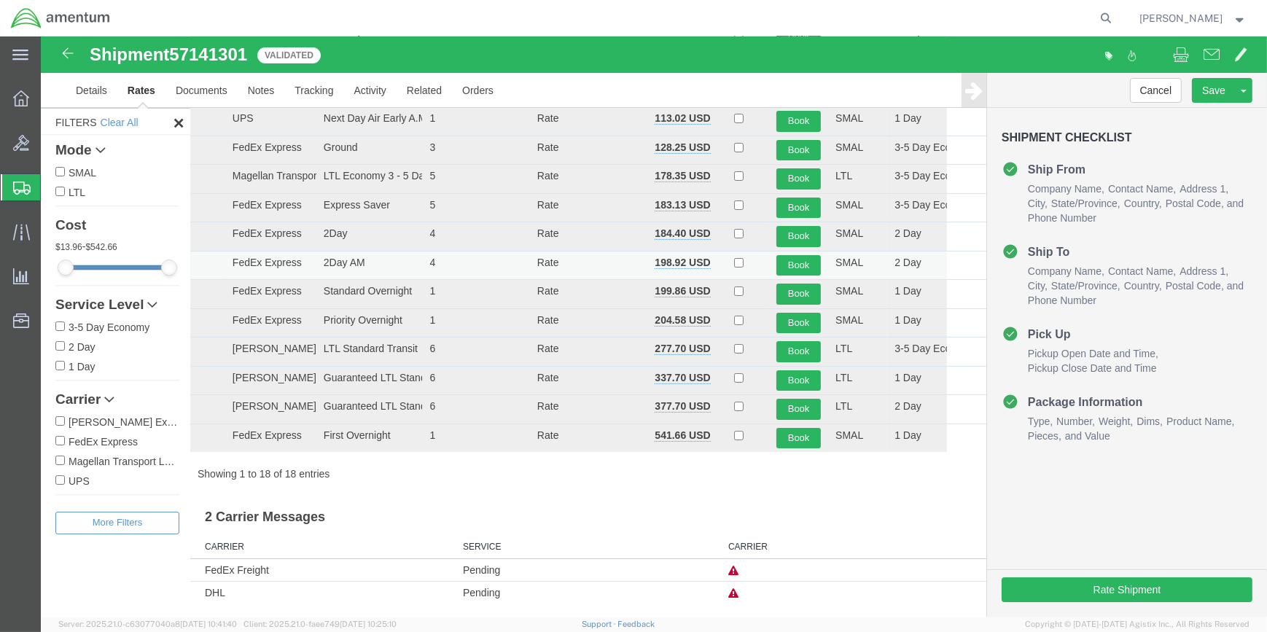
scroll to position [0, 0]
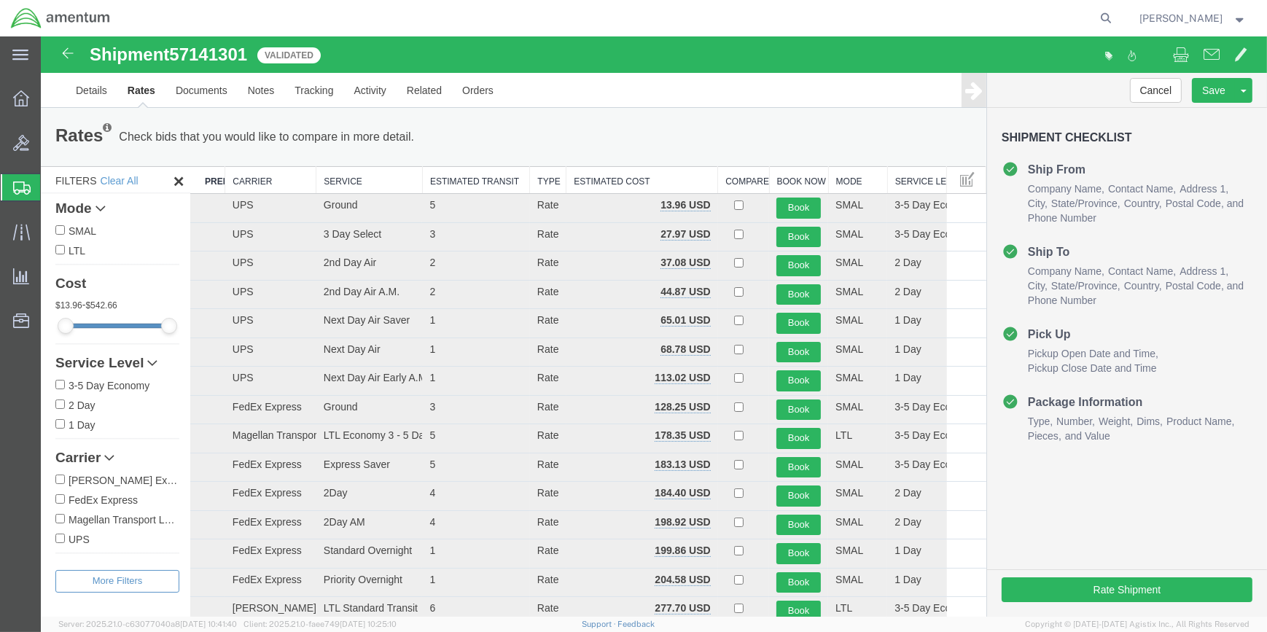
click at [1083, 510] on div "Cancel Save Preview Assign To Clone Shipment Save As Template Shipment Checklis…" at bounding box center [1127, 345] width 280 height 544
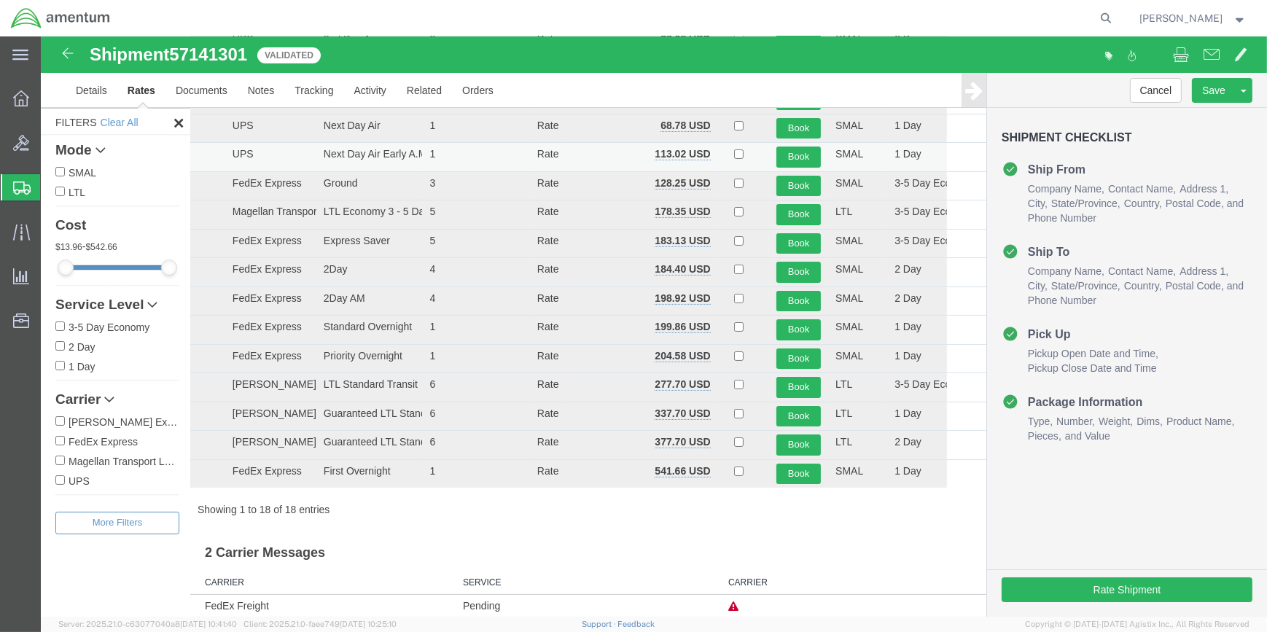
scroll to position [260, 0]
